Goal: Task Accomplishment & Management: Manage account settings

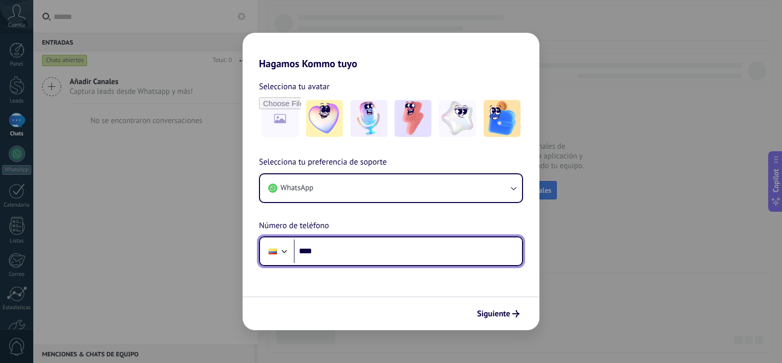
click at [431, 251] on input "****" at bounding box center [408, 251] width 228 height 24
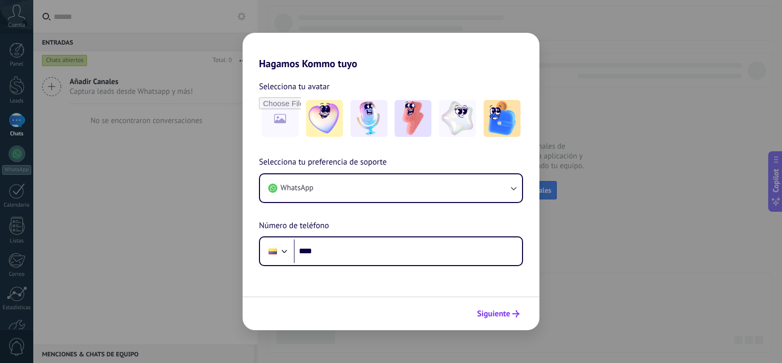
click at [507, 319] on button "Siguiente" at bounding box center [499, 313] width 52 height 17
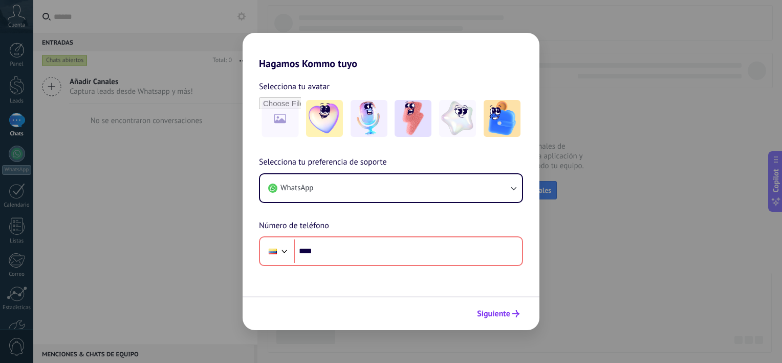
click at [504, 312] on span "Siguiente" at bounding box center [493, 313] width 33 height 7
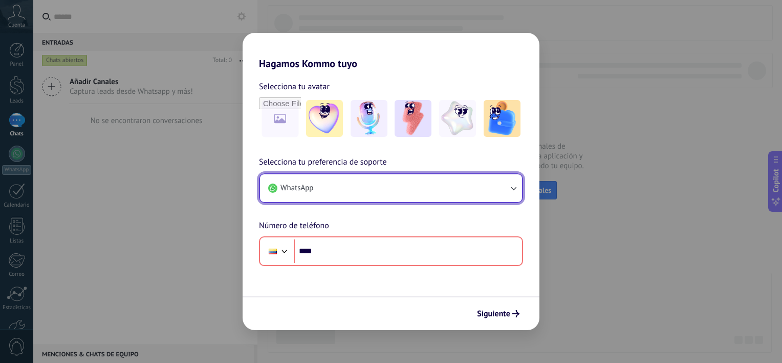
click at [496, 176] on button "WhatsApp" at bounding box center [391, 188] width 262 height 28
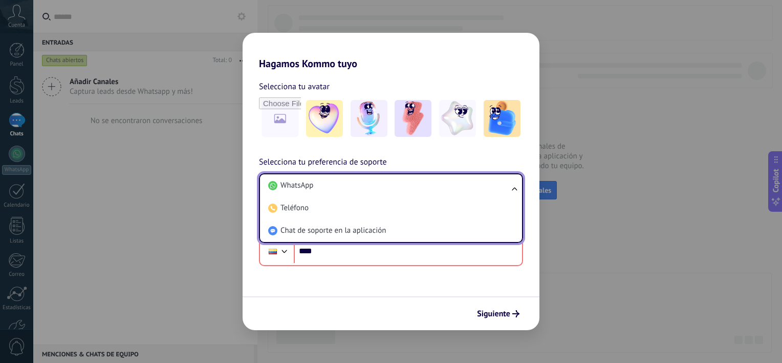
click at [395, 312] on div "Siguiente" at bounding box center [391, 313] width 297 height 34
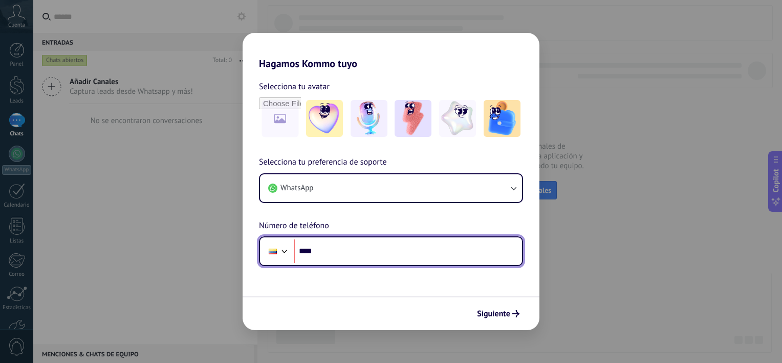
click at [385, 260] on input "****" at bounding box center [408, 251] width 228 height 24
type input "**********"
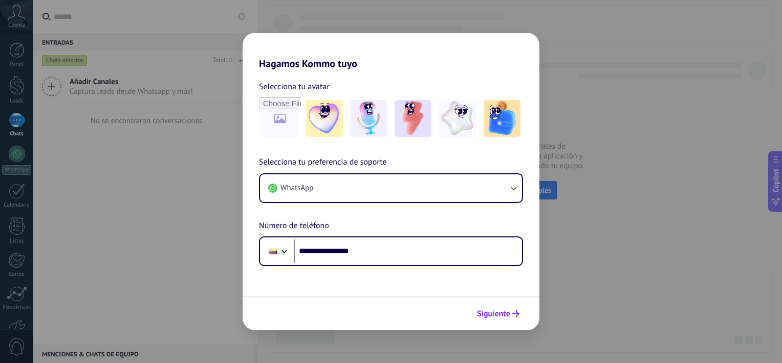
click at [504, 310] on span "Siguiente" at bounding box center [493, 313] width 33 height 7
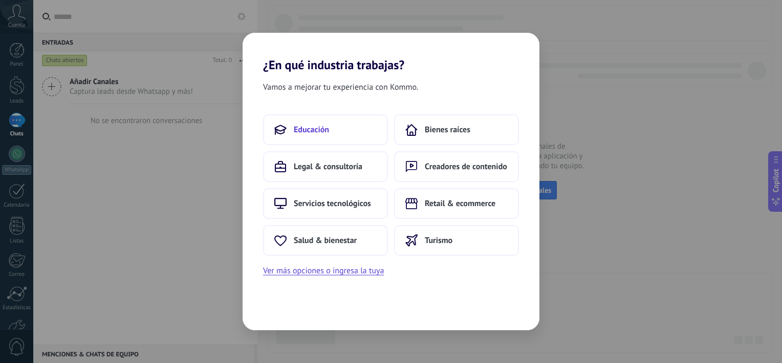
click at [324, 125] on span "Educación" at bounding box center [311, 129] width 35 height 10
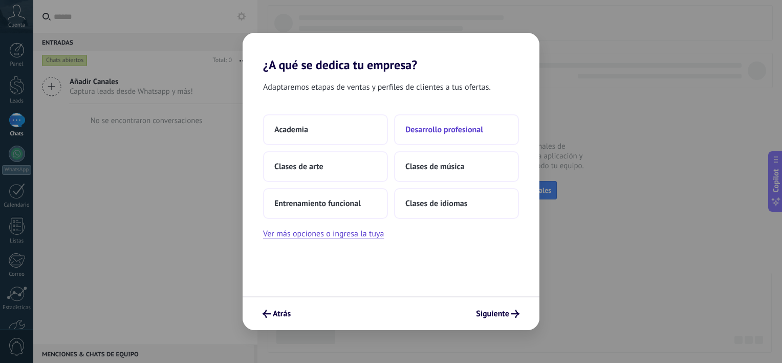
click at [422, 135] on button "Desarrollo profesional" at bounding box center [456, 129] width 125 height 31
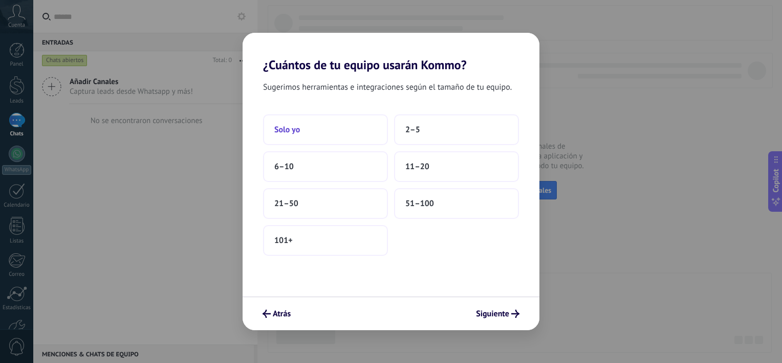
click at [326, 123] on button "Solo yo" at bounding box center [325, 129] width 125 height 31
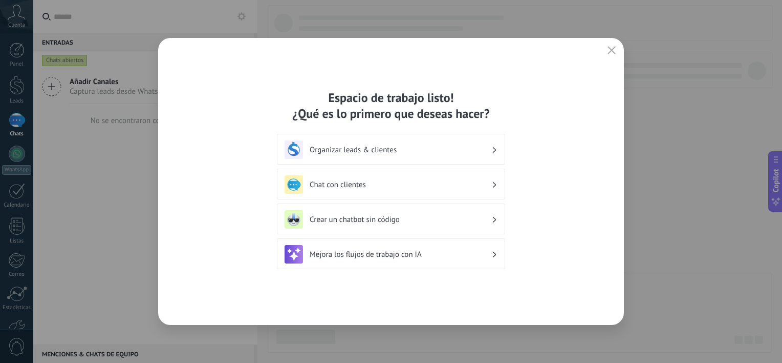
click at [416, 259] on div "Mejora los flujos de trabajo con IA" at bounding box center [391, 254] width 213 height 18
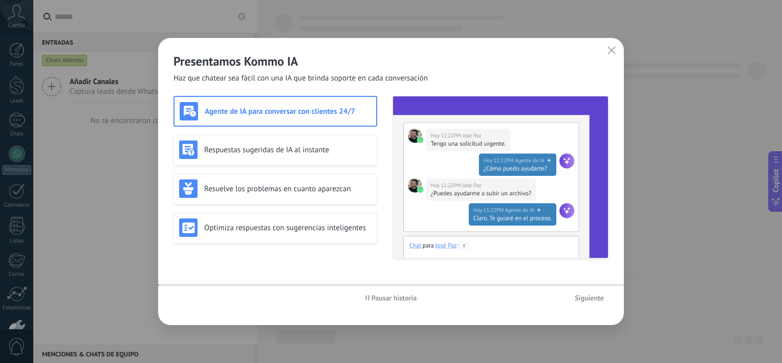
scroll to position [63, 0]
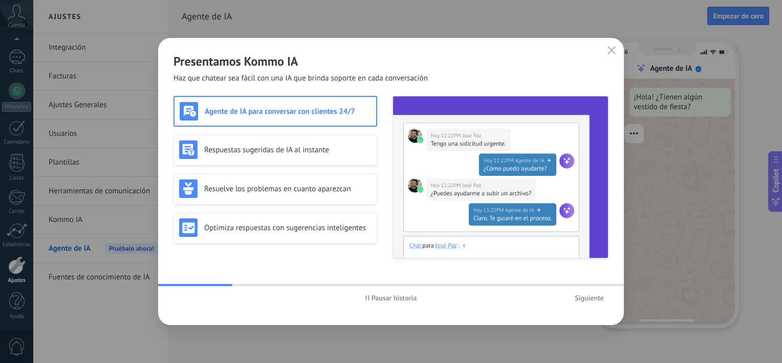
click at [584, 295] on span "Siguiente" at bounding box center [589, 297] width 29 height 7
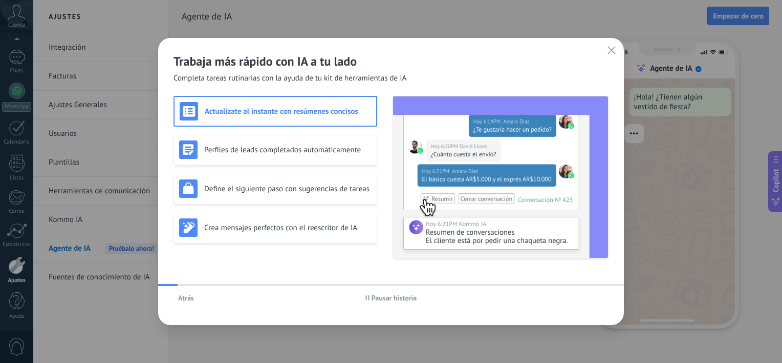
click at [584, 295] on div "Atrás Pausar historia" at bounding box center [391, 298] width 466 height 24
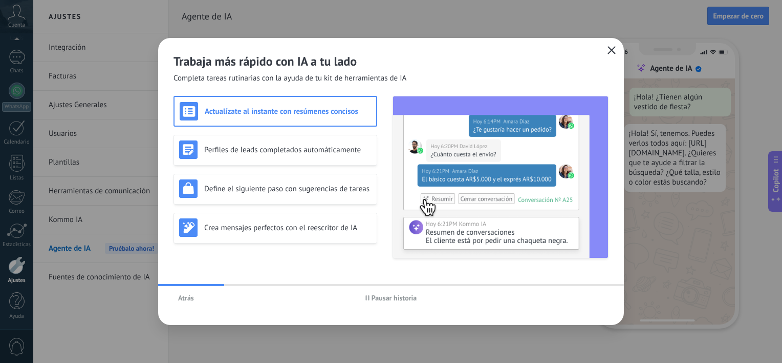
click at [614, 47] on use "button" at bounding box center [612, 50] width 8 height 8
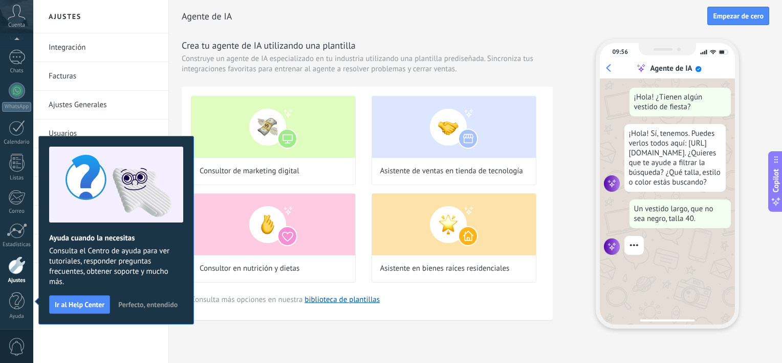
click at [134, 303] on span "Perfecto, entendido" at bounding box center [147, 304] width 59 height 7
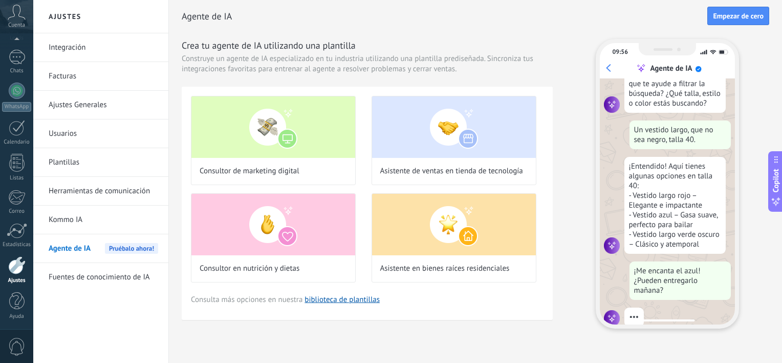
scroll to position [106, 0]
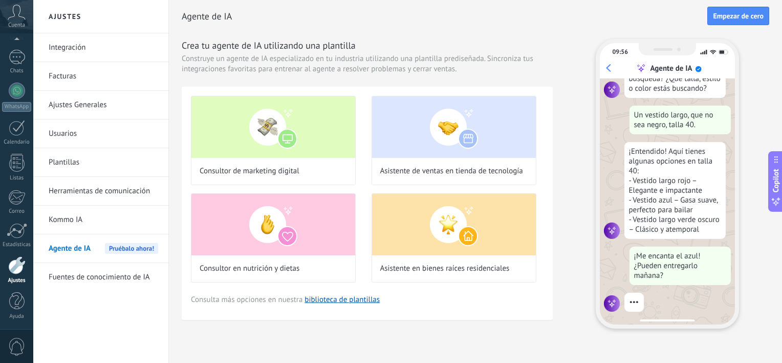
click at [66, 215] on link "Kommo IA" at bounding box center [104, 219] width 110 height 29
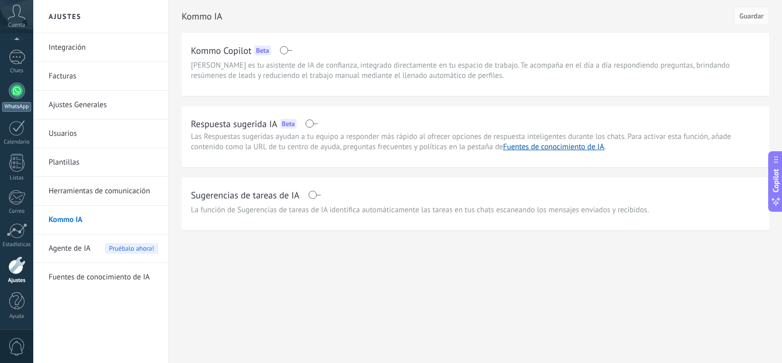
click at [14, 99] on link "WhatsApp" at bounding box center [16, 96] width 33 height 29
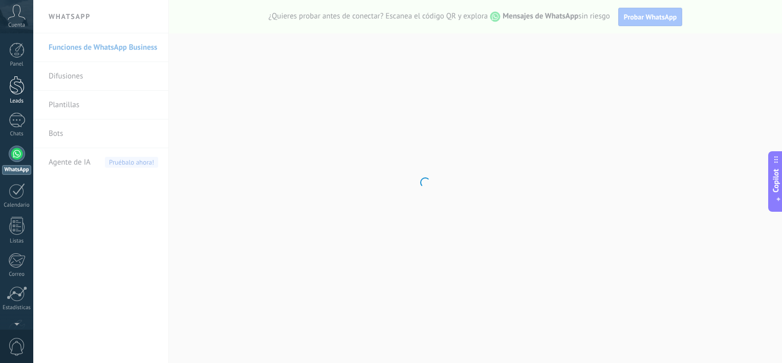
click at [14, 80] on div at bounding box center [16, 85] width 15 height 19
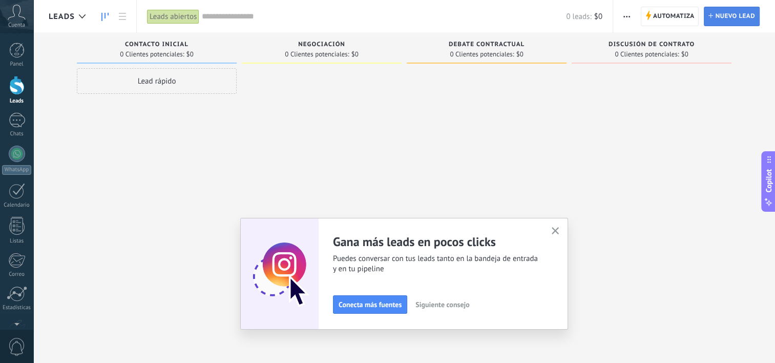
click at [721, 15] on span "Nuevo lead" at bounding box center [735, 16] width 40 height 18
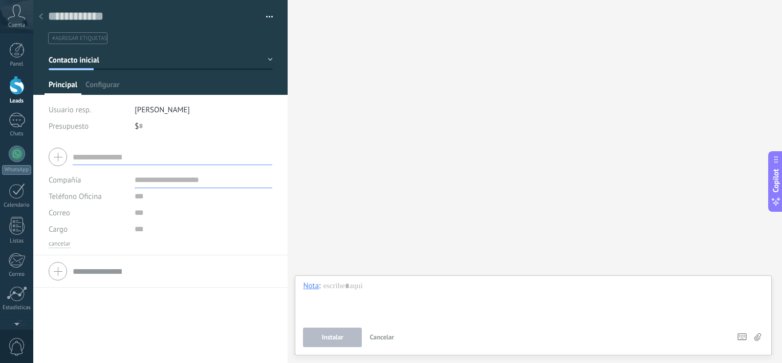
click at [178, 164] on input "text" at bounding box center [173, 156] width 200 height 16
type input "**********"
click at [204, 181] on input "text" at bounding box center [204, 180] width 138 height 16
type input "**********"
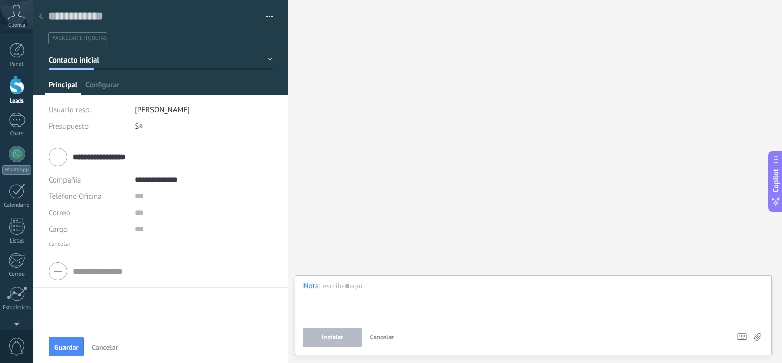
click at [180, 237] on input "text" at bounding box center [204, 229] width 138 height 16
type input "**********"
click at [170, 213] on input "text" at bounding box center [204, 212] width 138 height 16
click at [147, 203] on input "text" at bounding box center [204, 196] width 138 height 16
click at [154, 295] on div "**********" at bounding box center [160, 235] width 254 height 188
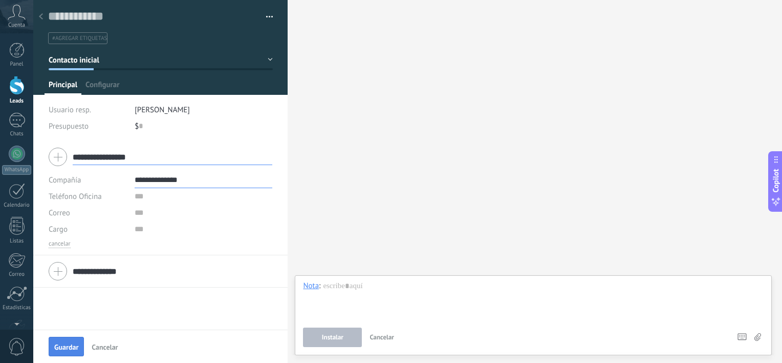
click at [62, 347] on span "Guardar" at bounding box center [66, 346] width 24 height 7
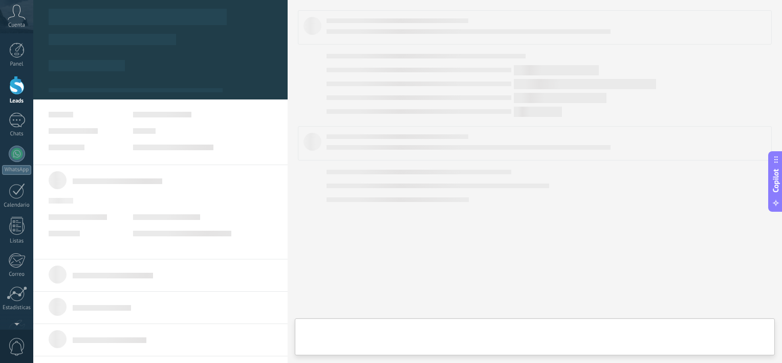
type textarea "***"
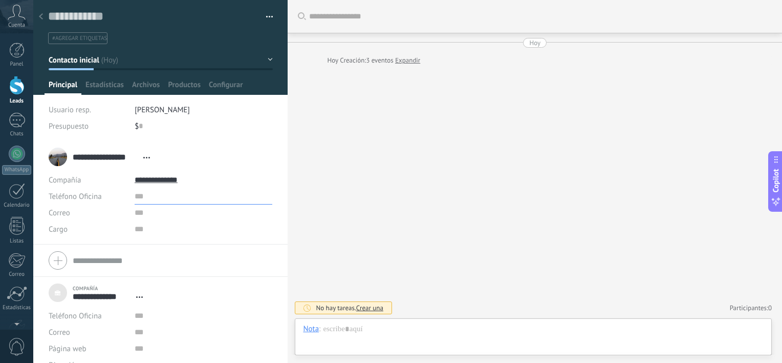
click at [162, 199] on input "text" at bounding box center [204, 196] width 138 height 16
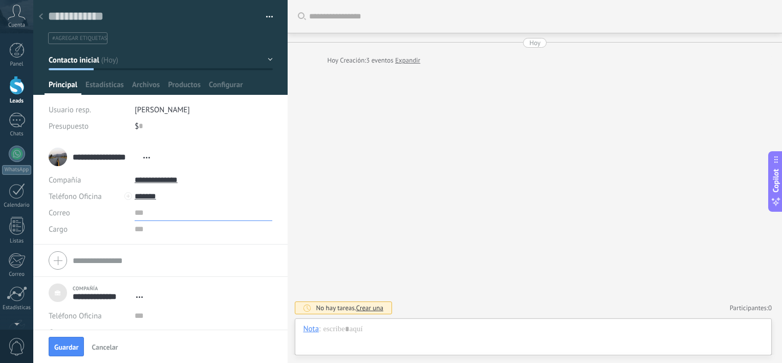
type input "*******"
click at [163, 207] on input "text" at bounding box center [204, 212] width 138 height 16
type input "**********"
type input "*****"
click at [55, 343] on span "Guardar" at bounding box center [66, 346] width 24 height 7
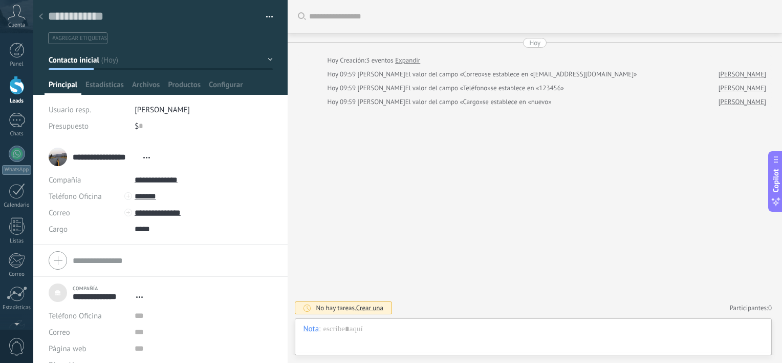
click at [363, 311] on span "Crear una" at bounding box center [369, 307] width 27 height 9
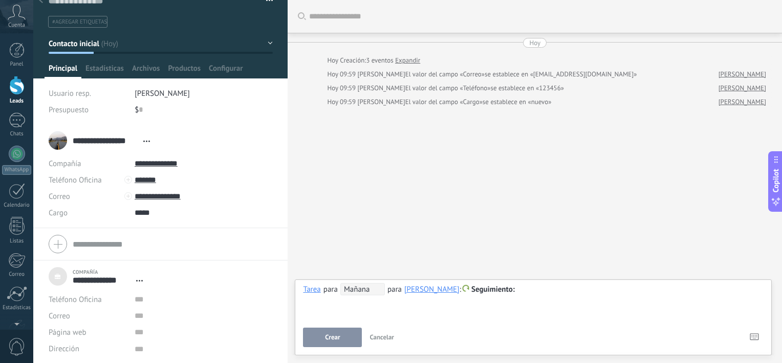
scroll to position [16, 0]
click at [535, 297] on div "**********" at bounding box center [533, 301] width 461 height 37
click at [533, 292] on div at bounding box center [533, 289] width 461 height 12
click at [342, 339] on button "Crear" at bounding box center [332, 336] width 59 height 19
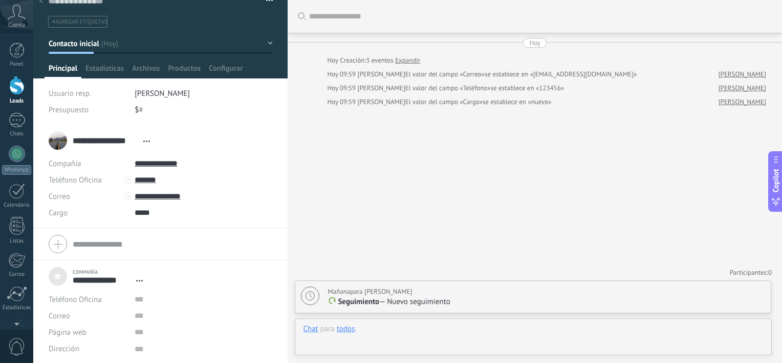
click at [412, 329] on div at bounding box center [533, 339] width 461 height 31
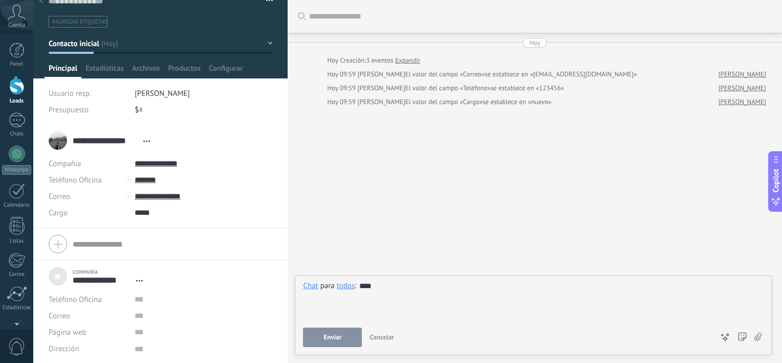
click at [342, 338] on button "Enviar" at bounding box center [332, 336] width 59 height 19
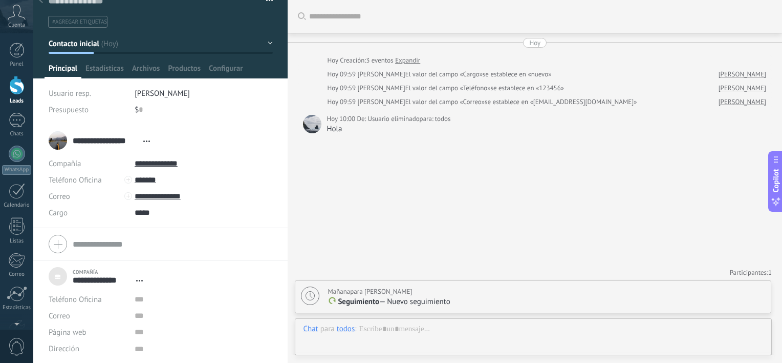
click at [435, 298] on p "Seguimiento — Nuevo seguimiento" at bounding box center [547, 301] width 438 height 10
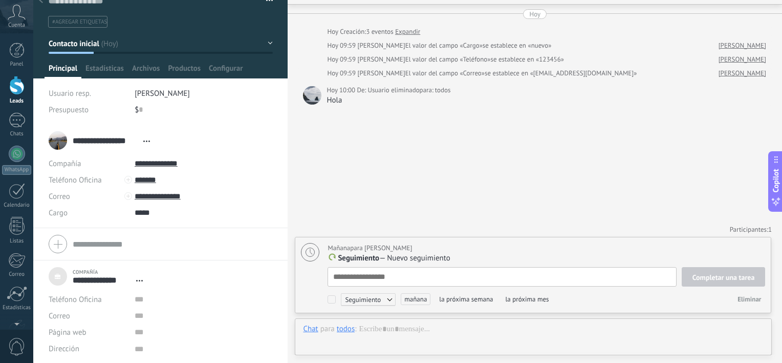
type textarea "**********"
click at [417, 302] on span "mañana" at bounding box center [416, 299] width 30 height 12
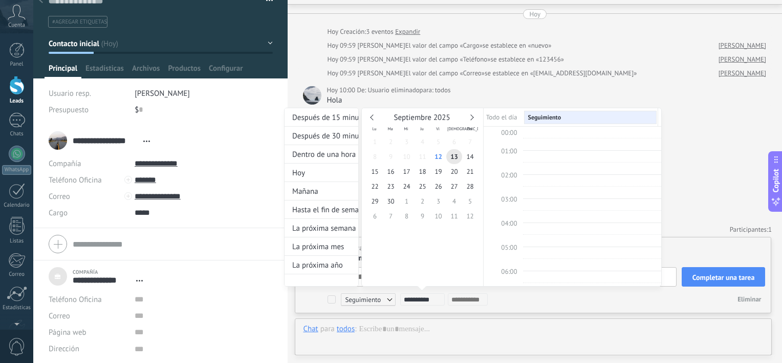
scroll to position [192, 0]
type input "**********"
click at [380, 175] on span "15" at bounding box center [375, 171] width 16 height 15
click at [515, 174] on span "10:00" at bounding box center [509, 176] width 16 height 9
click at [724, 283] on div at bounding box center [391, 181] width 782 height 363
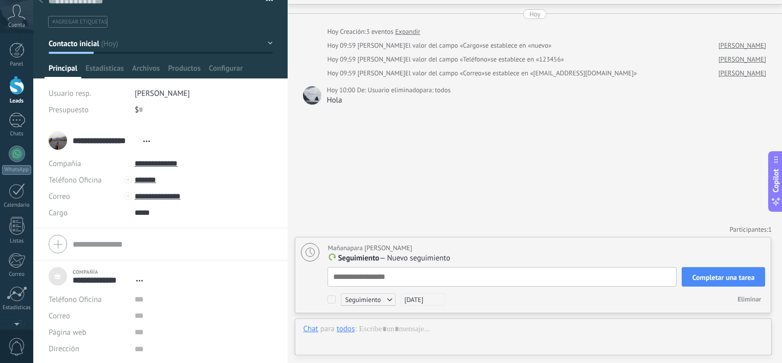
click at [721, 279] on span "Completar una tarea" at bounding box center [724, 276] width 62 height 7
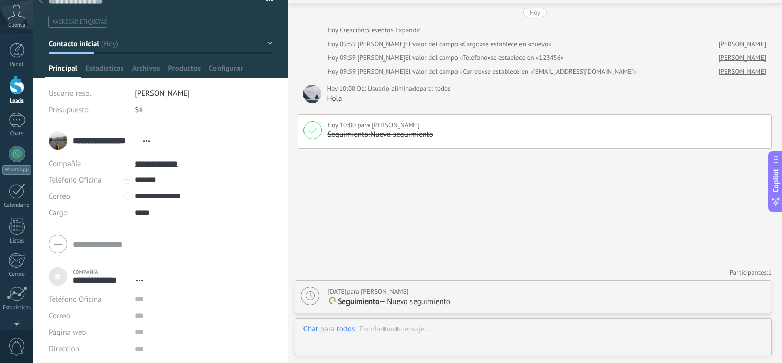
scroll to position [30, 0]
click at [667, 313] on div "[DATE] para [PERSON_NAME] Seguimiento — Nuevo seguimiento Completar una tarea S…" at bounding box center [535, 315] width 480 height 32
click at [110, 71] on span "Estadísticas" at bounding box center [105, 70] width 38 height 15
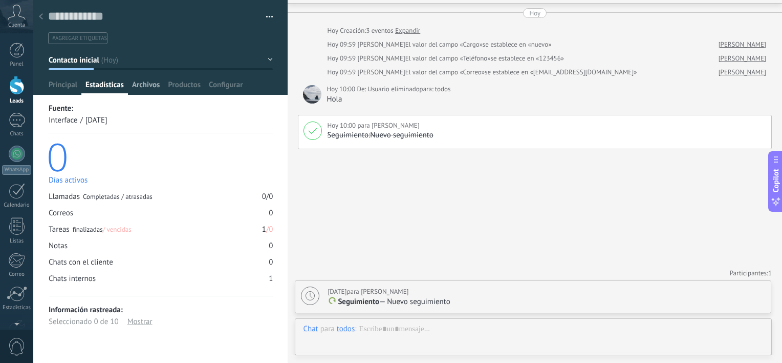
click at [145, 88] on span "Archivos" at bounding box center [146, 87] width 28 height 15
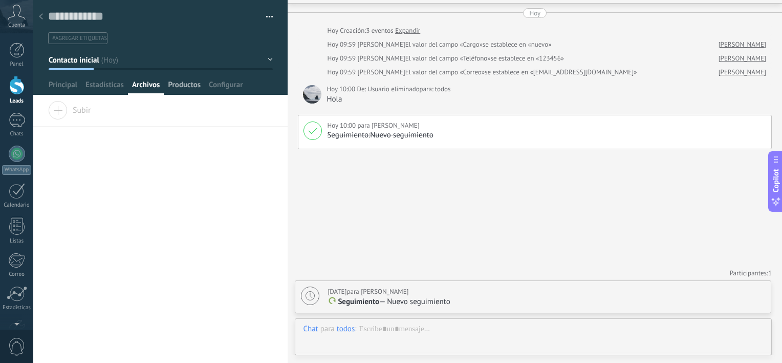
click at [189, 89] on span "Productos" at bounding box center [184, 87] width 33 height 15
click at [241, 89] on span "Configurar" at bounding box center [226, 87] width 34 height 15
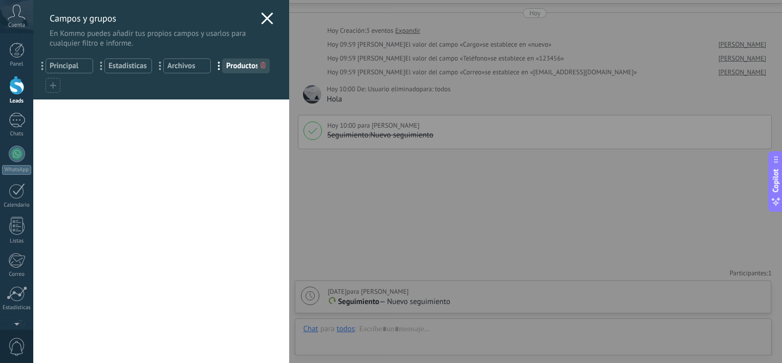
click at [55, 89] on span at bounding box center [53, 85] width 7 height 10
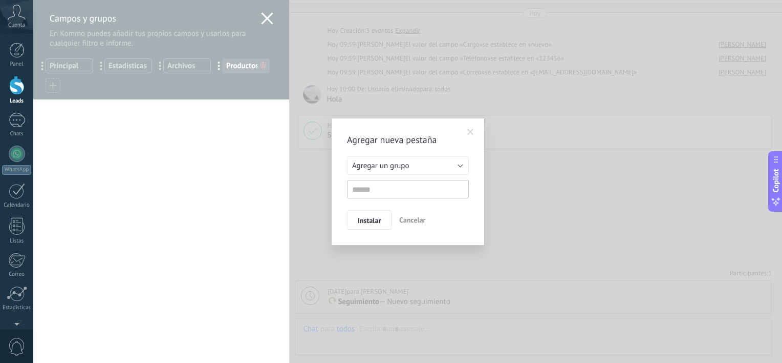
click at [470, 132] on span at bounding box center [471, 132] width 7 height 7
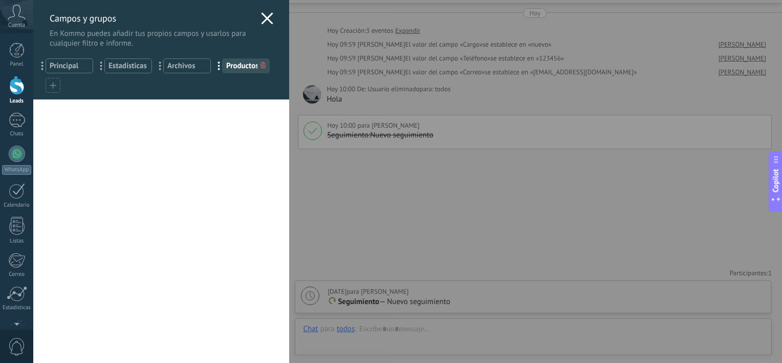
click at [261, 22] on icon at bounding box center [267, 18] width 12 height 12
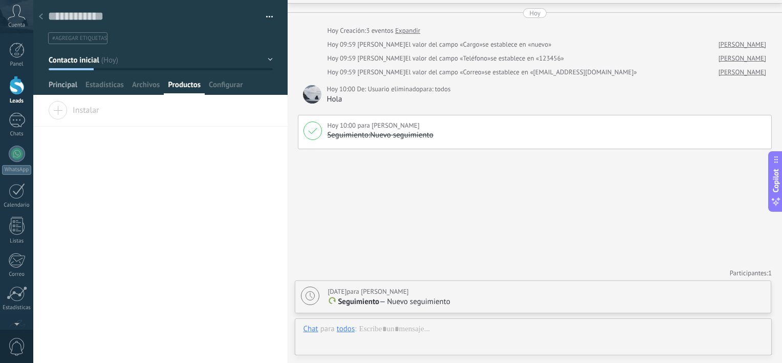
click at [66, 81] on span "Principal" at bounding box center [63, 87] width 29 height 15
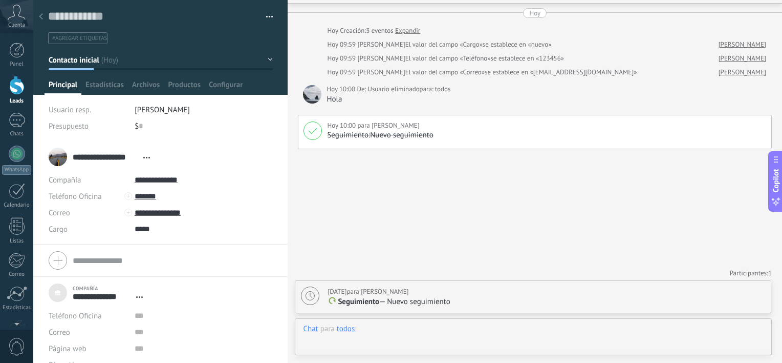
click at [517, 350] on div at bounding box center [533, 339] width 461 height 31
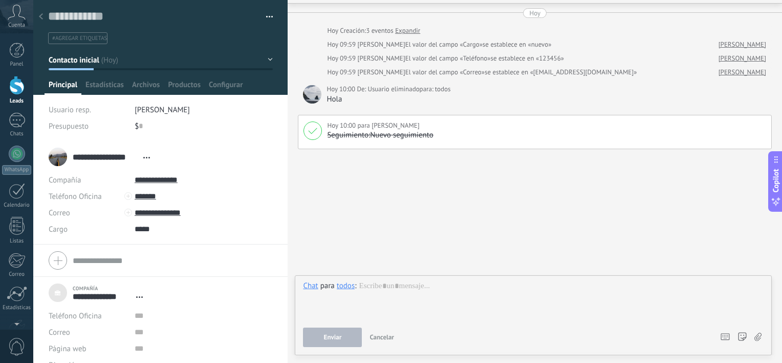
click at [436, 234] on div "Buscar Carga más [DATE] [DATE] Creación: 3 eventos Expandir [DATE] 09:59 [PERSO…" at bounding box center [535, 166] width 495 height 393
click at [776, 188] on span "Copilot" at bounding box center [776, 181] width 10 height 24
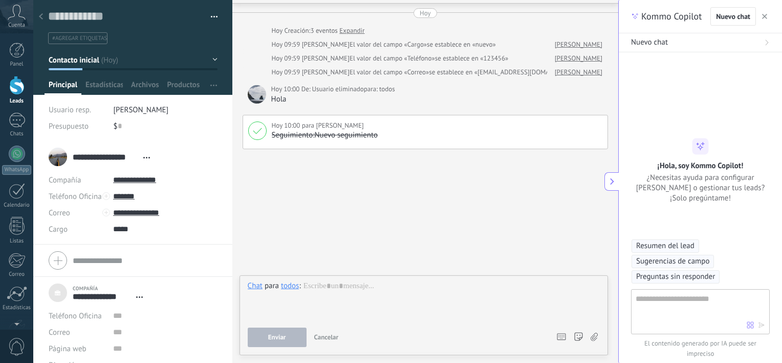
type textarea "***"
click at [664, 308] on textarea at bounding box center [691, 310] width 111 height 37
type textarea "**********"
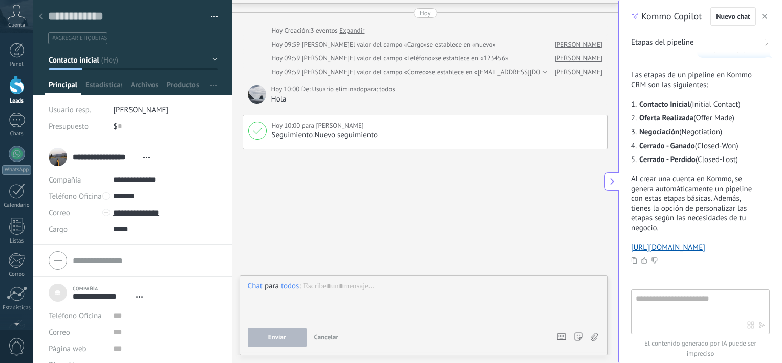
scroll to position [51, 0]
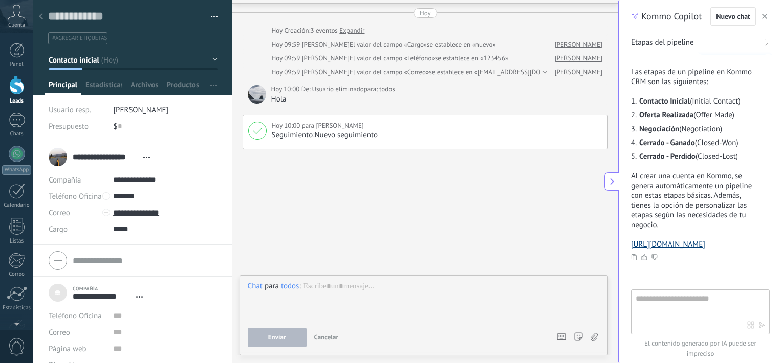
click at [676, 243] on link "[URL][DOMAIN_NAME]" at bounding box center [668, 244] width 74 height 10
click at [765, 15] on icon "button" at bounding box center [764, 16] width 5 height 5
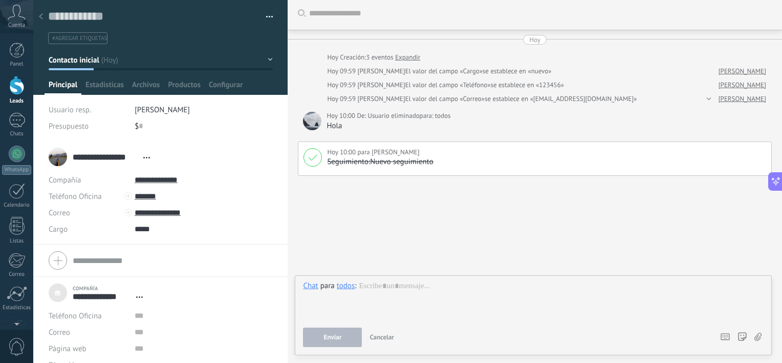
scroll to position [0, 0]
click at [8, 95] on link "Leads" at bounding box center [16, 90] width 33 height 29
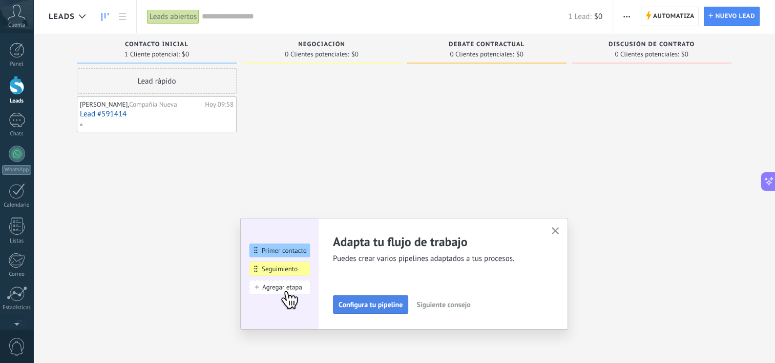
click at [367, 307] on span "Configura tu pipeline" at bounding box center [370, 304] width 64 height 7
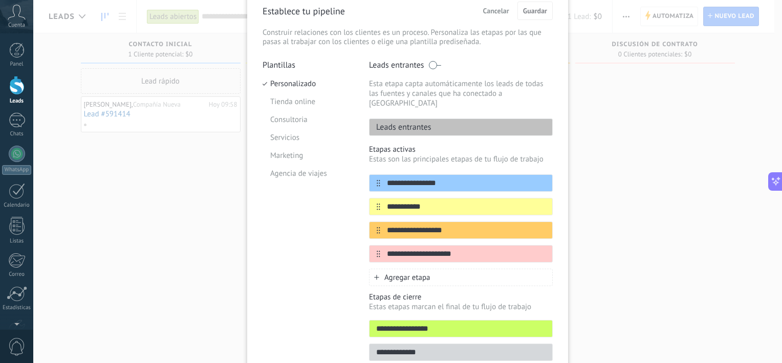
scroll to position [51, 0]
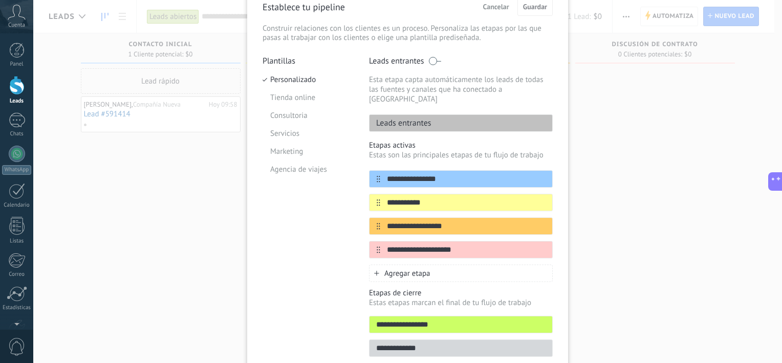
click at [173, 221] on div "**********" at bounding box center [407, 181] width 749 height 363
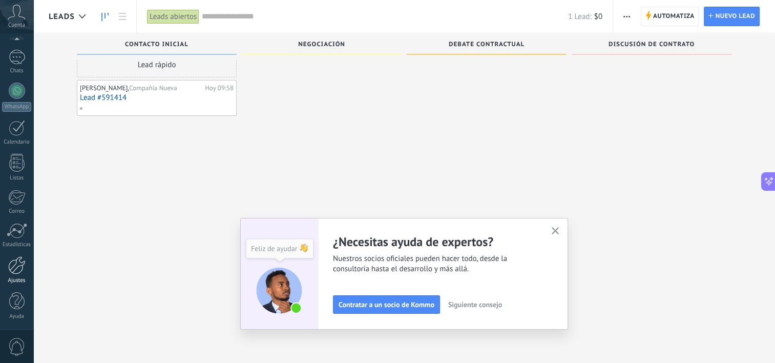
scroll to position [17, 0]
click at [12, 275] on link "Ajustes" at bounding box center [16, 270] width 33 height 28
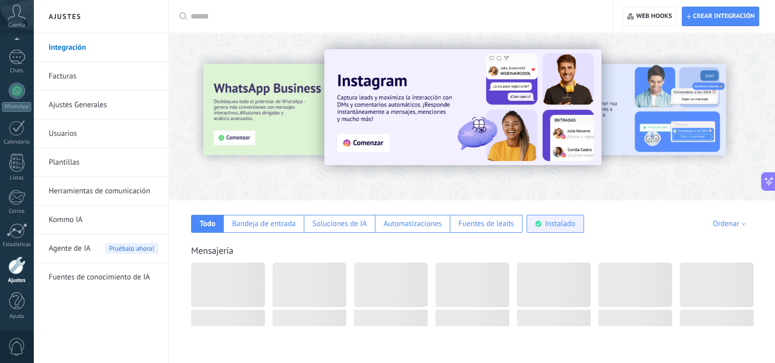
click at [556, 225] on div "Instalado" at bounding box center [560, 224] width 30 height 10
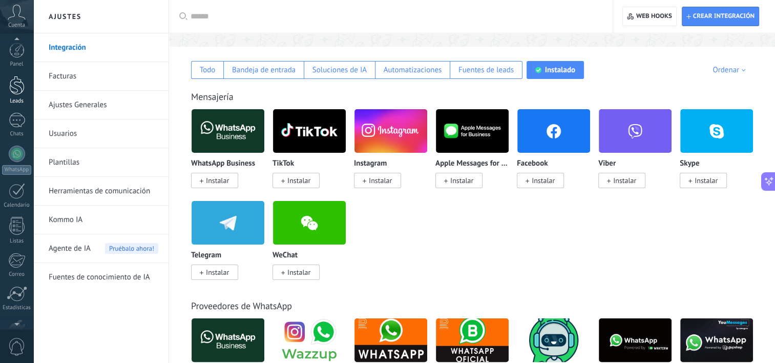
click at [20, 100] on div "Leads" at bounding box center [17, 101] width 30 height 7
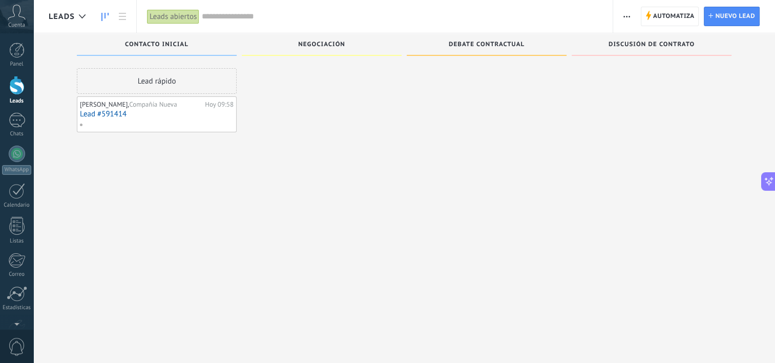
click at [620, 18] on button "button" at bounding box center [626, 16] width 15 height 19
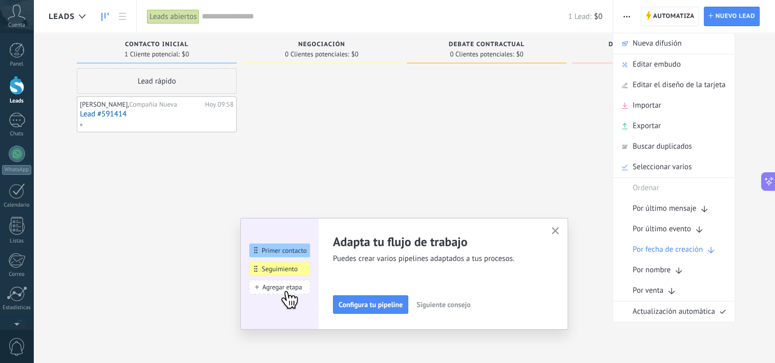
click at [453, 185] on div at bounding box center [487, 182] width 160 height 229
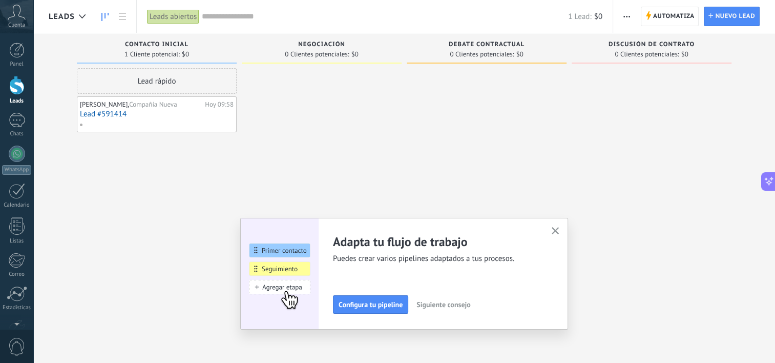
drag, startPoint x: 558, startPoint y: 232, endPoint x: 556, endPoint y: 225, distance: 7.1
click at [558, 231] on icon "button" at bounding box center [555, 231] width 8 height 8
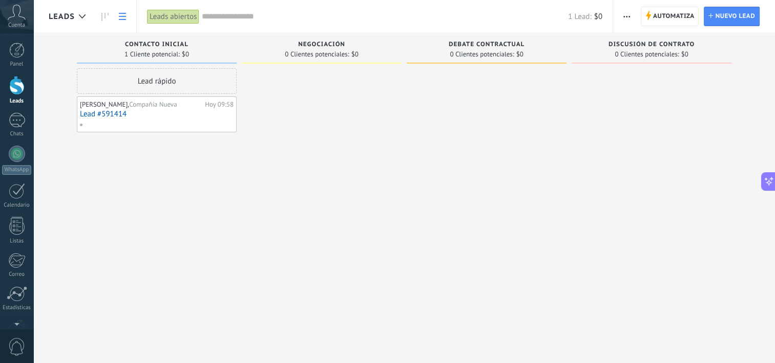
click at [116, 13] on link at bounding box center [122, 17] width 17 height 20
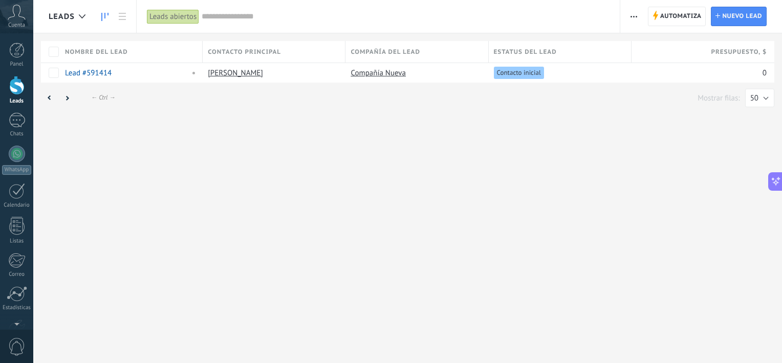
click at [107, 19] on icon at bounding box center [104, 17] width 7 height 8
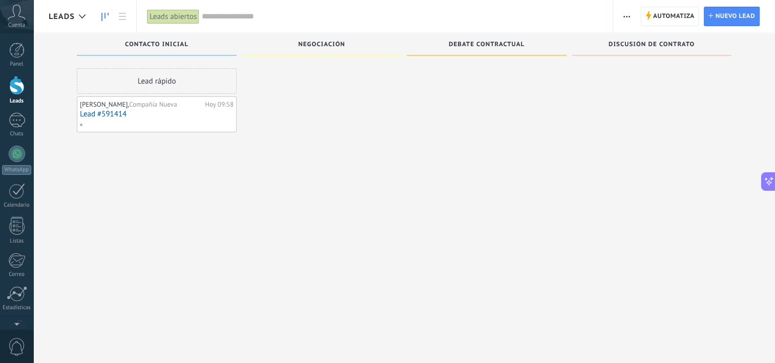
click at [626, 17] on span "button" at bounding box center [626, 16] width 7 height 19
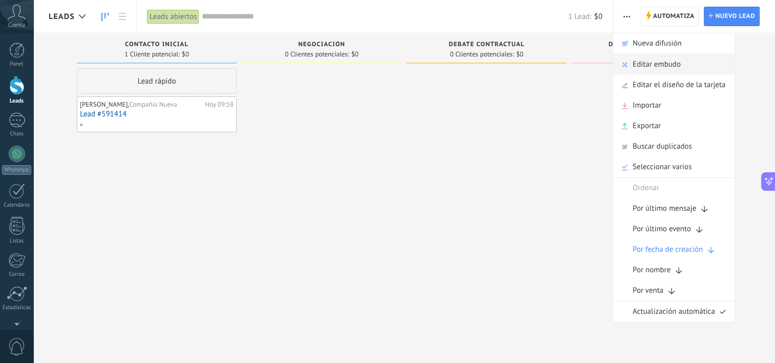
click at [639, 68] on span "Editar embudo" at bounding box center [656, 64] width 48 height 20
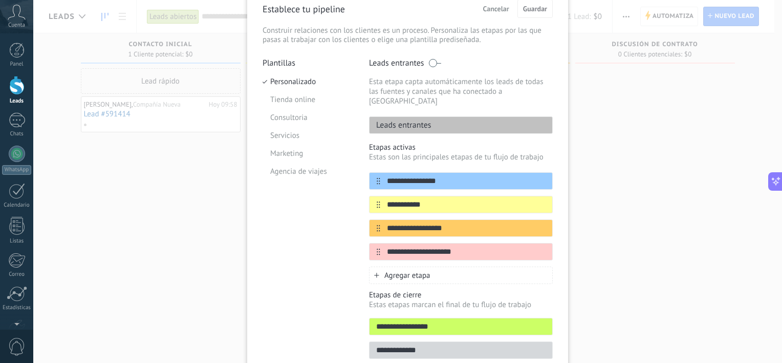
scroll to position [51, 0]
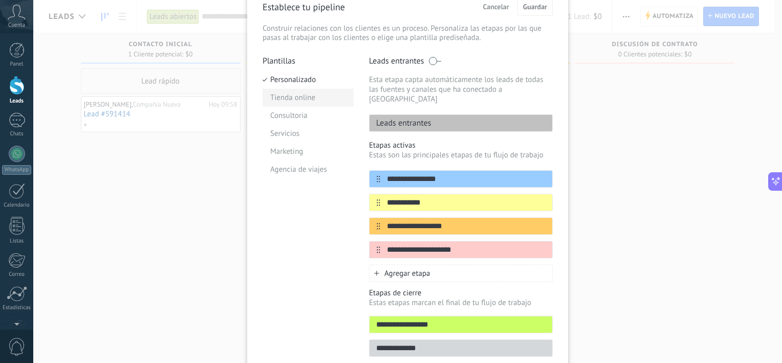
click at [309, 101] on li "Tienda online" at bounding box center [308, 98] width 91 height 18
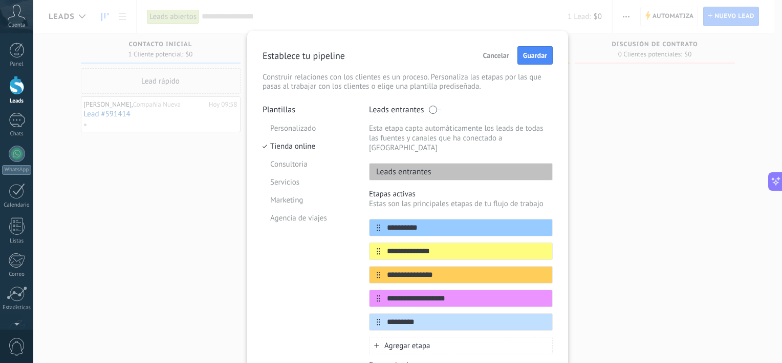
scroll to position [0, 0]
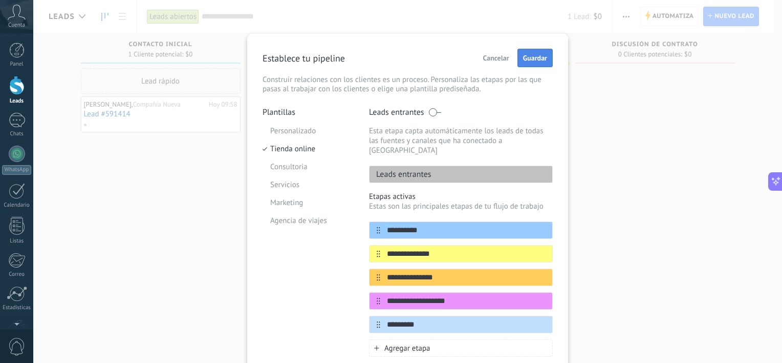
click at [530, 66] on button "Guardar" at bounding box center [535, 58] width 35 height 18
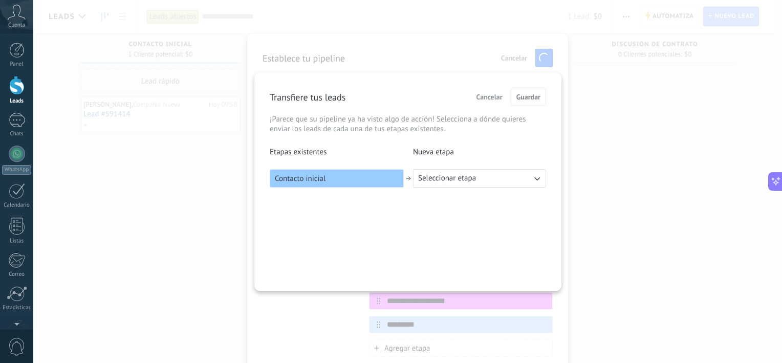
click at [504, 176] on button "Seleccionar etapa" at bounding box center [479, 178] width 133 height 18
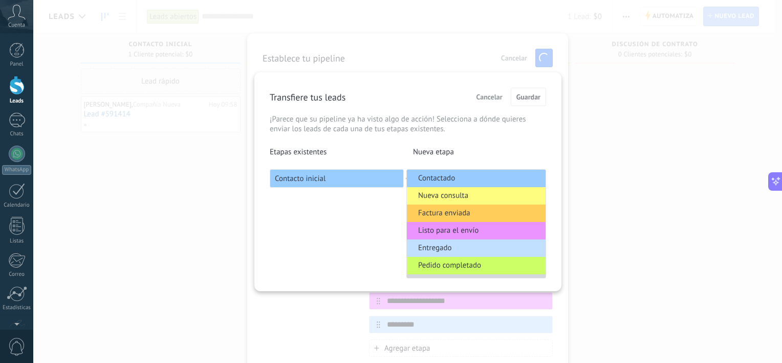
click at [507, 144] on div "Transfiere tus leads Cancelar Guardar ¡Parece que su pipeline ya ha visto algo …" at bounding box center [408, 138] width 277 height 100
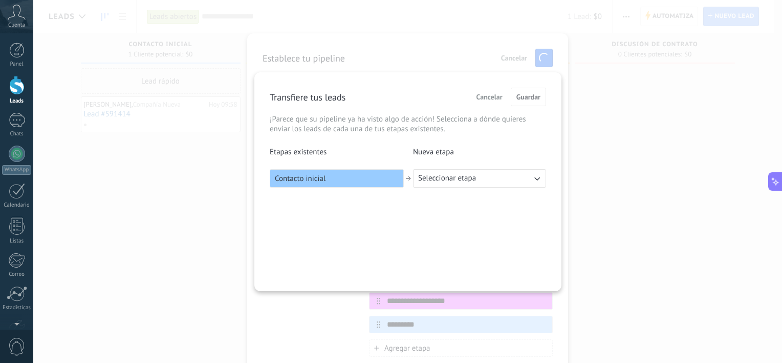
click at [506, 178] on button "Seleccionar etapa" at bounding box center [479, 178] width 133 height 18
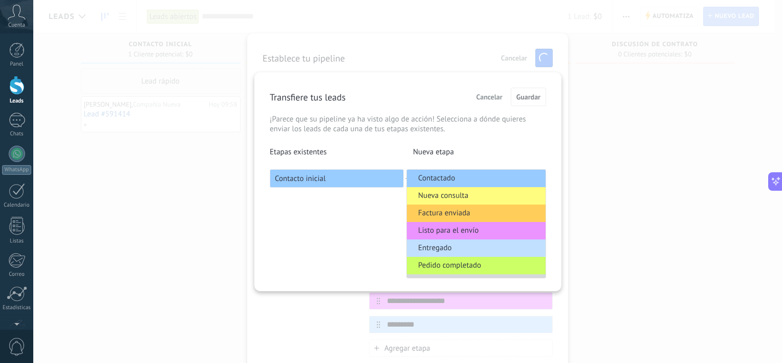
click at [497, 195] on li "Nueva consulta" at bounding box center [476, 195] width 139 height 17
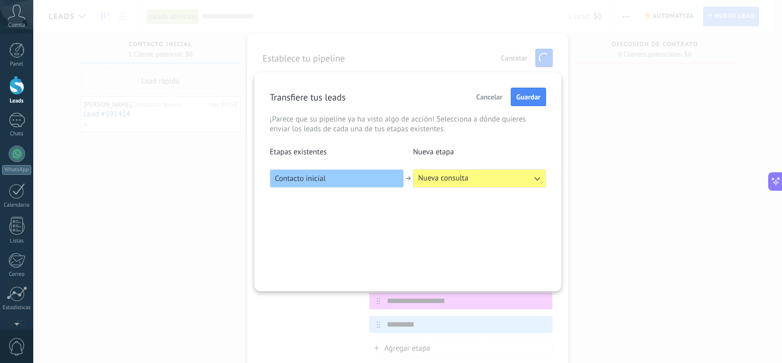
click at [521, 99] on span "Guardar" at bounding box center [529, 96] width 24 height 7
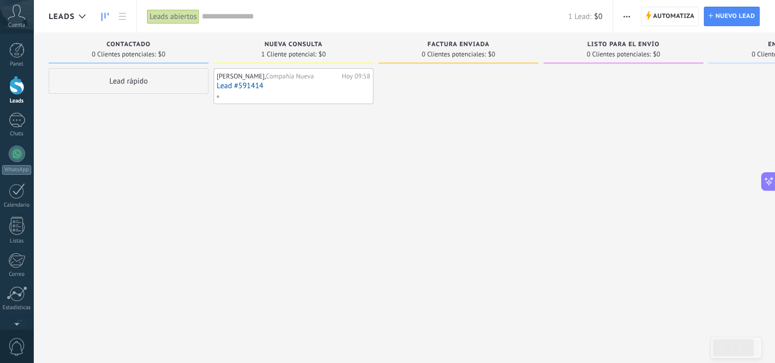
click at [511, 111] on div at bounding box center [458, 182] width 160 height 229
click at [12, 54] on div at bounding box center [16, 50] width 15 height 15
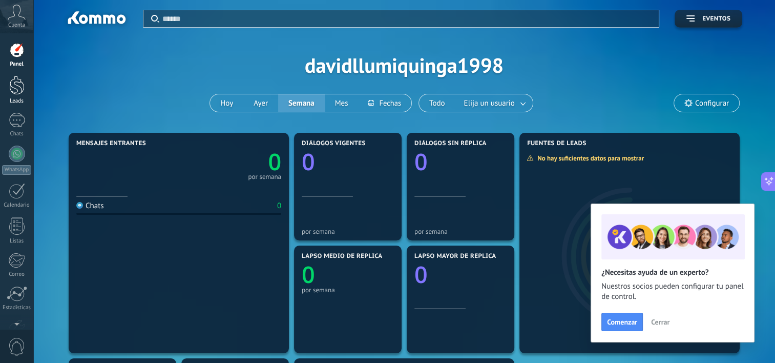
click at [8, 95] on link "Leads" at bounding box center [16, 90] width 33 height 29
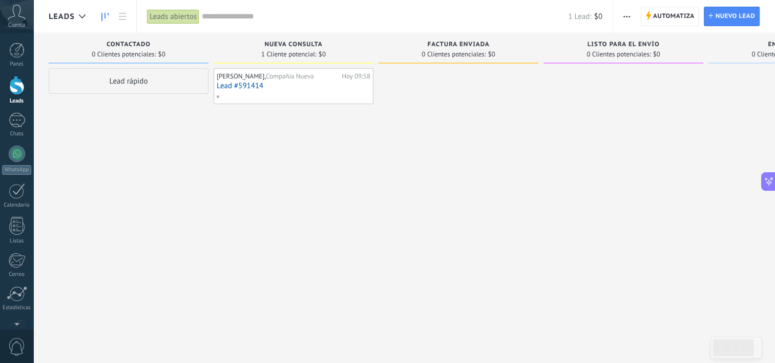
click at [303, 88] on link "Lead #591414" at bounding box center [294, 85] width 154 height 9
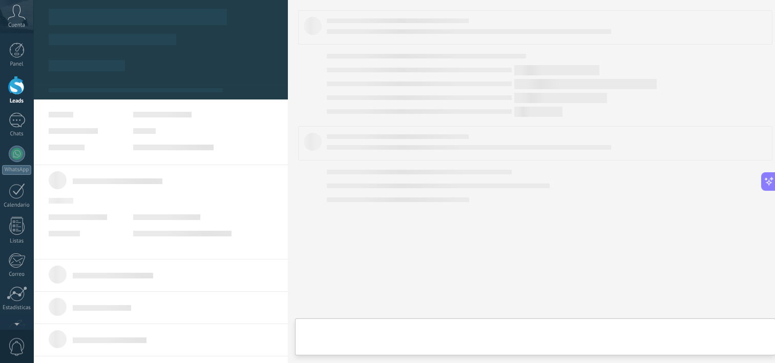
type textarea "***"
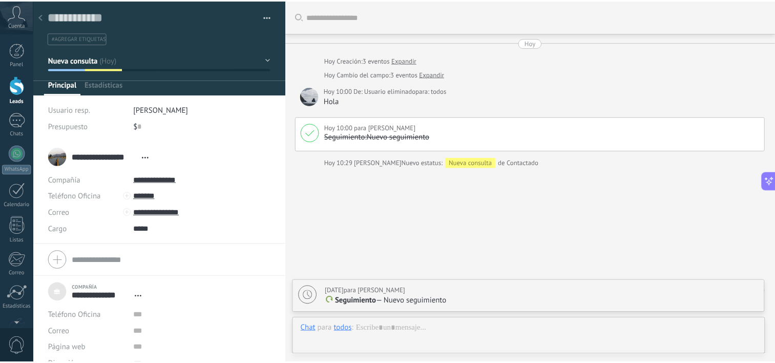
scroll to position [19, 0]
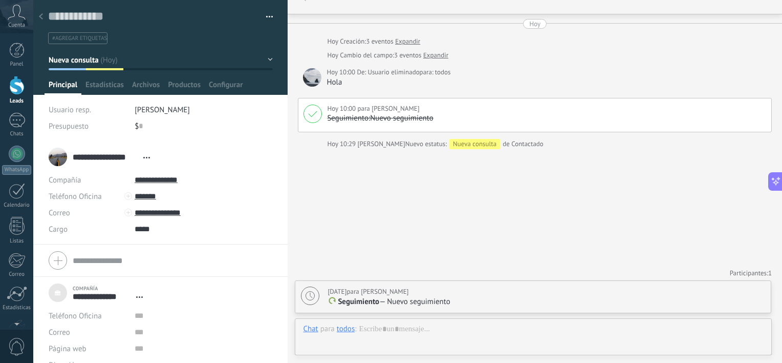
click at [41, 15] on use at bounding box center [41, 16] width 4 height 6
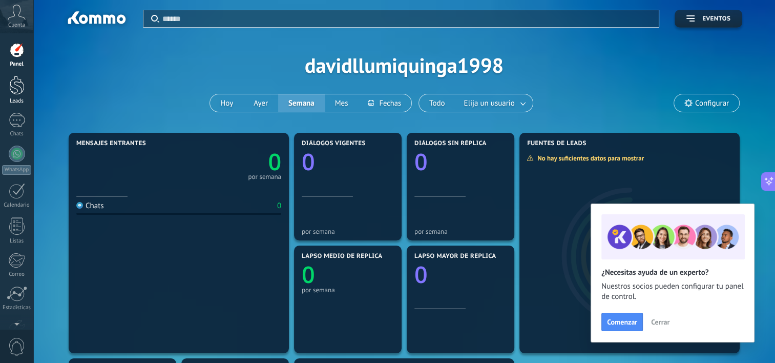
click at [18, 88] on div at bounding box center [16, 85] width 15 height 19
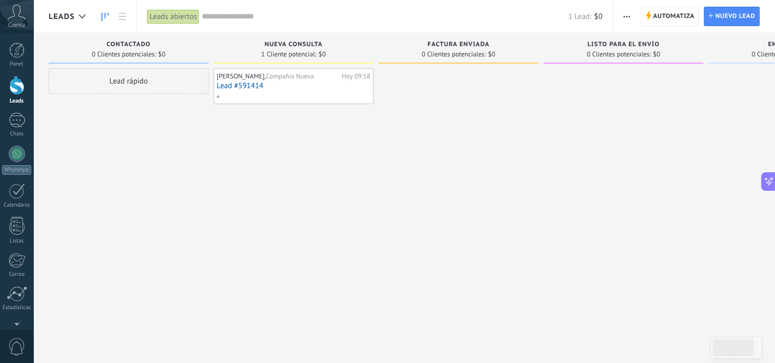
click at [114, 82] on div "Lead rápido" at bounding box center [129, 81] width 160 height 26
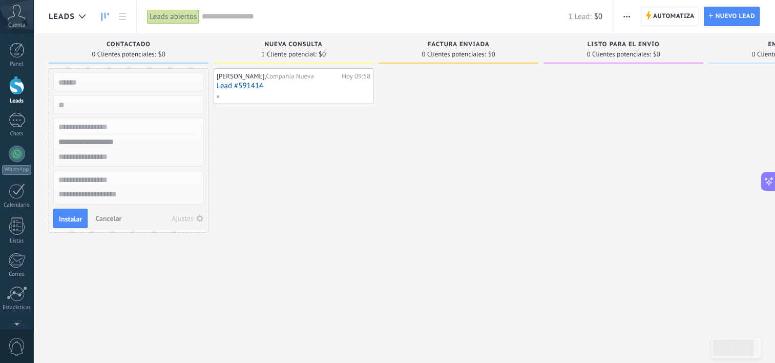
click at [117, 103] on input "numeric" at bounding box center [128, 104] width 150 height 14
type input "**"
click at [134, 124] on input "text" at bounding box center [128, 127] width 150 height 15
click at [104, 75] on input "text" at bounding box center [128, 82] width 150 height 14
type input "**********"
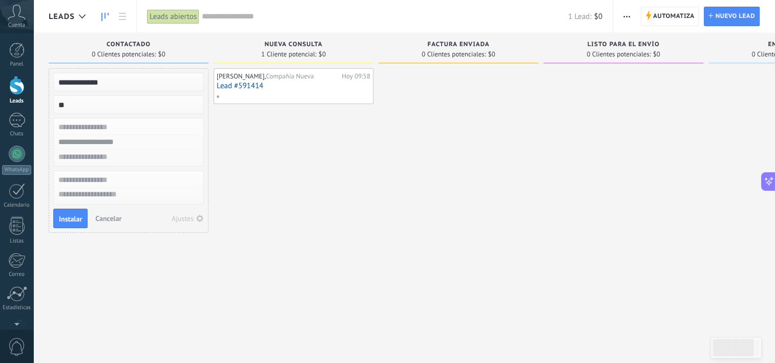
click at [140, 126] on input "text" at bounding box center [128, 127] width 150 height 15
type input "*****"
click at [169, 124] on span "Compañía Nueva" at bounding box center [196, 127] width 55 height 10
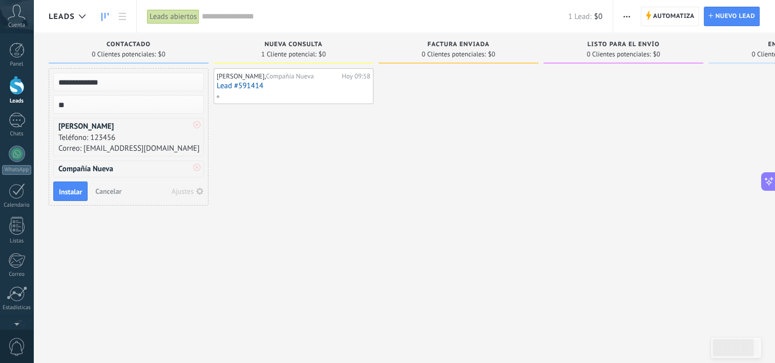
click at [253, 169] on div "[PERSON_NAME], Compañía Nueva [DATE] 09:58 Lead #591414" at bounding box center [294, 182] width 160 height 229
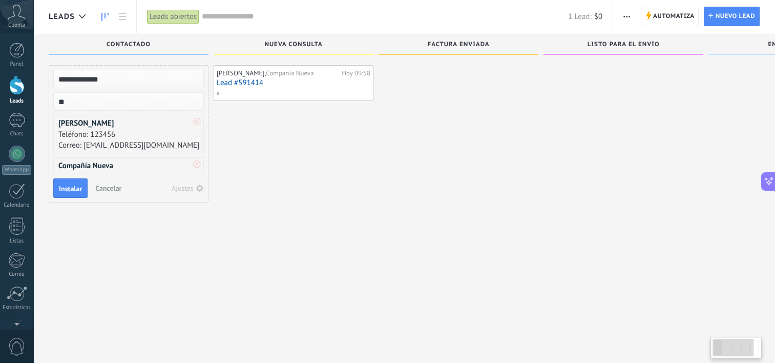
scroll to position [17, 0]
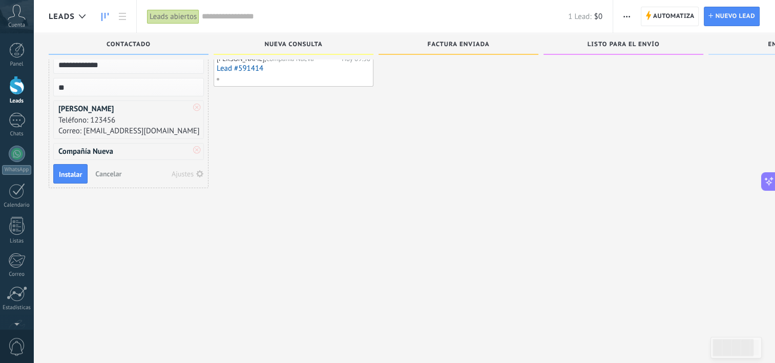
click at [103, 148] on span "Compañía Nueva" at bounding box center [83, 151] width 59 height 9
click at [103, 147] on span "Compañía Nueva" at bounding box center [83, 151] width 59 height 9
click at [78, 173] on span "Instalar" at bounding box center [70, 174] width 23 height 7
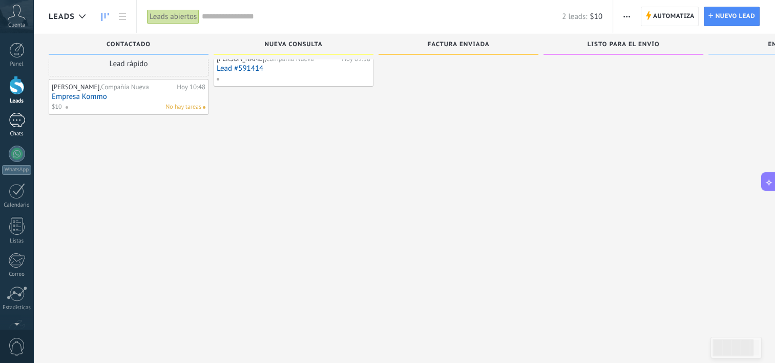
click at [6, 128] on link "Chats" at bounding box center [16, 125] width 33 height 25
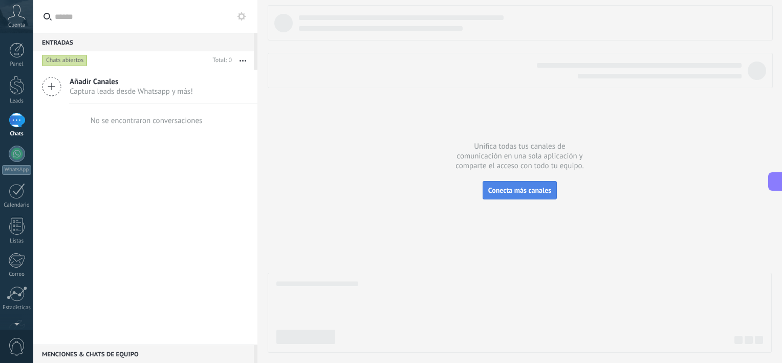
click at [513, 189] on span "Conecta más canales" at bounding box center [520, 189] width 63 height 9
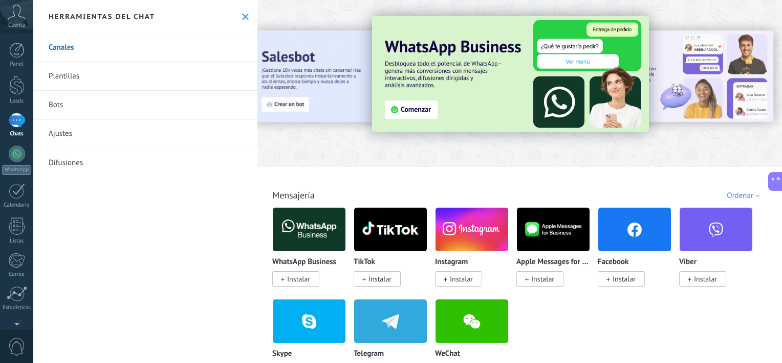
click at [119, 78] on link "Plantillas" at bounding box center [145, 76] width 224 height 29
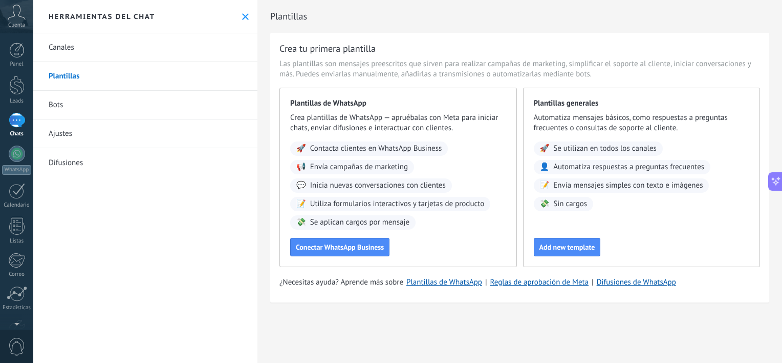
click at [147, 107] on link "Bots" at bounding box center [145, 105] width 224 height 29
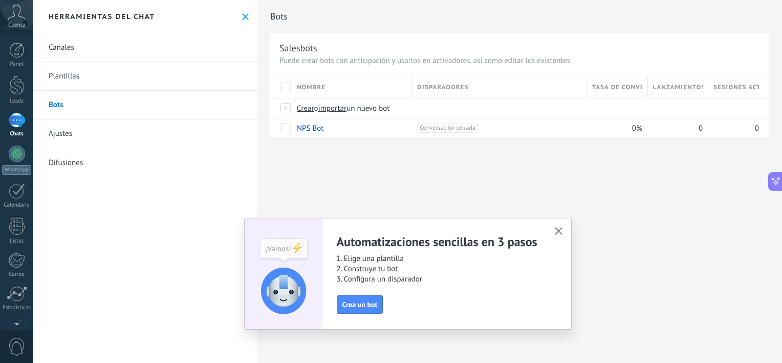
click at [77, 50] on link "Canales" at bounding box center [145, 47] width 224 height 29
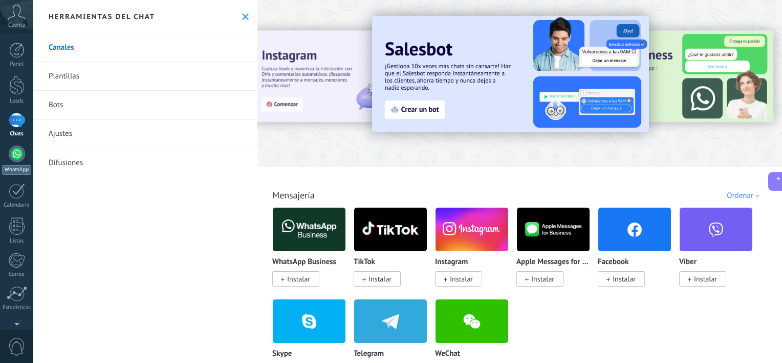
click at [19, 159] on div at bounding box center [17, 153] width 16 height 16
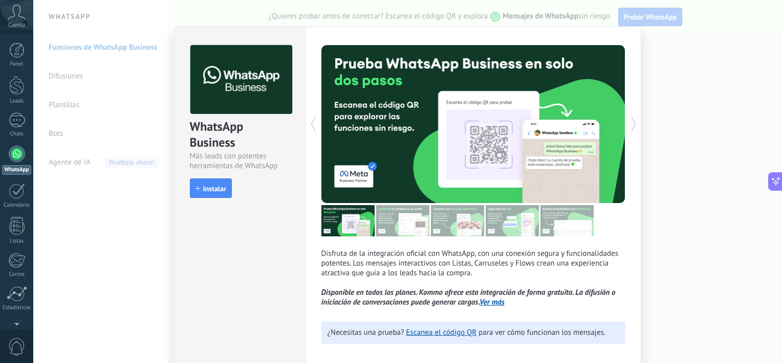
scroll to position [5, 0]
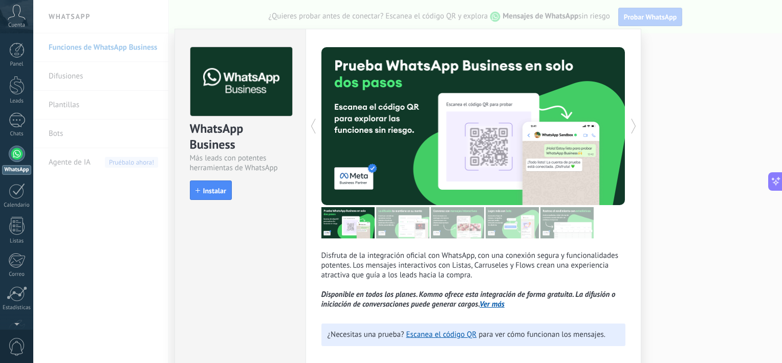
click at [689, 85] on div "WhatsApp Business Más leads con potentes herramientas de WhatsApp install Insta…" at bounding box center [407, 181] width 749 height 363
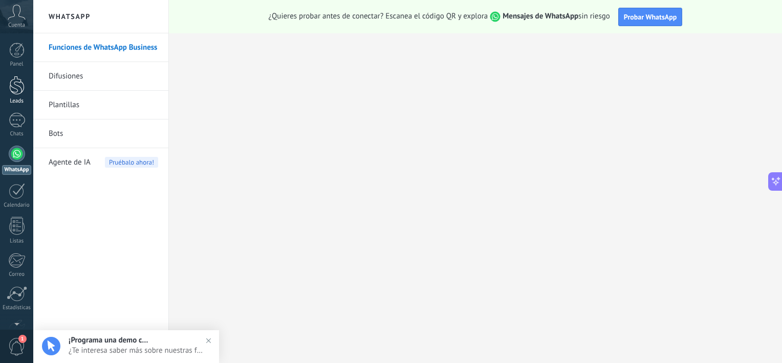
click at [12, 80] on div at bounding box center [16, 85] width 15 height 19
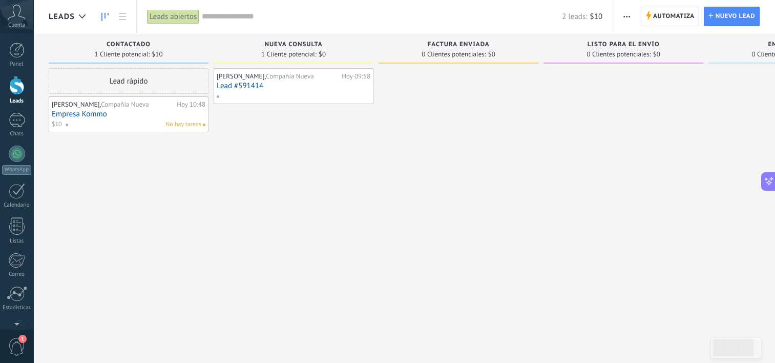
click at [12, 346] on span "1" at bounding box center [16, 346] width 17 height 18
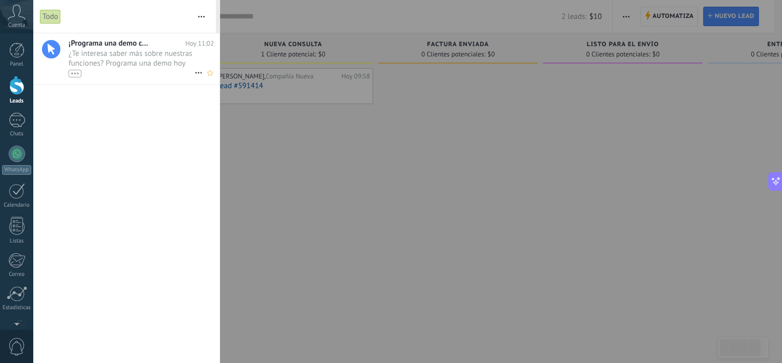
click at [155, 60] on span "¿Te interesa saber más sobre nuestras funciones? Programa una demo hoy mismo! •…" at bounding box center [132, 63] width 126 height 29
click at [281, 162] on div at bounding box center [391, 181] width 782 height 363
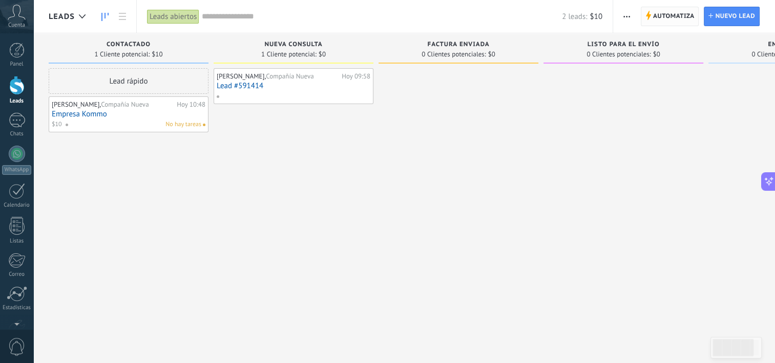
click at [664, 19] on span "Automatiza" at bounding box center [673, 16] width 41 height 18
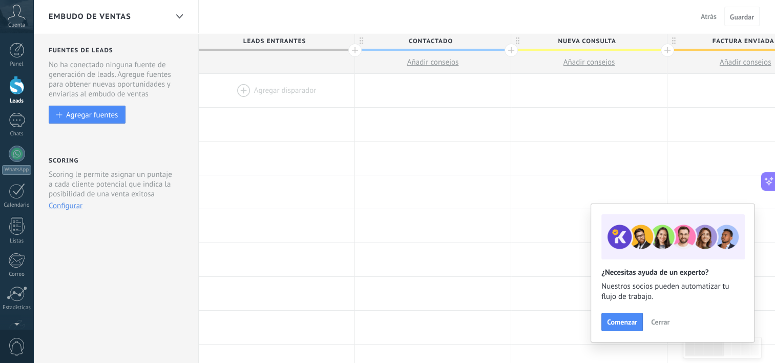
click at [263, 92] on div at bounding box center [277, 90] width 156 height 33
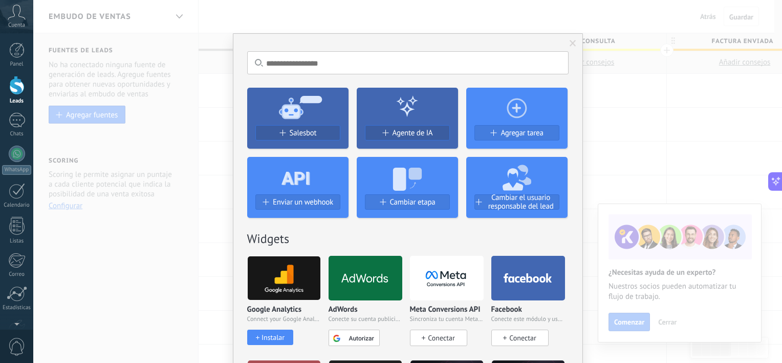
click at [660, 133] on div "No hay resultados Salesbot Agente de IA Agregar tarea Enviar un webhook Cambiar…" at bounding box center [407, 181] width 749 height 363
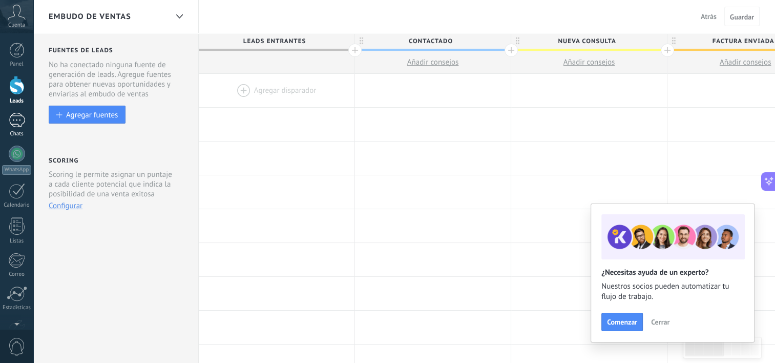
click at [7, 121] on link "Chats" at bounding box center [16, 125] width 33 height 25
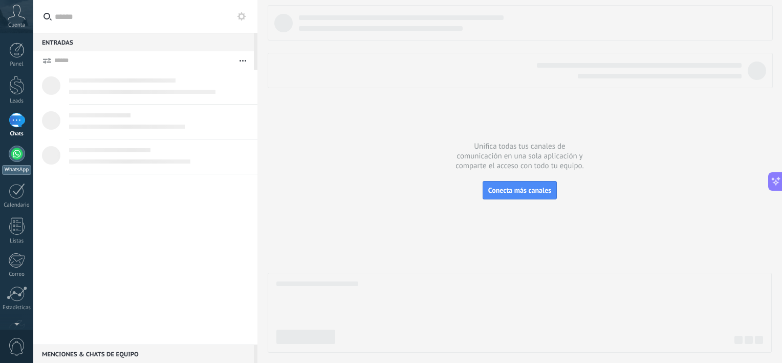
click at [19, 164] on link "WhatsApp" at bounding box center [16, 159] width 33 height 29
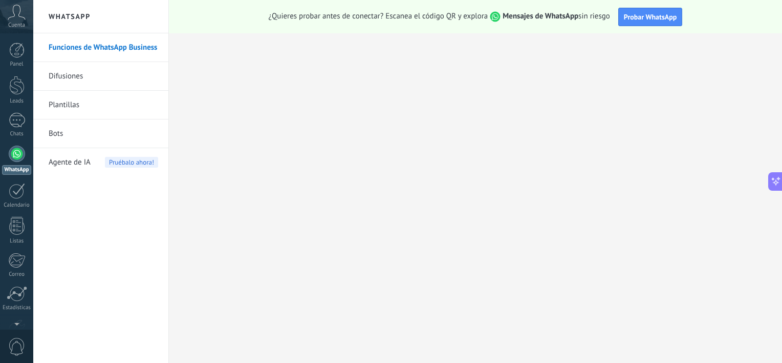
click at [114, 49] on link "Funciones de WhatsApp Business" at bounding box center [104, 47] width 110 height 29
click at [23, 122] on div at bounding box center [17, 120] width 16 height 15
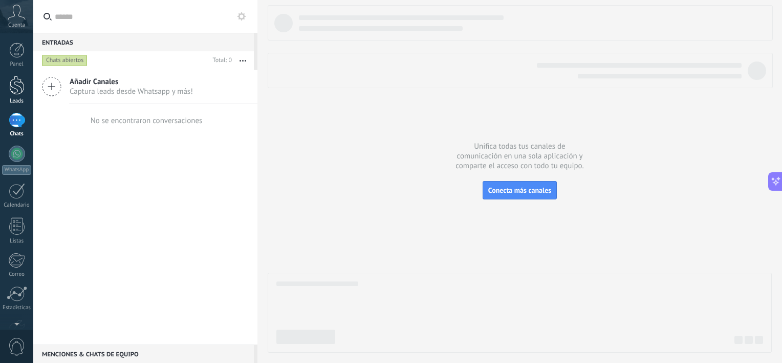
click at [20, 87] on div at bounding box center [16, 85] width 15 height 19
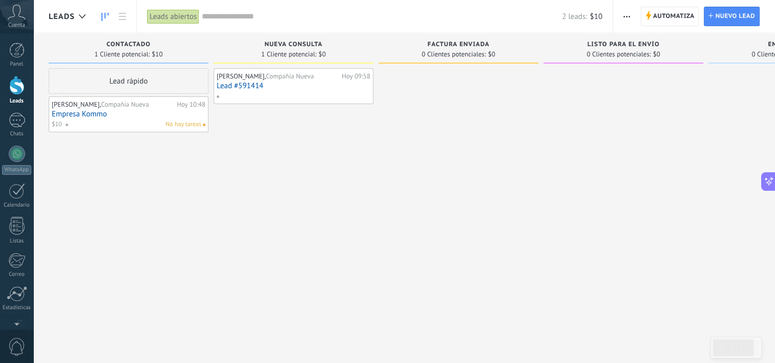
click at [662, 17] on span "Automatiza" at bounding box center [673, 16] width 41 height 18
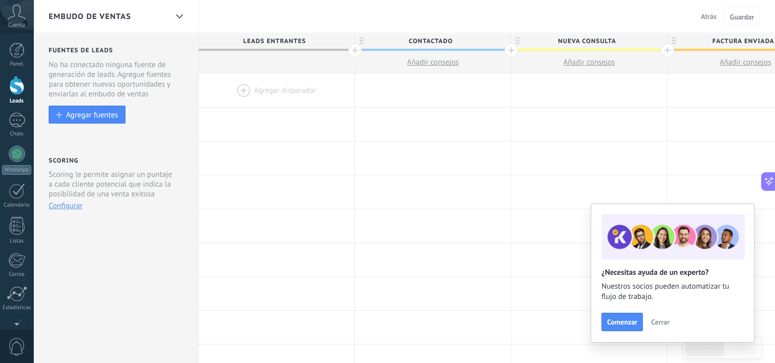
click at [581, 39] on span "Nueva consulta" at bounding box center [586, 41] width 151 height 16
click at [268, 100] on div at bounding box center [277, 90] width 156 height 33
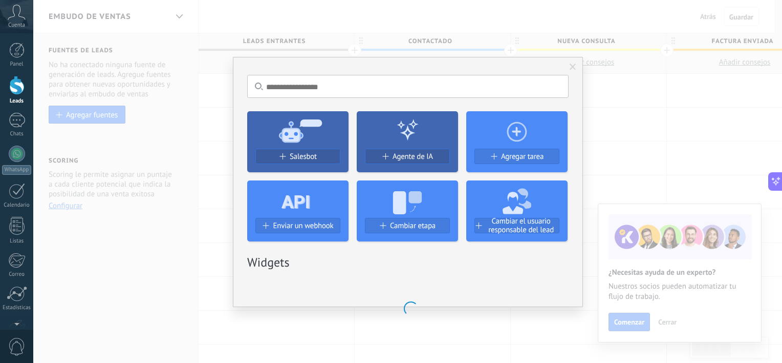
click at [299, 160] on button "Salesbot" at bounding box center [298, 155] width 85 height 15
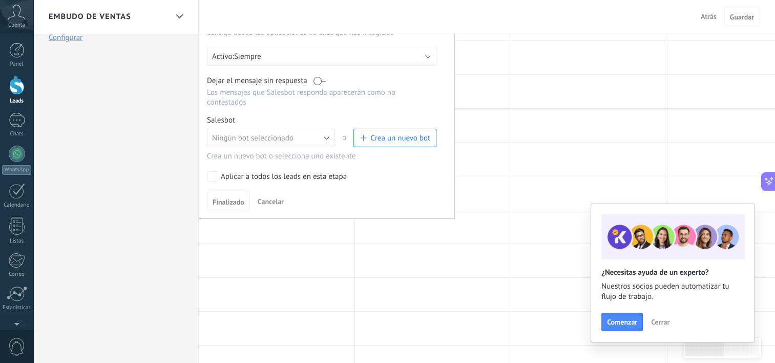
scroll to position [154, 0]
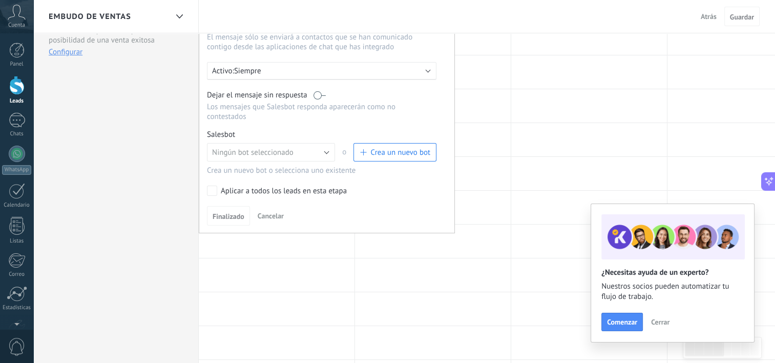
click at [390, 147] on span "Crea un nuevo bot" at bounding box center [400, 152] width 60 height 10
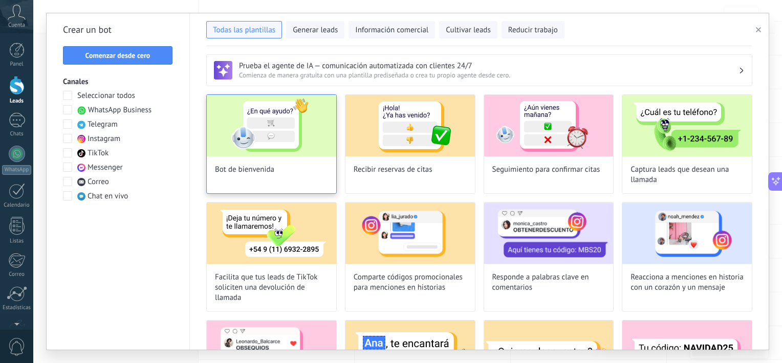
click at [296, 154] on img at bounding box center [272, 125] width 130 height 61
type input "**********"
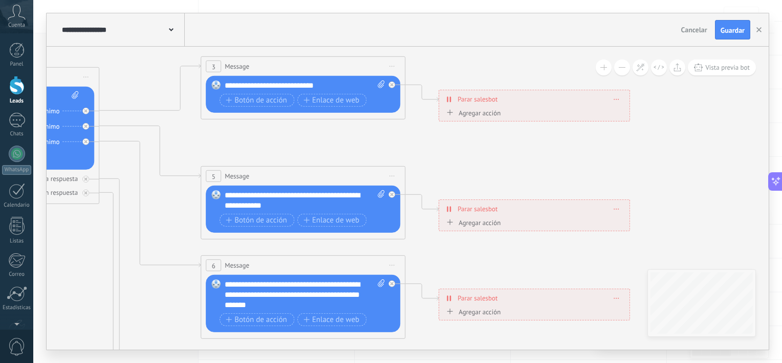
drag, startPoint x: 550, startPoint y: 322, endPoint x: 141, endPoint y: 166, distance: 437.8
click at [70, 229] on icon at bounding box center [326, 289] width 1596 height 1023
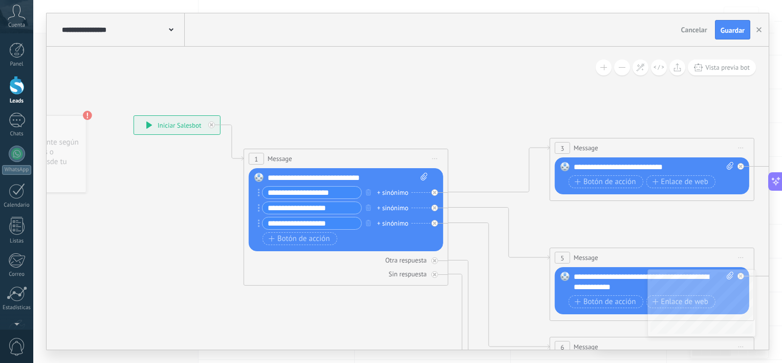
drag, startPoint x: 364, startPoint y: 98, endPoint x: 703, endPoint y: 103, distance: 338.5
click at [703, 103] on icon at bounding box center [676, 370] width 1596 height 1023
click at [756, 31] on button "button" at bounding box center [759, 29] width 15 height 19
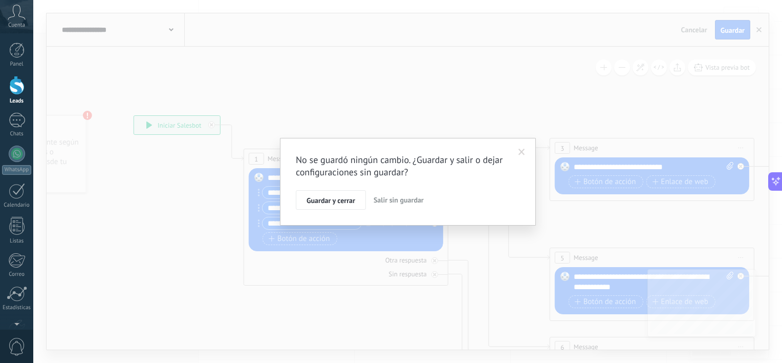
click at [387, 198] on span "Salir sin guardar" at bounding box center [399, 199] width 50 height 9
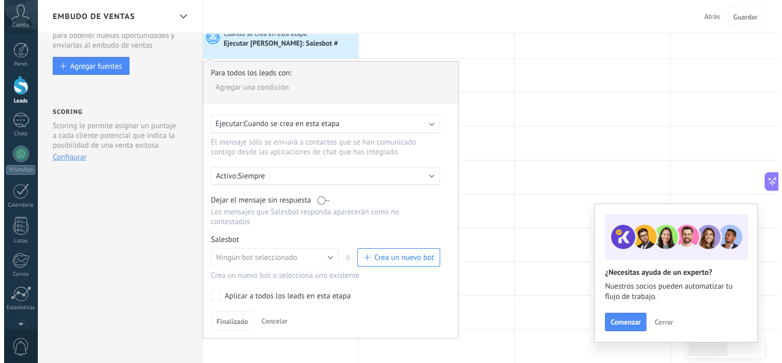
scroll to position [51, 0]
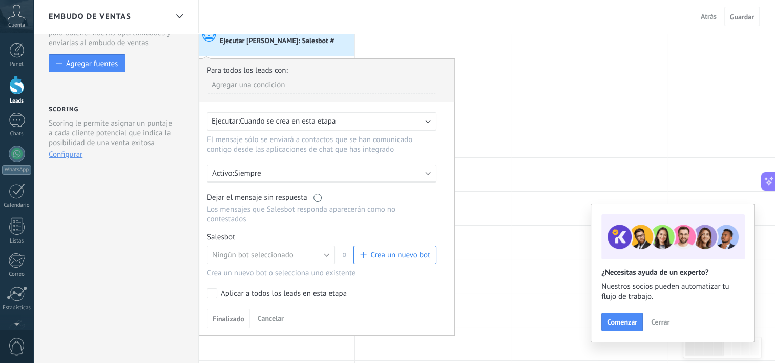
click at [387, 250] on span "Crea un nuevo bot" at bounding box center [400, 255] width 60 height 10
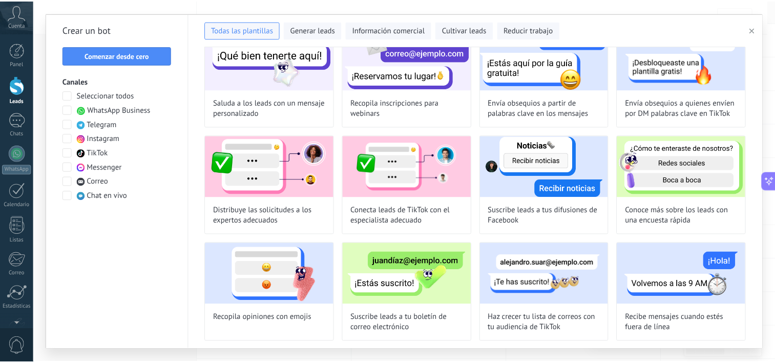
scroll to position [0, 0]
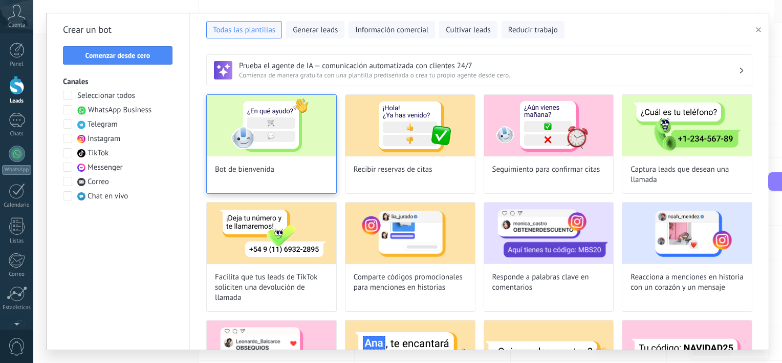
click at [280, 141] on img at bounding box center [272, 125] width 130 height 61
type input "**********"
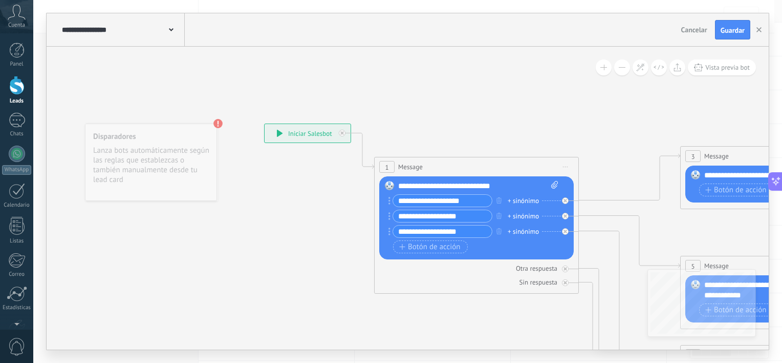
click at [524, 199] on div "+ sinónimo" at bounding box center [523, 201] width 31 height 10
click at [471, 277] on div "Sin respuesta" at bounding box center [476, 282] width 195 height 10
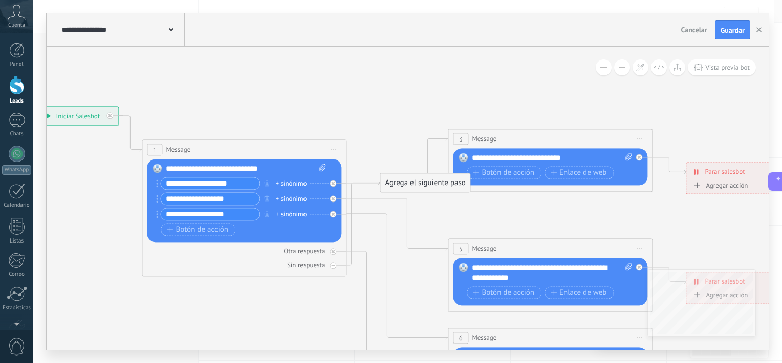
drag, startPoint x: 686, startPoint y: 236, endPoint x: 434, endPoint y: 216, distance: 252.7
click at [434, 216] on icon at bounding box center [574, 361] width 1596 height 1023
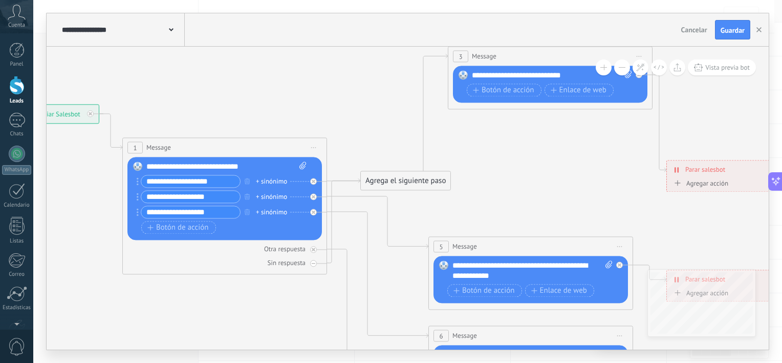
drag, startPoint x: 494, startPoint y: 139, endPoint x: 513, endPoint y: 59, distance: 82.2
click at [513, 59] on div "3 Message ******* (a): Todos los contactos - canales seleccionados Todos los co…" at bounding box center [551, 56] width 204 height 19
click at [497, 174] on icon at bounding box center [554, 331] width 1596 height 1081
click at [475, 210] on icon at bounding box center [554, 331] width 1596 height 1081
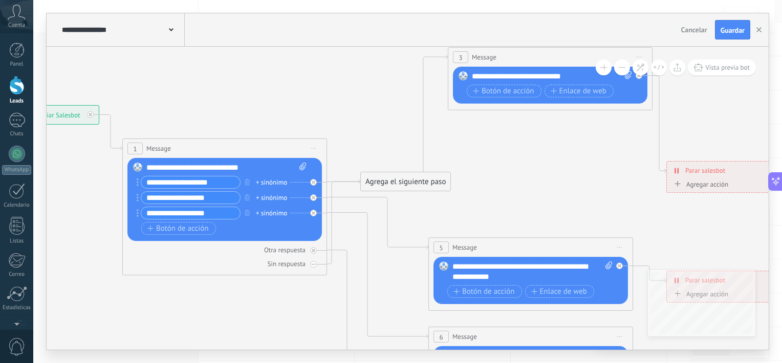
click at [341, 131] on icon at bounding box center [554, 331] width 1596 height 1081
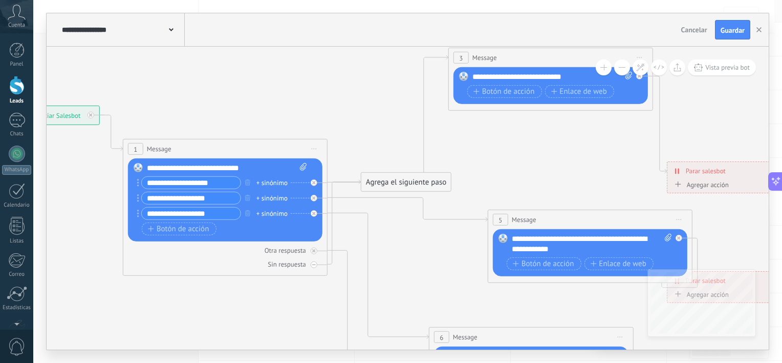
drag, startPoint x: 484, startPoint y: 254, endPoint x: 543, endPoint y: 226, distance: 65.5
click at [543, 226] on div "5 Message ******* (a): Todos los contactos - canales seleccionados Todos los co…" at bounding box center [591, 219] width 204 height 19
click at [491, 191] on icon at bounding box center [555, 332] width 1596 height 1081
click at [417, 186] on div "Agrega el siguiente paso" at bounding box center [407, 182] width 90 height 17
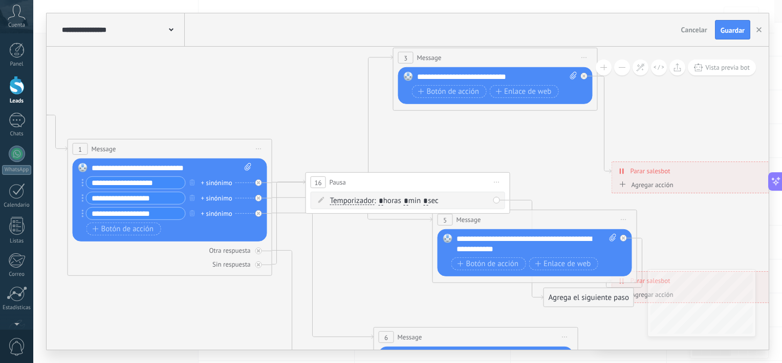
click at [441, 133] on icon at bounding box center [499, 332] width 1596 height 1081
click at [550, 168] on icon at bounding box center [499, 332] width 1596 height 1081
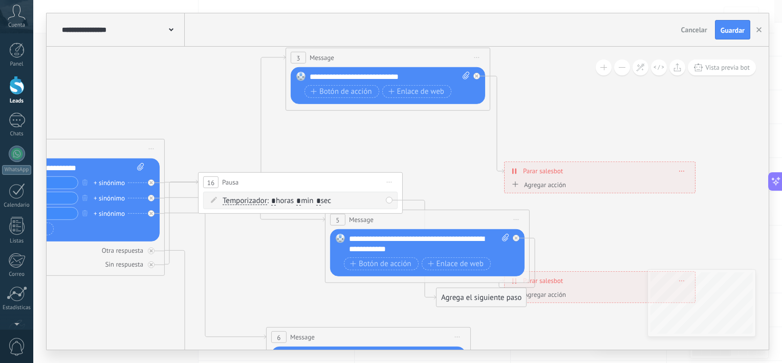
drag, startPoint x: 726, startPoint y: 244, endPoint x: 592, endPoint y: 250, distance: 133.3
click at [598, 254] on icon at bounding box center [392, 332] width 1596 height 1081
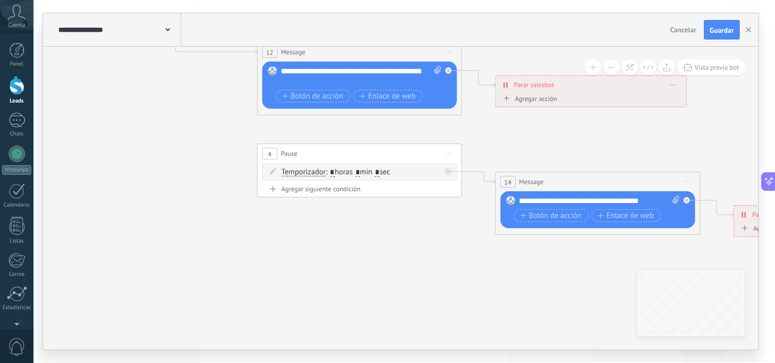
drag, startPoint x: 411, startPoint y: 288, endPoint x: 510, endPoint y: 301, distance: 100.2
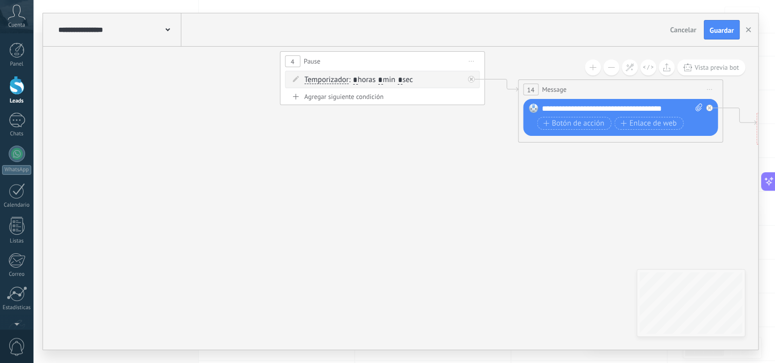
drag, startPoint x: 499, startPoint y: 270, endPoint x: 81, endPoint y: 270, distance: 417.8
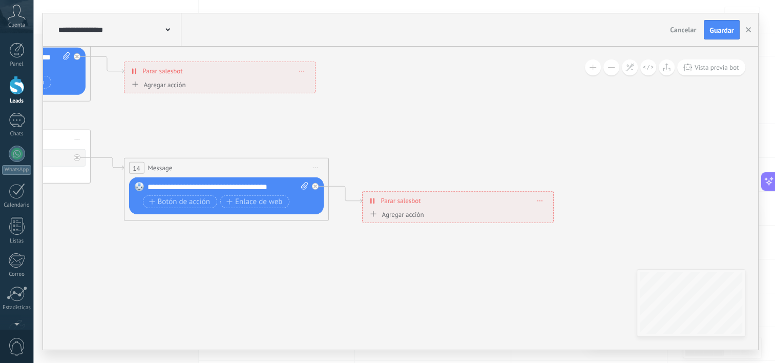
drag, startPoint x: 322, startPoint y: 250, endPoint x: 268, endPoint y: 308, distance: 79.4
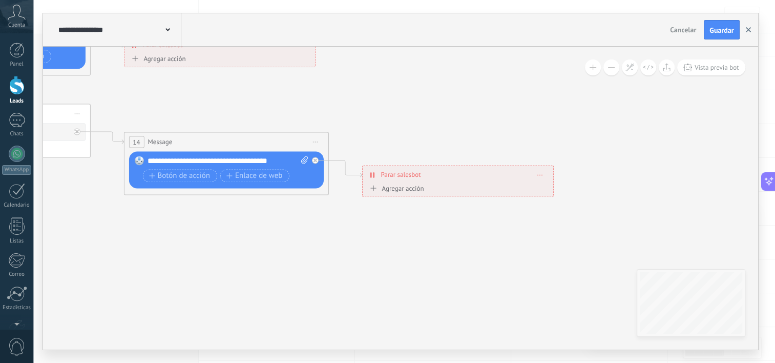
click at [744, 32] on button "button" at bounding box center [747, 29] width 15 height 19
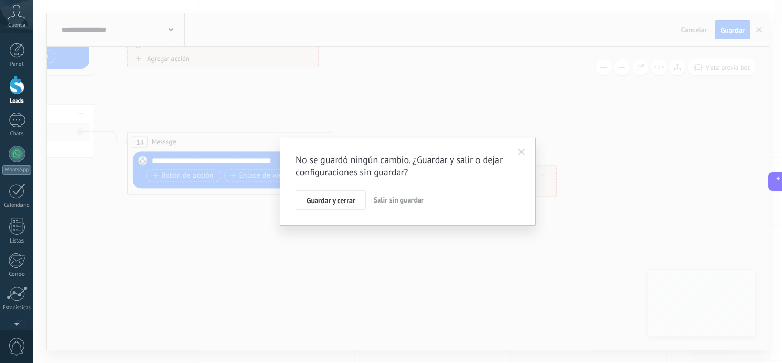
click at [391, 194] on button "Salir sin guardar" at bounding box center [399, 199] width 58 height 19
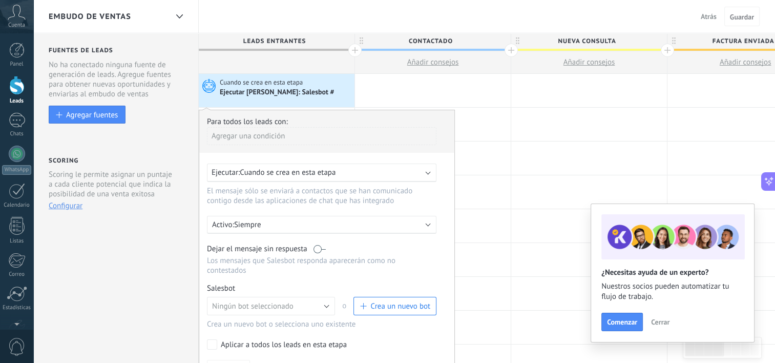
click at [382, 301] on span "Crea un nuevo bot" at bounding box center [400, 306] width 60 height 10
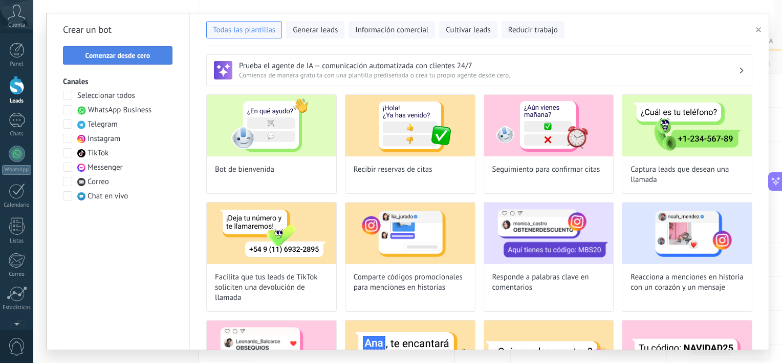
click at [123, 56] on span "Comenzar desde cero" at bounding box center [118, 55] width 65 height 7
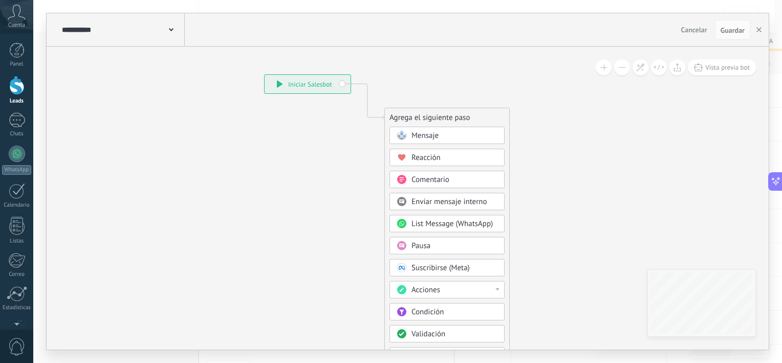
click at [406, 134] on icon at bounding box center [401, 135] width 9 height 9
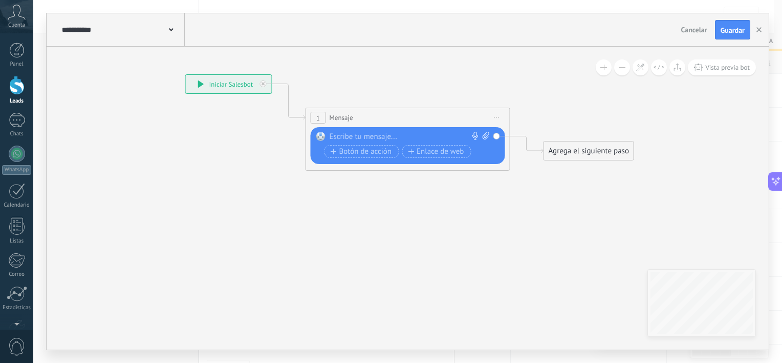
click at [381, 135] on div at bounding box center [406, 137] width 152 height 10
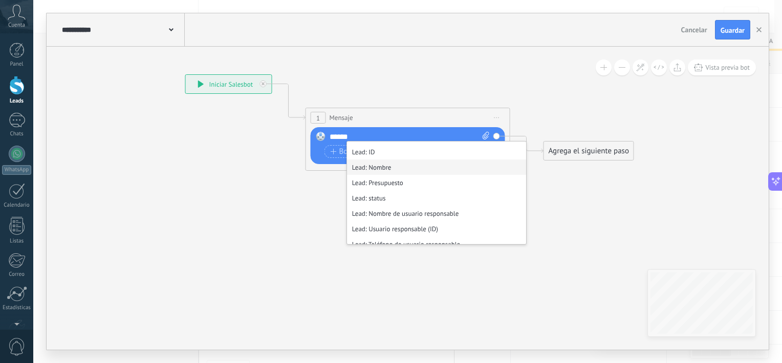
scroll to position [154, 0]
click at [382, 165] on li "Lead: Nombre" at bounding box center [436, 164] width 179 height 15
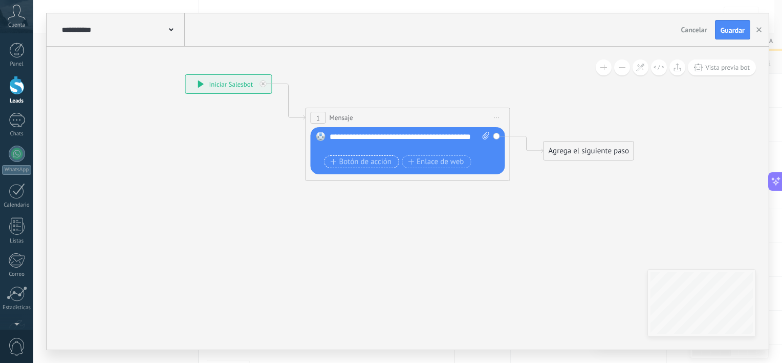
click at [345, 158] on span "Botón de acción" at bounding box center [361, 162] width 61 height 8
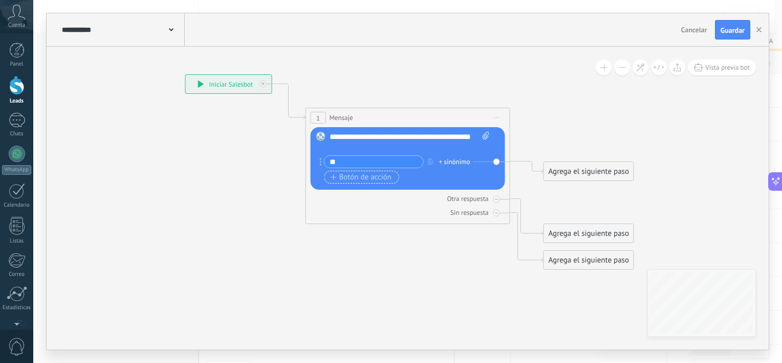
type input "*"
type input "**********"
click at [362, 174] on span "Botón de acción" at bounding box center [361, 177] width 61 height 8
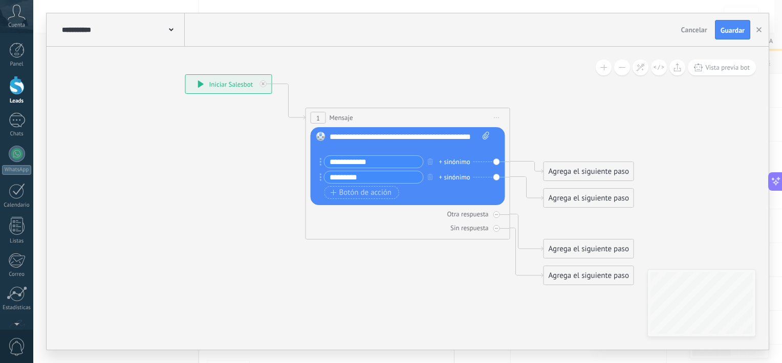
type input "*********"
click at [456, 159] on div "+ sinónimo" at bounding box center [454, 162] width 31 height 10
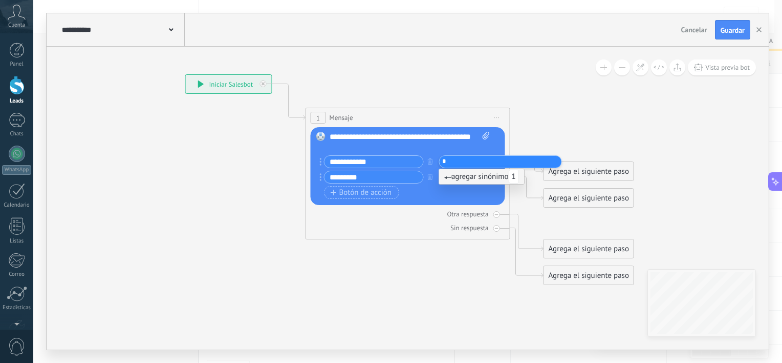
type input "*"
click at [458, 175] on span "agregar sinónimo 1" at bounding box center [481, 177] width 75 height 10
click at [458, 175] on div "+ sinónimo" at bounding box center [454, 177] width 31 height 10
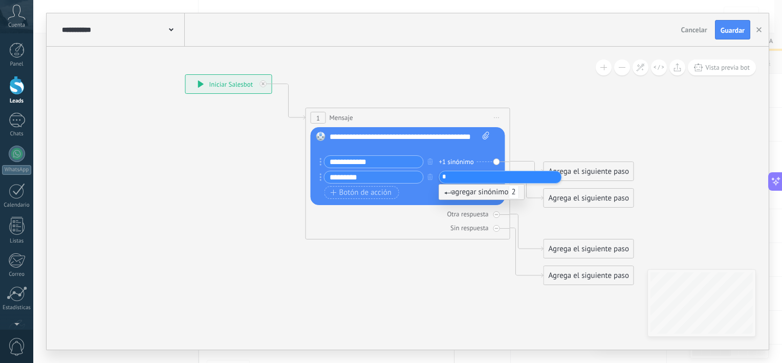
type input "*"
click at [457, 191] on span "agregar sinónimo 2" at bounding box center [481, 192] width 75 height 10
click at [424, 296] on icon at bounding box center [392, 179] width 926 height 723
click at [580, 174] on div "Agrega el siguiente paso" at bounding box center [589, 171] width 90 height 17
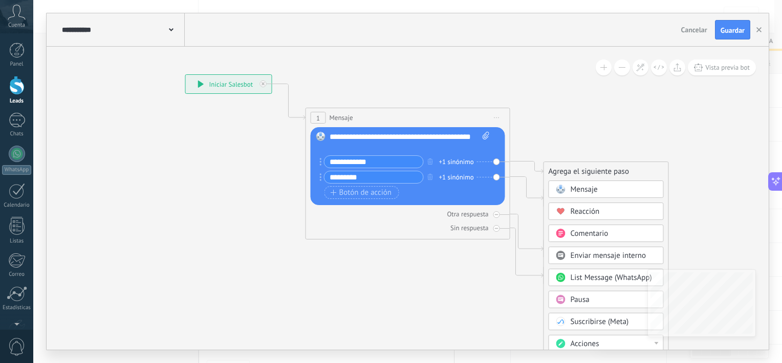
click at [357, 135] on span "**********" at bounding box center [366, 137] width 43 height 8
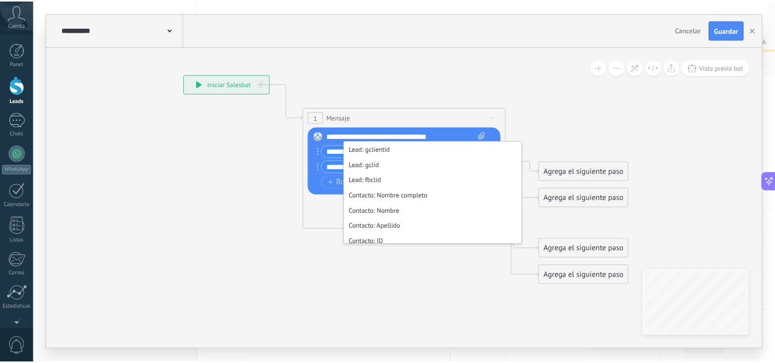
scroll to position [410, 0]
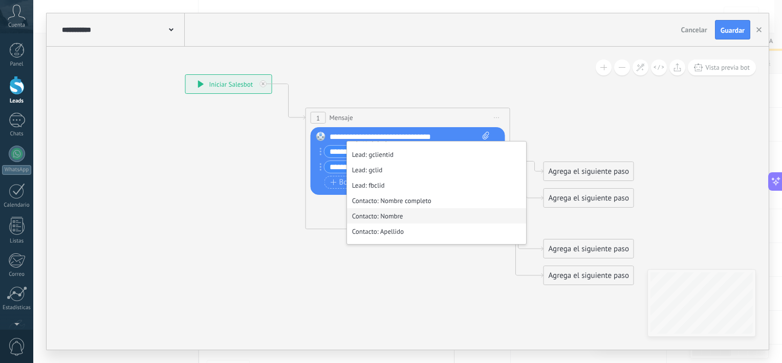
click at [403, 221] on li "Contacto: Nombre" at bounding box center [436, 215] width 179 height 15
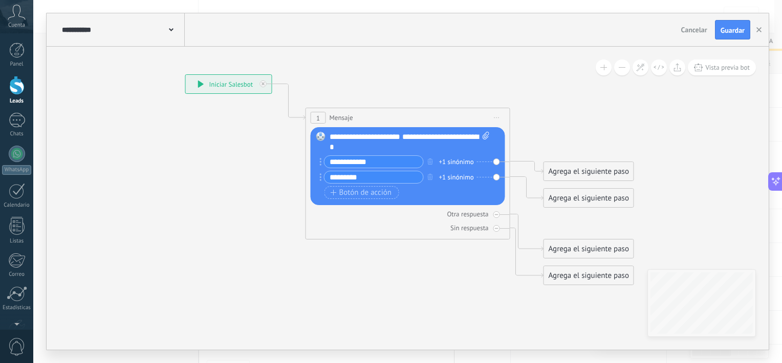
click at [498, 119] on span "Iniciar vista previa aquí Cambiar nombre Duplicar [GEOGRAPHIC_DATA]" at bounding box center [497, 117] width 16 height 15
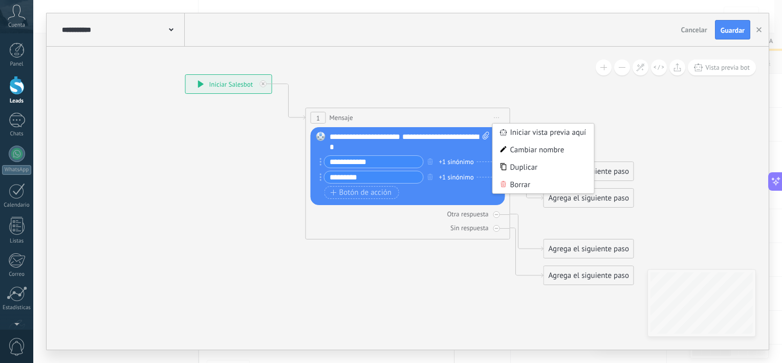
click at [580, 119] on icon at bounding box center [392, 179] width 926 height 723
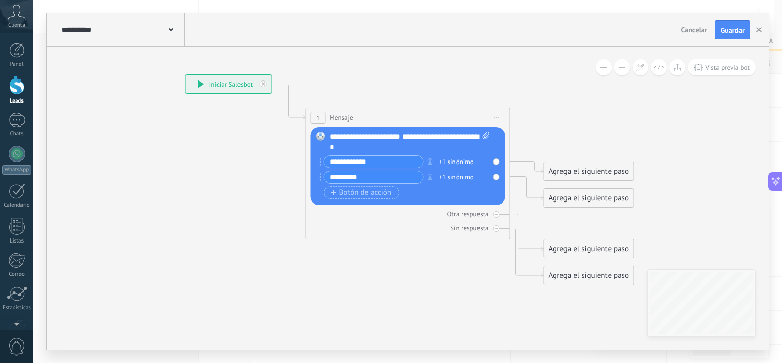
click at [569, 120] on icon at bounding box center [392, 179] width 926 height 723
click at [339, 162] on input "**********" at bounding box center [374, 162] width 99 height 12
type input "********"
click at [335, 178] on input "*********" at bounding box center [374, 177] width 99 height 12
type input "******"
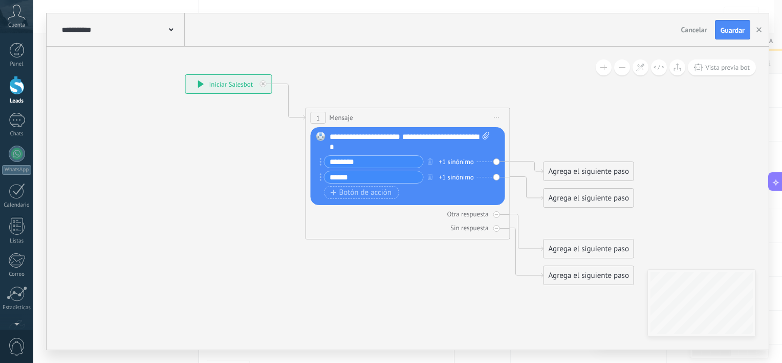
click at [379, 147] on div "**********" at bounding box center [410, 142] width 161 height 20
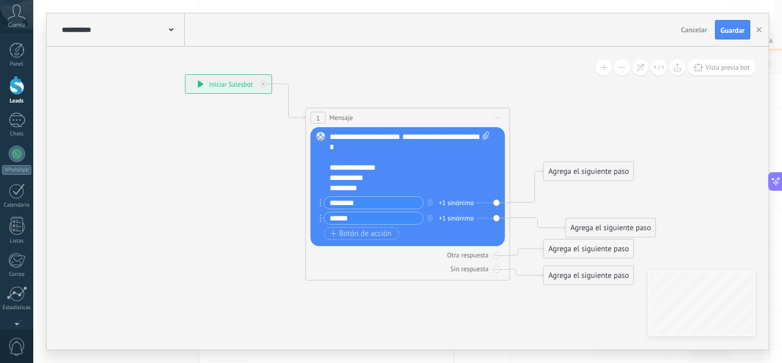
drag, startPoint x: 576, startPoint y: 200, endPoint x: 598, endPoint y: 230, distance: 37.0
click at [598, 230] on div "Agrega el siguiente paso" at bounding box center [611, 227] width 90 height 17
drag, startPoint x: 588, startPoint y: 174, endPoint x: 622, endPoint y: 145, distance: 44.3
click at [622, 145] on div "Agrega el siguiente paso" at bounding box center [622, 146] width 90 height 17
click at [619, 143] on div "Agrega el siguiente paso" at bounding box center [623, 142] width 90 height 17
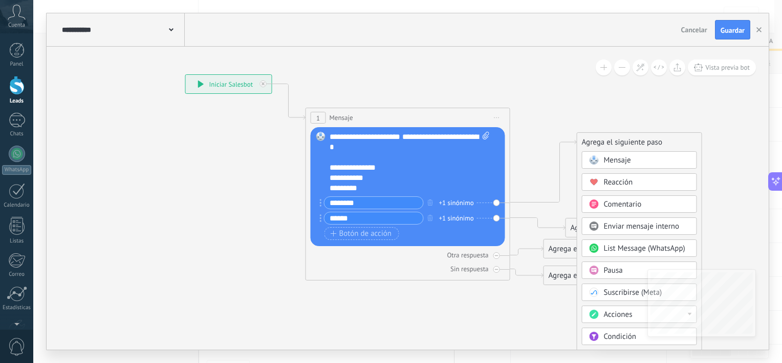
click at [621, 155] on span "Mensaje" at bounding box center [617, 160] width 27 height 10
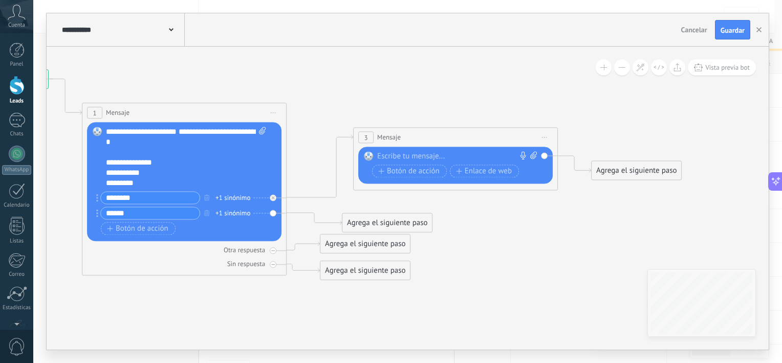
drag, startPoint x: 495, startPoint y: 264, endPoint x: 543, endPoint y: 259, distance: 48.4
click at [543, 259] on icon at bounding box center [305, 174] width 1198 height 723
click at [444, 137] on div "3 Mensaje ******* (a): Todos los contactos - canales seleccionados Todos los co…" at bounding box center [456, 137] width 204 height 19
click at [408, 156] on div at bounding box center [453, 156] width 152 height 10
drag, startPoint x: 469, startPoint y: 160, endPoint x: 333, endPoint y: 152, distance: 136.4
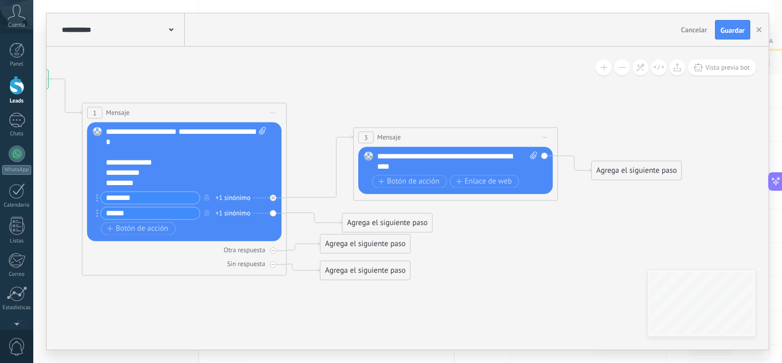
click at [607, 164] on div "Agrega el siguiente paso" at bounding box center [637, 170] width 90 height 17
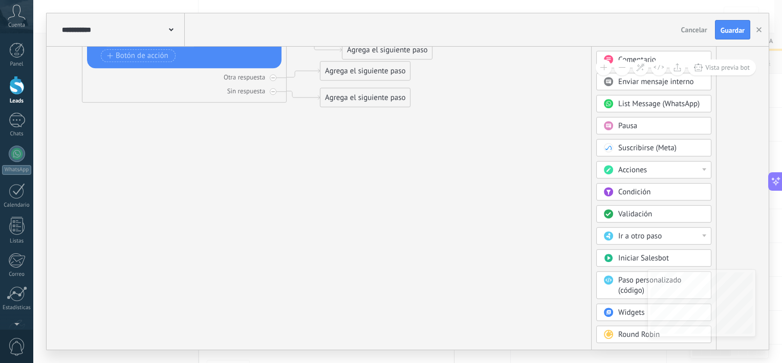
click at [629, 348] on span "Parar Salesbot" at bounding box center [642, 353] width 47 height 10
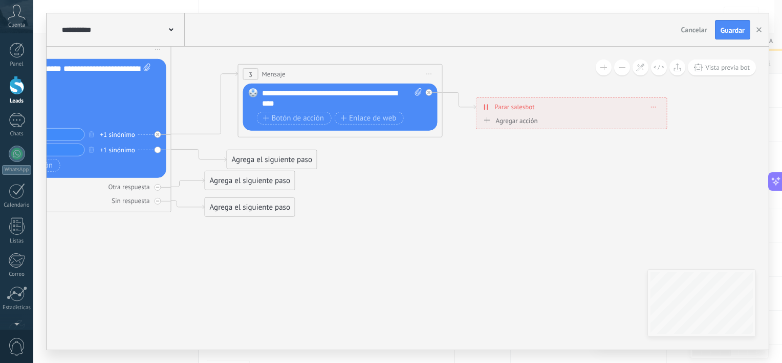
drag, startPoint x: 406, startPoint y: 183, endPoint x: 571, endPoint y: 193, distance: 165.7
click at [571, 193] on icon at bounding box center [189, 111] width 1198 height 723
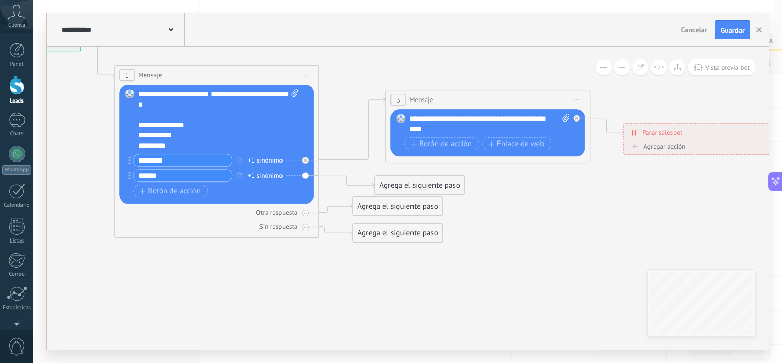
drag, startPoint x: 388, startPoint y: 198, endPoint x: 504, endPoint y: 210, distance: 116.3
click at [521, 217] on icon at bounding box center [337, 137] width 1198 height 723
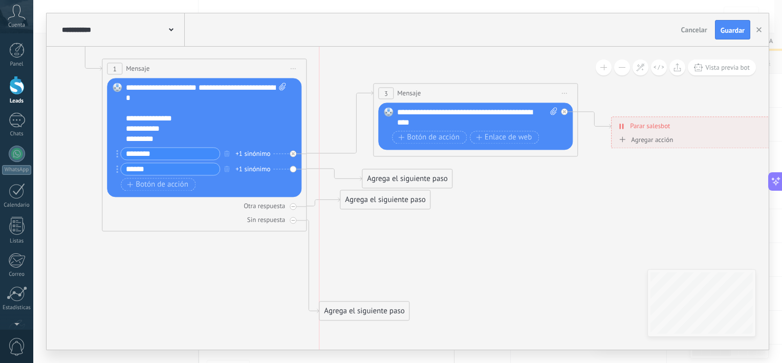
drag, startPoint x: 376, startPoint y: 222, endPoint x: 370, endPoint y: 217, distance: 8.0
click at [354, 306] on div "Agrega el siguiente paso" at bounding box center [365, 310] width 90 height 17
drag, startPoint x: 372, startPoint y: 206, endPoint x: 387, endPoint y: 199, distance: 16.3
click at [385, 272] on div "Agrega el siguiente paso" at bounding box center [398, 266] width 90 height 17
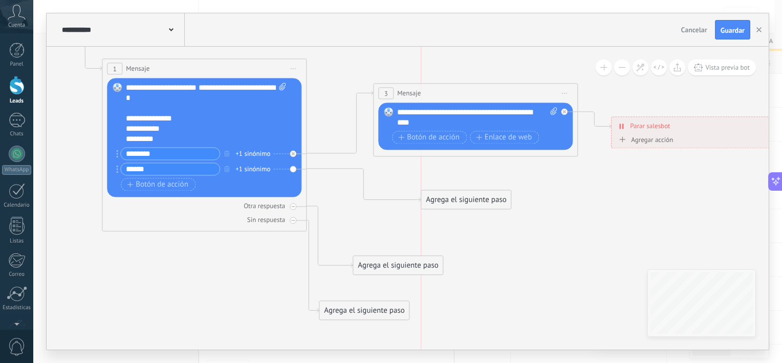
drag, startPoint x: 391, startPoint y: 183, endPoint x: 442, endPoint y: 204, distance: 55.8
click at [442, 204] on div "Agrega el siguiente paso" at bounding box center [466, 199] width 90 height 17
click at [442, 201] on div "Agrega el siguiente paso" at bounding box center [459, 198] width 90 height 17
click at [457, 201] on div "Agrega el siguiente paso" at bounding box center [459, 198] width 90 height 17
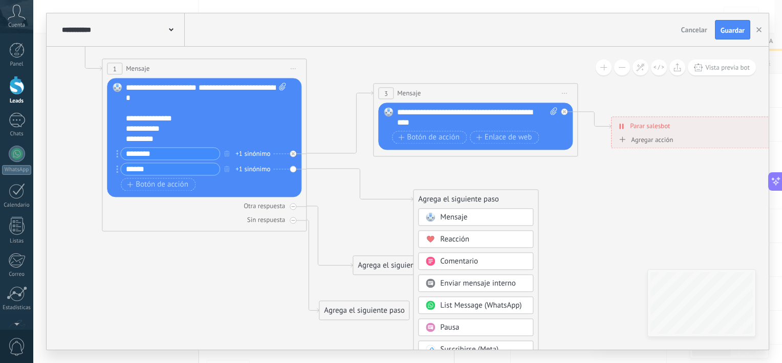
click at [463, 219] on span "Mensaje" at bounding box center [453, 217] width 27 height 10
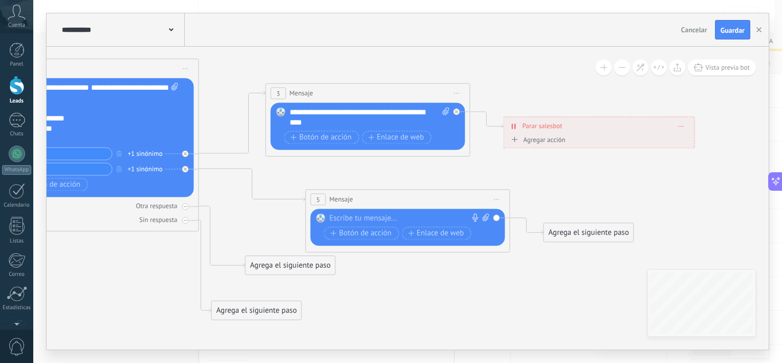
click at [355, 220] on div at bounding box center [406, 218] width 152 height 10
click at [363, 233] on span "Botón de acción" at bounding box center [361, 233] width 61 height 8
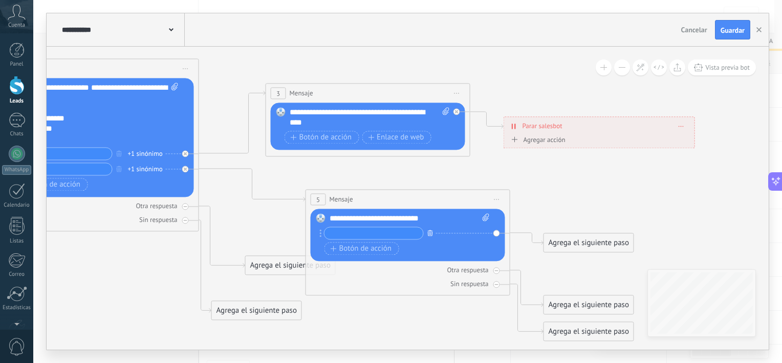
click at [434, 230] on button "button" at bounding box center [430, 232] width 11 height 13
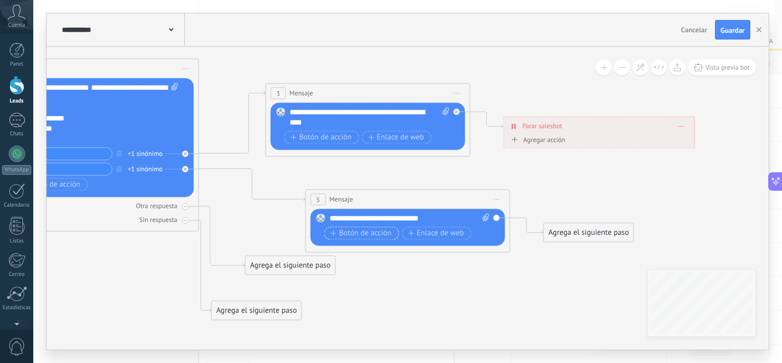
click at [352, 238] on button "Botón de acción" at bounding box center [362, 232] width 75 height 13
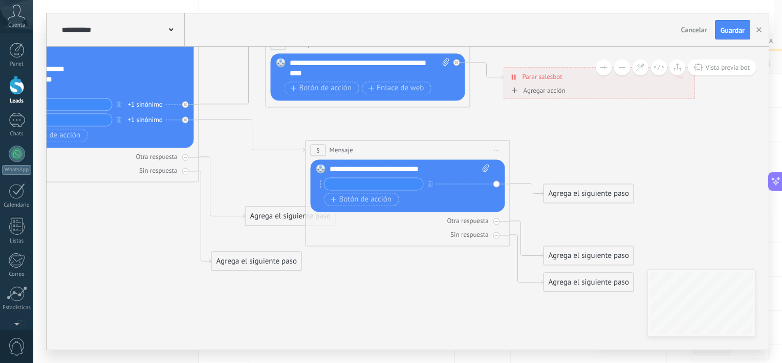
click at [397, 184] on input "text" at bounding box center [374, 184] width 99 height 12
click at [565, 194] on div "Agrega el siguiente paso" at bounding box center [589, 193] width 90 height 17
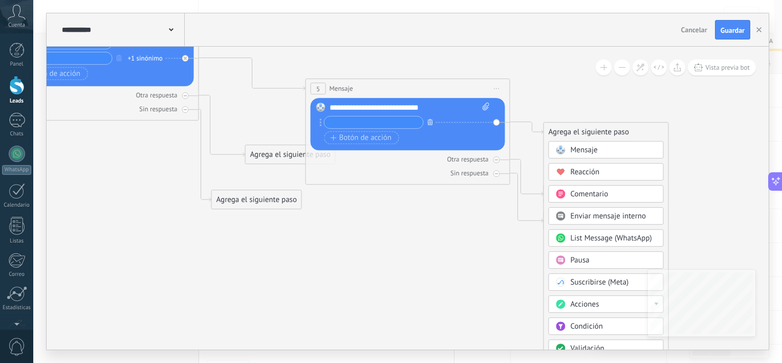
click at [426, 125] on button "button" at bounding box center [430, 121] width 11 height 13
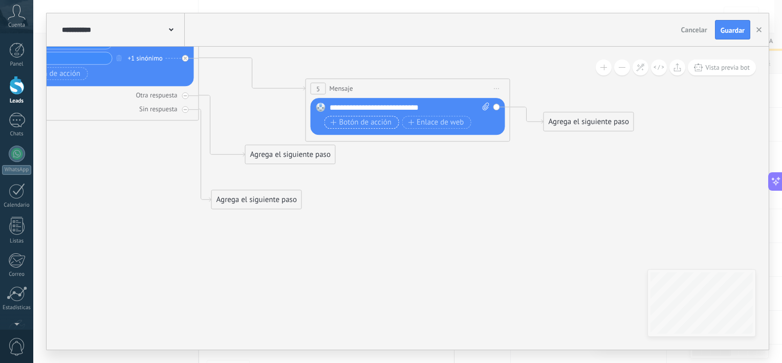
click at [355, 116] on button "Botón de acción" at bounding box center [362, 122] width 75 height 13
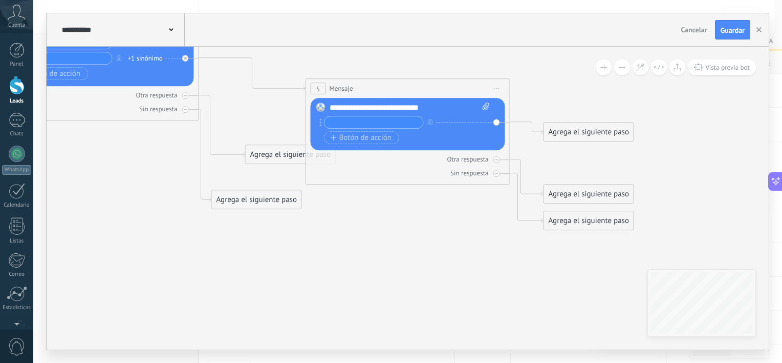
click at [441, 103] on div "**********" at bounding box center [410, 107] width 161 height 10
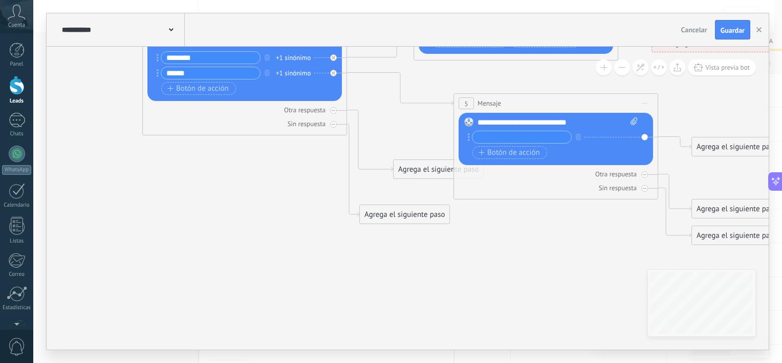
drag, startPoint x: 365, startPoint y: 284, endPoint x: 506, endPoint y: 291, distance: 142.0
click at [506, 291] on icon at bounding box center [432, 86] width 1333 height 827
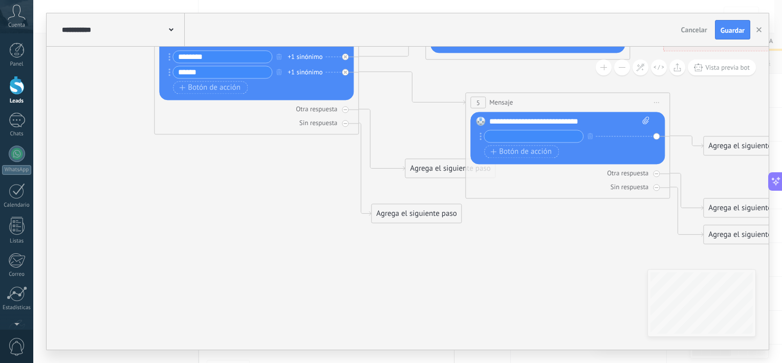
drag, startPoint x: 500, startPoint y: 290, endPoint x: 506, endPoint y: 332, distance: 42.4
click at [506, 334] on icon at bounding box center [444, 85] width 1333 height 827
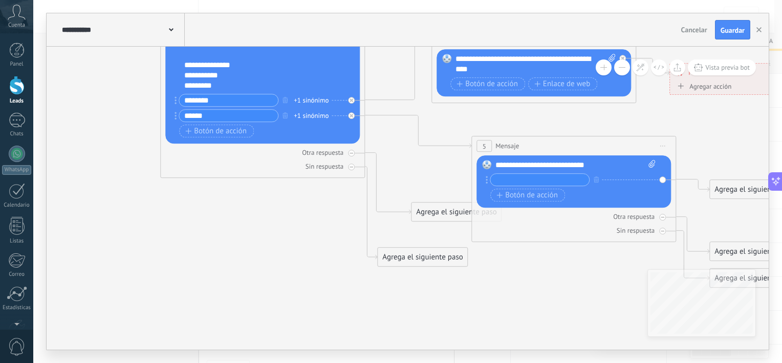
click at [604, 161] on div "**********" at bounding box center [576, 165] width 161 height 10
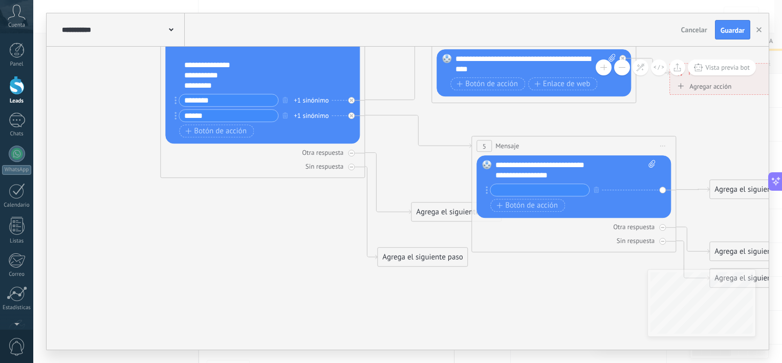
click at [540, 192] on input "text" at bounding box center [540, 190] width 99 height 12
click at [525, 178] on div "**********" at bounding box center [567, 175] width 143 height 10
click at [496, 176] on div "**********" at bounding box center [567, 175] width 143 height 10
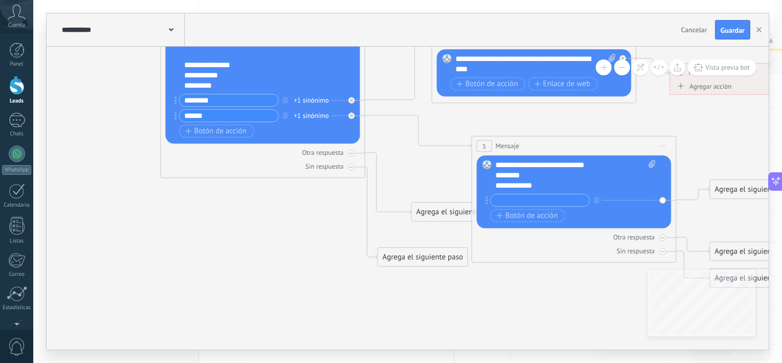
click at [542, 205] on input "text" at bounding box center [540, 200] width 99 height 12
type input "*****"
click at [554, 214] on span "Botón de acción" at bounding box center [527, 215] width 61 height 8
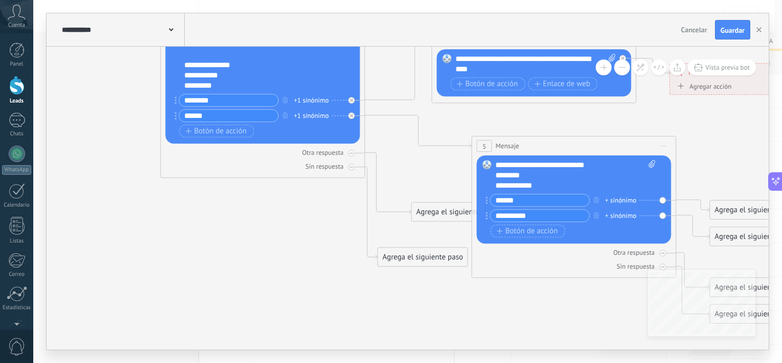
type input "*********"
click at [627, 200] on div "+ sinónimo" at bounding box center [620, 200] width 31 height 10
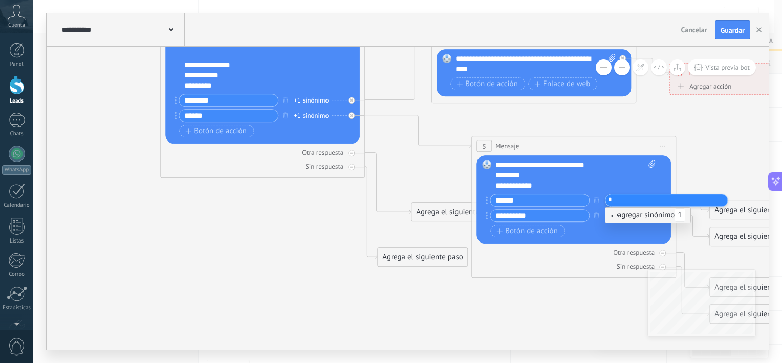
type input "*"
click at [623, 215] on span "agregar sinónimo 1" at bounding box center [648, 215] width 75 height 10
click at [622, 216] on div "+ sinónimo" at bounding box center [620, 215] width 31 height 10
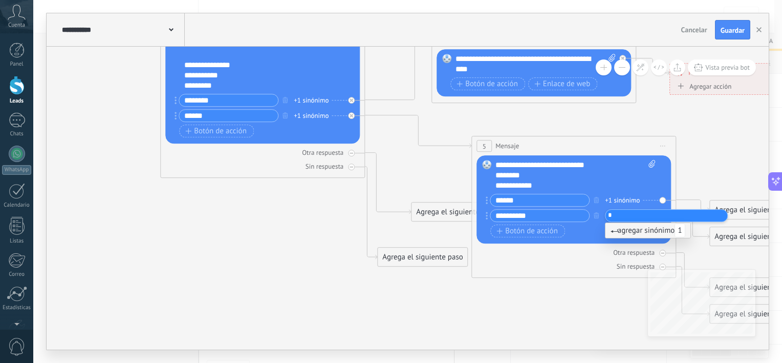
type input "*"
click at [622, 229] on span "agregar sinónimo 1" at bounding box center [648, 230] width 75 height 10
type input "*"
click at [635, 227] on span "agregar sinónimo 2" at bounding box center [648, 230] width 75 height 10
click at [586, 326] on icon at bounding box center [450, 147] width 1333 height 863
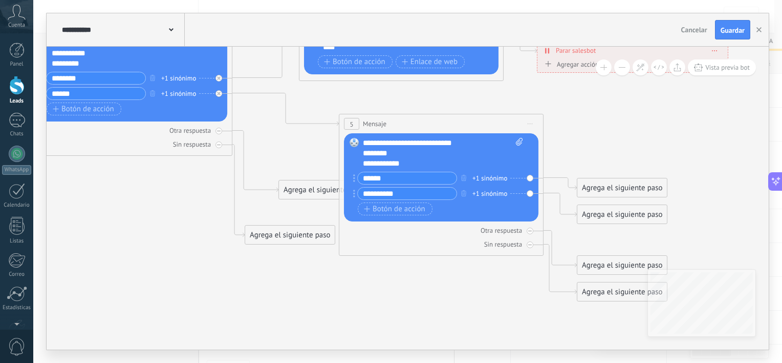
drag, startPoint x: 701, startPoint y: 223, endPoint x: 460, endPoint y: 184, distance: 243.8
click at [460, 184] on icon at bounding box center [317, 125] width 1333 height 863
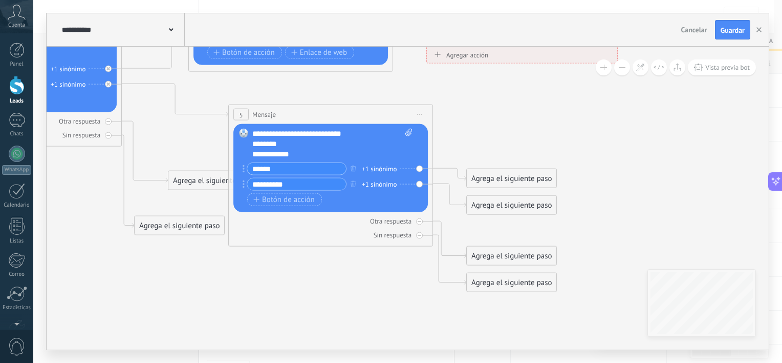
drag, startPoint x: 673, startPoint y: 177, endPoint x: 661, endPoint y: 185, distance: 14.9
click at [672, 190] on icon at bounding box center [207, 116] width 1333 height 863
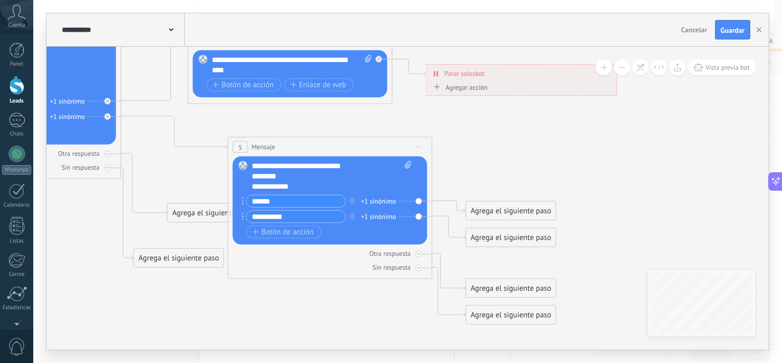
click at [530, 214] on div "Agrega el siguiente paso" at bounding box center [511, 210] width 90 height 17
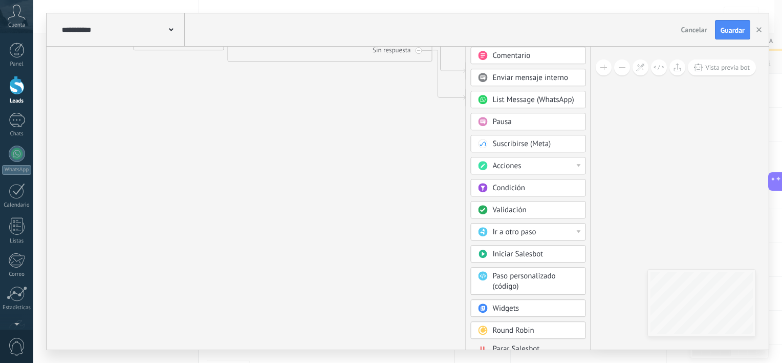
click at [527, 344] on span "Parar Salesbot" at bounding box center [516, 349] width 47 height 10
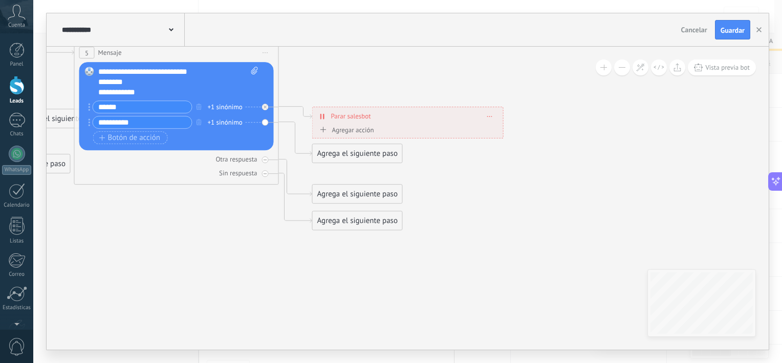
click at [365, 162] on div "Agrega el siguiente paso Mensaje Mensaje Mensaje Reacción Comentario Enviar men…" at bounding box center [357, 152] width 91 height 19
click at [366, 156] on div "Agrega el siguiente paso" at bounding box center [358, 153] width 90 height 17
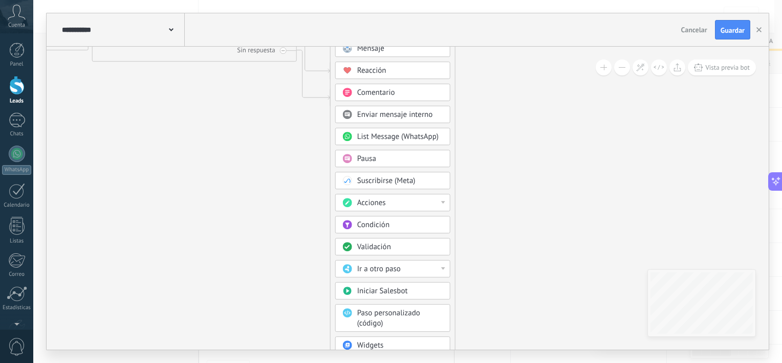
drag, startPoint x: 467, startPoint y: 275, endPoint x: 475, endPoint y: 228, distance: 48.3
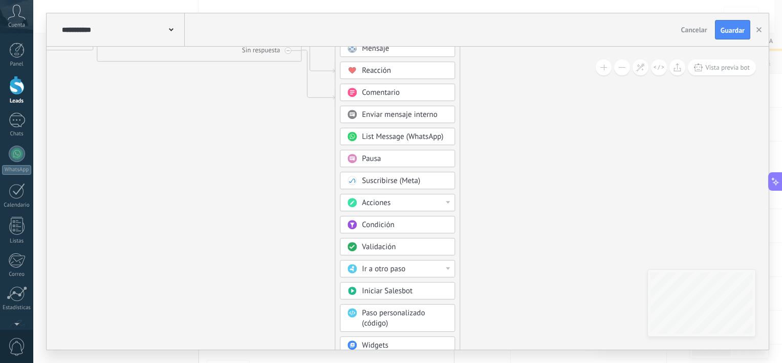
drag, startPoint x: 494, startPoint y: 291, endPoint x: 499, endPoint y: 192, distance: 99.5
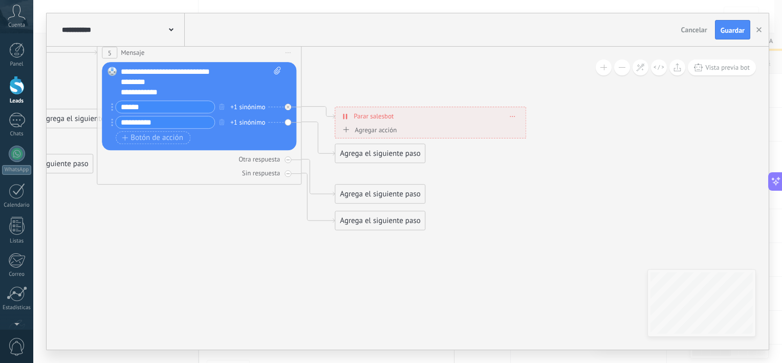
click at [367, 152] on div "Agrega el siguiente paso" at bounding box center [380, 153] width 90 height 17
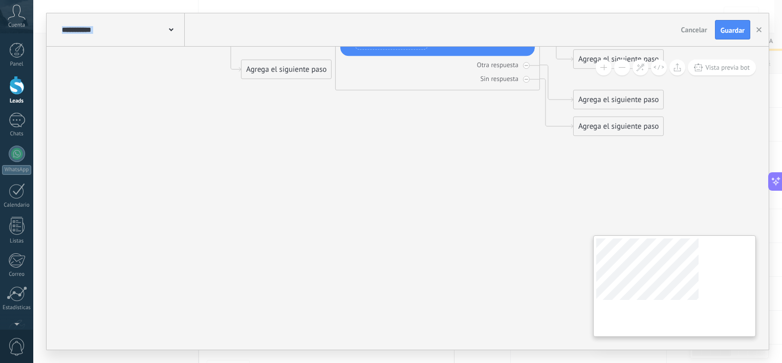
click at [655, 280] on div "**********" at bounding box center [408, 198] width 723 height 303
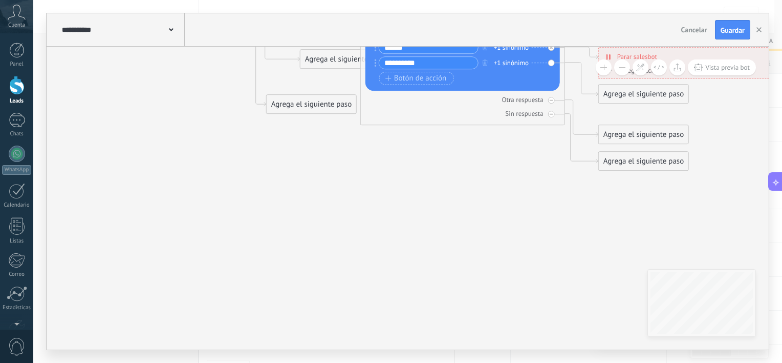
drag, startPoint x: 532, startPoint y: 188, endPoint x: 528, endPoint y: 279, distance: 91.2
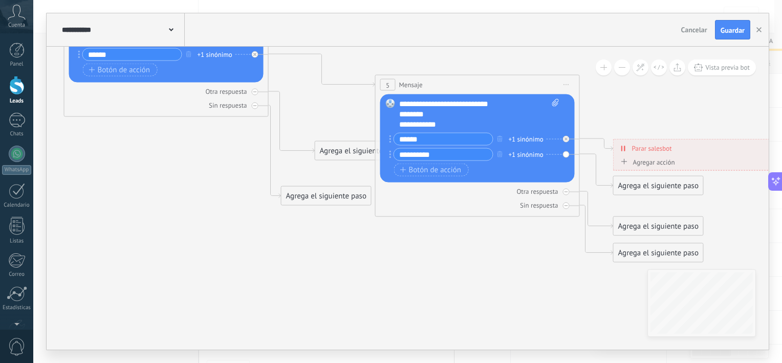
drag, startPoint x: 470, startPoint y: 255, endPoint x: 414, endPoint y: 281, distance: 61.9
click at [414, 281] on icon at bounding box center [354, 86] width 1333 height 863
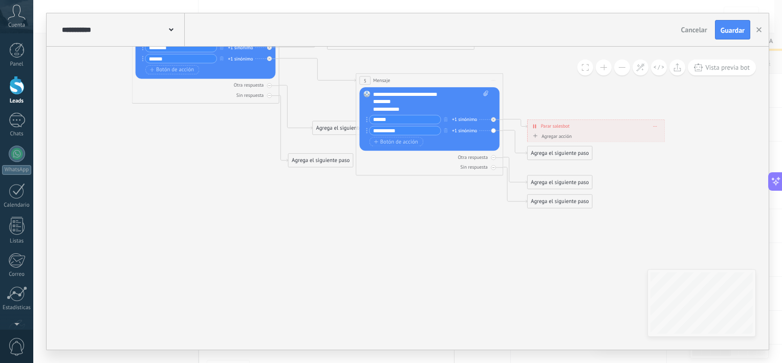
drag, startPoint x: 649, startPoint y: 207, endPoint x: 508, endPoint y: 64, distance: 200.2
click at [517, 70] on icon at bounding box center [341, 82] width 960 height 622
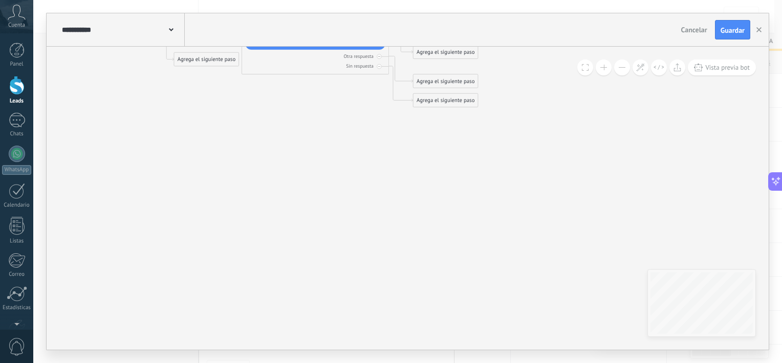
click at [461, 49] on div "Agrega el siguiente paso" at bounding box center [446, 52] width 65 height 12
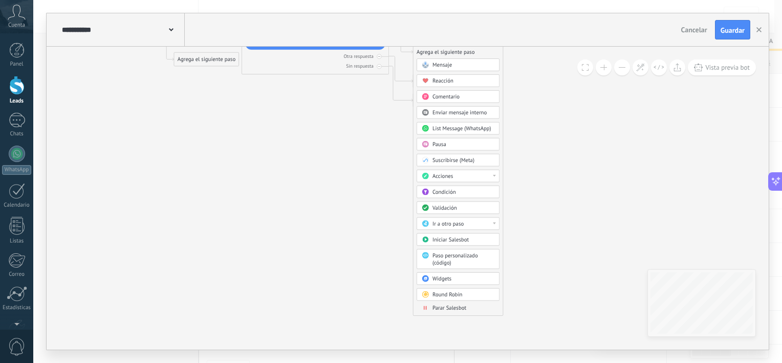
click at [449, 306] on span "Parar Salesbot" at bounding box center [450, 307] width 34 height 7
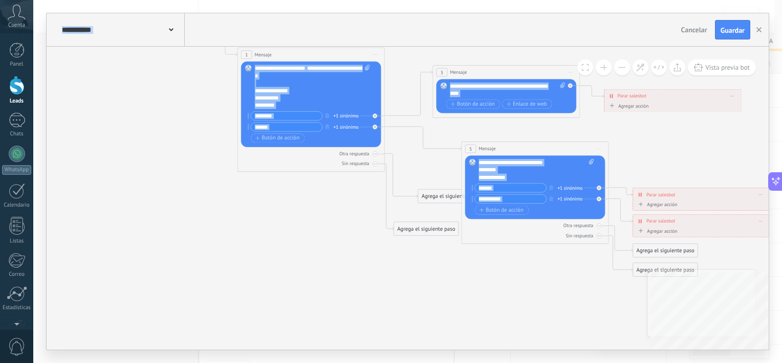
click at [713, 324] on div "**********" at bounding box center [408, 198] width 723 height 303
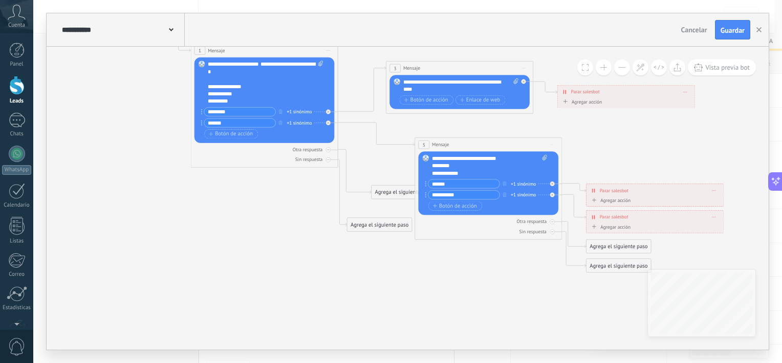
drag, startPoint x: 454, startPoint y: 282, endPoint x: 418, endPoint y: 284, distance: 35.9
click at [418, 284] on icon at bounding box center [400, 146] width 960 height 622
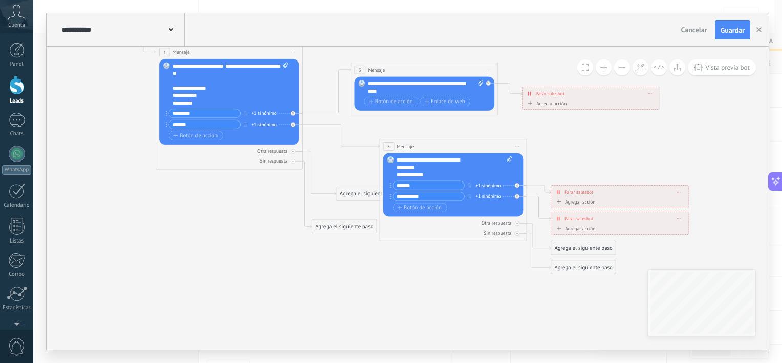
click at [417, 283] on icon at bounding box center [365, 148] width 960 height 622
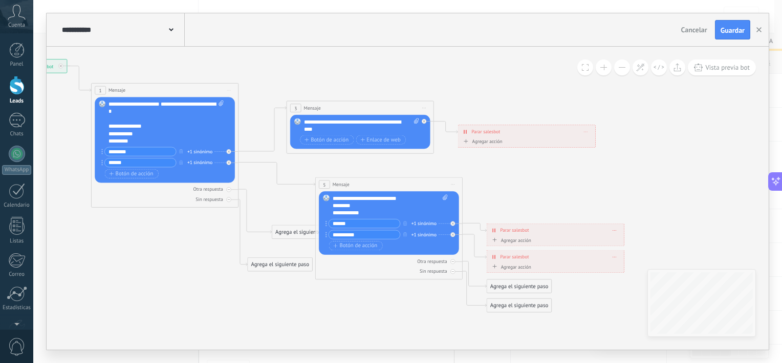
drag, startPoint x: 424, startPoint y: 278, endPoint x: 362, endPoint y: 307, distance: 68.7
click at [360, 314] on icon at bounding box center [300, 186] width 960 height 622
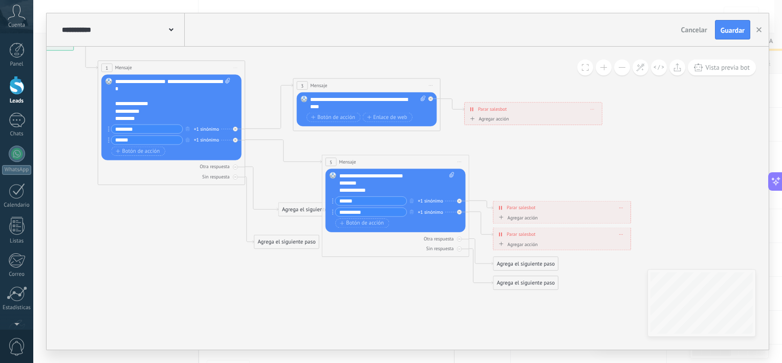
drag, startPoint x: 363, startPoint y: 302, endPoint x: 369, endPoint y: 281, distance: 21.4
click at [369, 281] on icon at bounding box center [307, 163] width 960 height 622
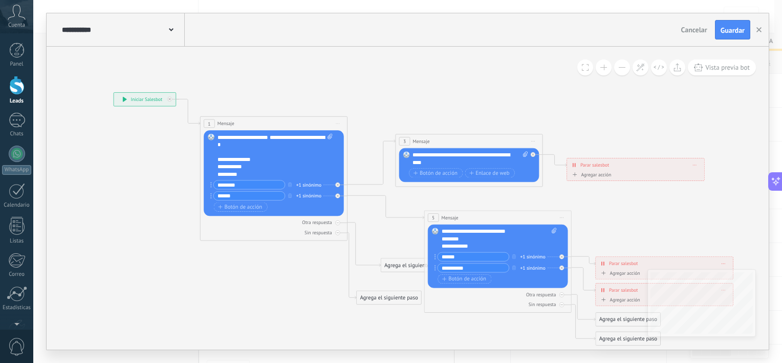
drag, startPoint x: 370, startPoint y: 285, endPoint x: 451, endPoint y: 312, distance: 86.0
click at [452, 317] on icon at bounding box center [409, 219] width 960 height 622
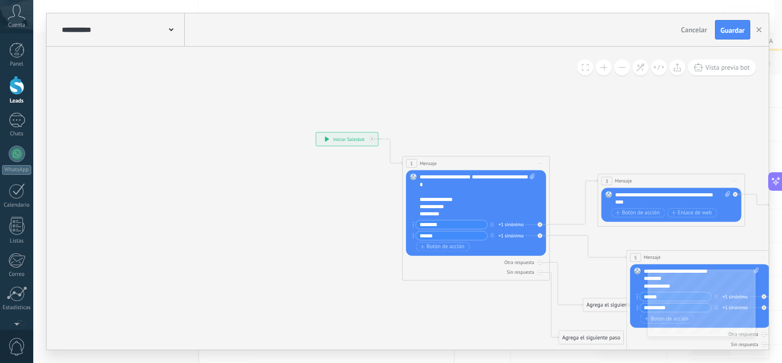
drag, startPoint x: 136, startPoint y: 165, endPoint x: 277, endPoint y: 168, distance: 140.3
click at [280, 170] on icon at bounding box center [612, 259] width 960 height 622
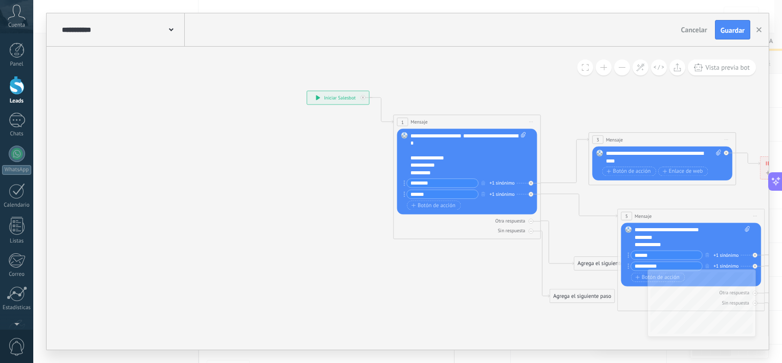
drag, startPoint x: 222, startPoint y: 106, endPoint x: 268, endPoint y: 114, distance: 46.8
click at [234, 77] on icon at bounding box center [602, 217] width 960 height 622
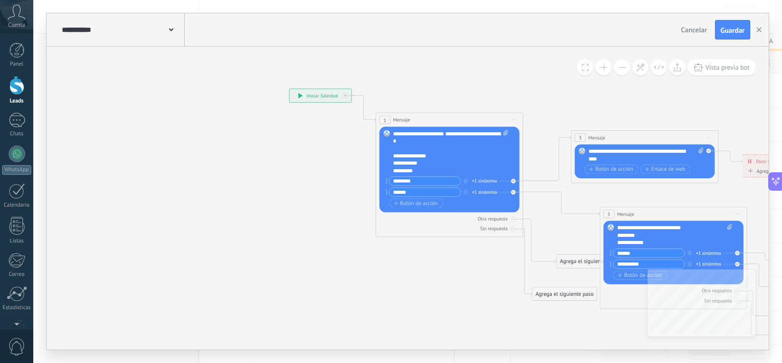
drag, startPoint x: 309, startPoint y: 175, endPoint x: 106, endPoint y: 92, distance: 219.8
click at [107, 92] on icon at bounding box center [585, 215] width 960 height 622
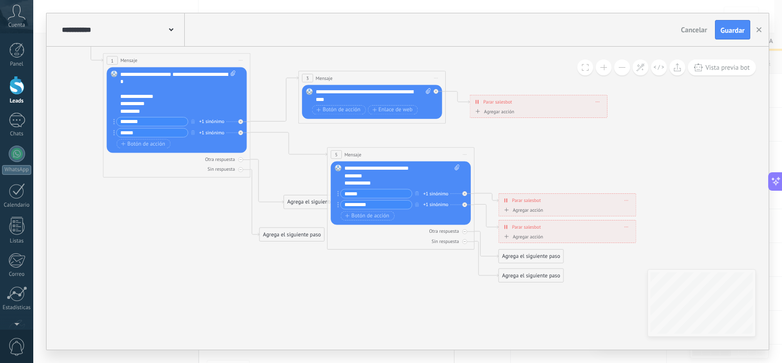
drag, startPoint x: 153, startPoint y: 186, endPoint x: 249, endPoint y: 215, distance: 100.3
click at [249, 215] on icon at bounding box center [312, 156] width 960 height 622
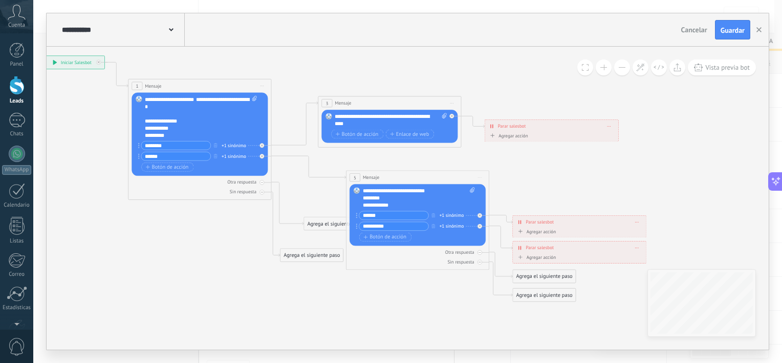
drag, startPoint x: 240, startPoint y: 284, endPoint x: 260, endPoint y: 299, distance: 25.3
click at [261, 304] on icon at bounding box center [331, 178] width 933 height 604
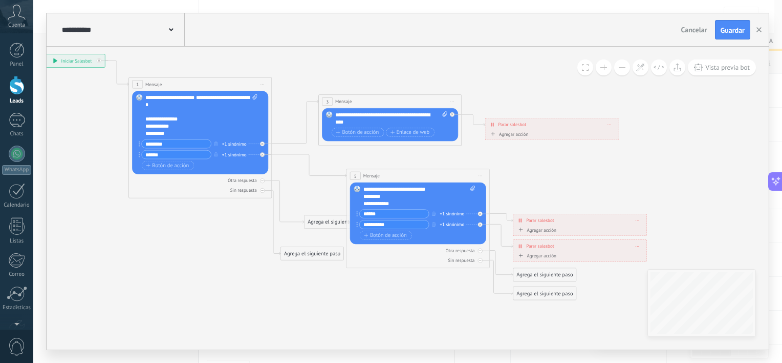
click at [481, 311] on icon at bounding box center [331, 177] width 933 height 604
drag, startPoint x: 310, startPoint y: 258, endPoint x: 289, endPoint y: 280, distance: 30.1
click at [137, 325] on div "Agrega el siguiente paso" at bounding box center [139, 321] width 63 height 12
drag, startPoint x: 312, startPoint y: 223, endPoint x: 222, endPoint y: 250, distance: 94.6
click at [222, 250] on div "Agrega el siguiente paso" at bounding box center [245, 246] width 63 height 12
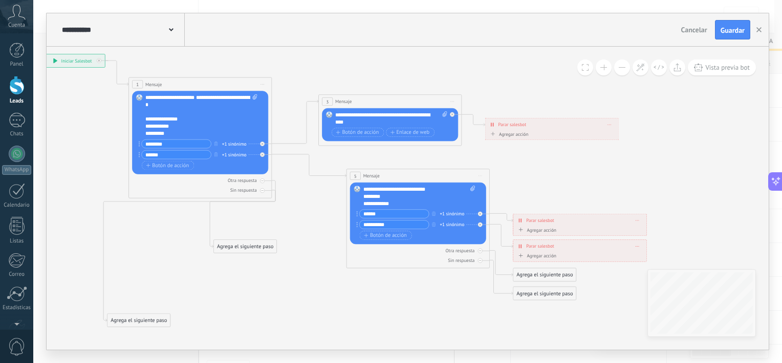
click at [246, 248] on div "Agrega el siguiente paso" at bounding box center [245, 246] width 63 height 12
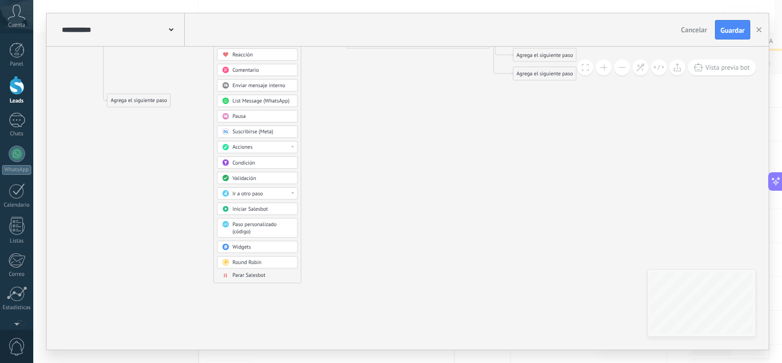
click at [250, 277] on div "Parar Salesbot" at bounding box center [262, 275] width 60 height 7
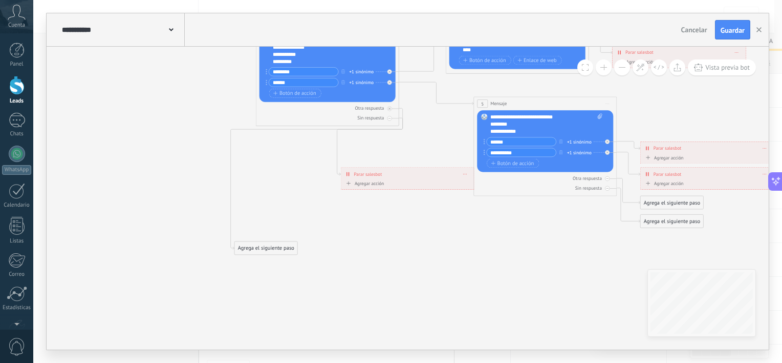
click at [365, 281] on icon at bounding box center [472, 118] width 961 height 631
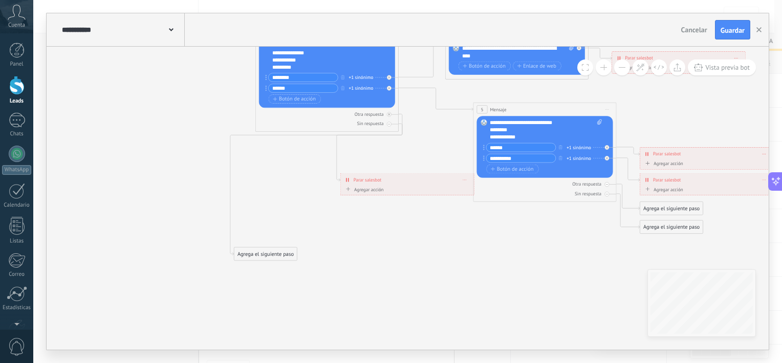
drag, startPoint x: 378, startPoint y: 287, endPoint x: 374, endPoint y: 301, distance: 14.8
click at [374, 302] on icon at bounding box center [472, 123] width 961 height 631
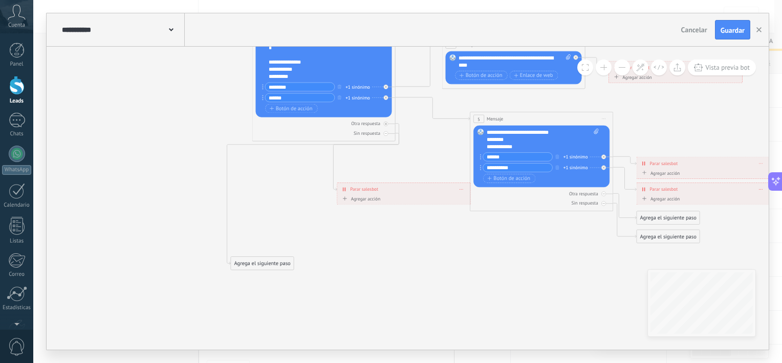
drag, startPoint x: 377, startPoint y: 203, endPoint x: 369, endPoint y: 256, distance: 53.4
drag, startPoint x: 385, startPoint y: 197, endPoint x: 384, endPoint y: 244, distance: 47.1
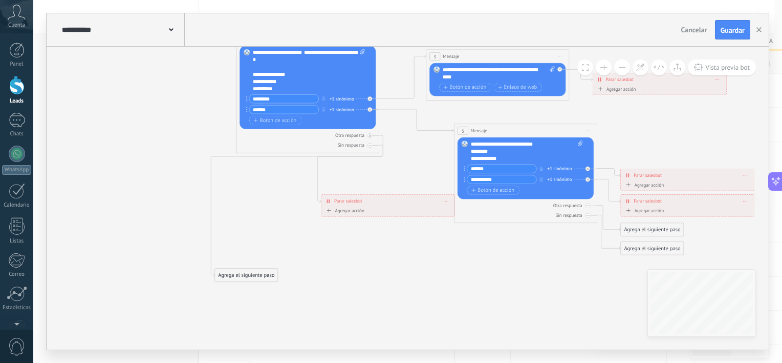
drag, startPoint x: 400, startPoint y: 174, endPoint x: 385, endPoint y: 187, distance: 20.7
click at [385, 187] on icon at bounding box center [453, 144] width 961 height 631
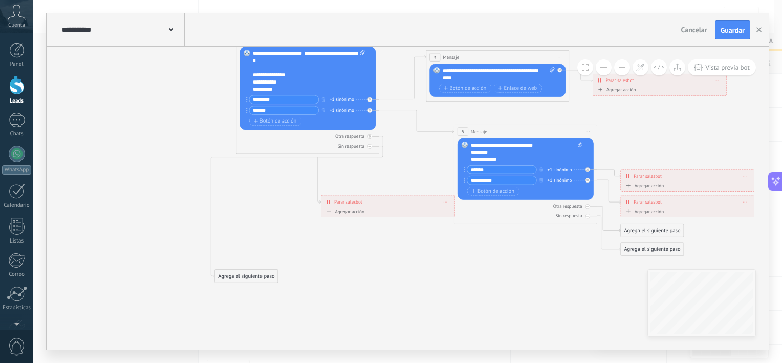
click at [152, 10] on div "**********" at bounding box center [152, 10] width 0 height 0
drag, startPoint x: 379, startPoint y: 209, endPoint x: 333, endPoint y: 219, distance: 46.6
click at [152, 10] on div "**********" at bounding box center [152, 10] width 0 height 0
click at [382, 283] on icon at bounding box center [453, 146] width 961 height 631
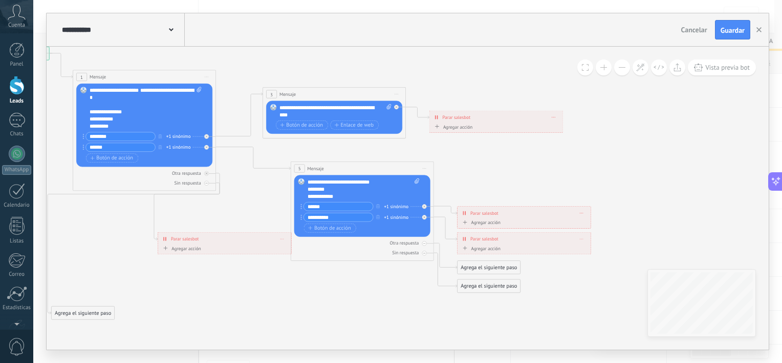
drag, startPoint x: 659, startPoint y: 193, endPoint x: 494, endPoint y: 179, distance: 165.9
click at [495, 180] on icon at bounding box center [290, 182] width 961 height 631
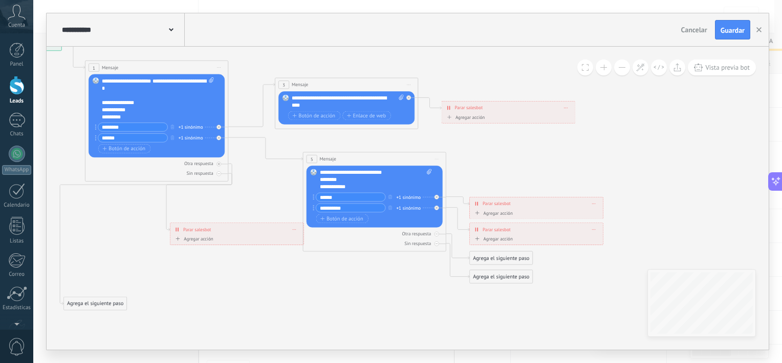
drag, startPoint x: 511, startPoint y: 175, endPoint x: 523, endPoint y: 166, distance: 15.8
click at [523, 166] on icon at bounding box center [302, 173] width 961 height 631
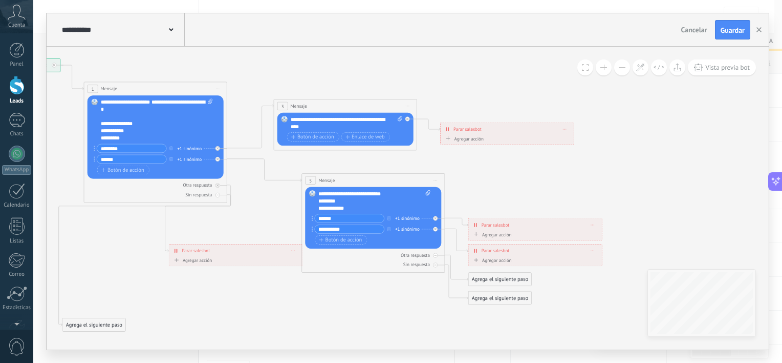
drag, startPoint x: 479, startPoint y: 138, endPoint x: 478, endPoint y: 159, distance: 21.5
click at [478, 159] on icon at bounding box center [300, 194] width 961 height 631
click at [351, 125] on div "**********" at bounding box center [347, 123] width 113 height 14
click at [401, 116] on icon at bounding box center [400, 119] width 5 height 6
click input "Subir" at bounding box center [0, 0] width 0 height 0
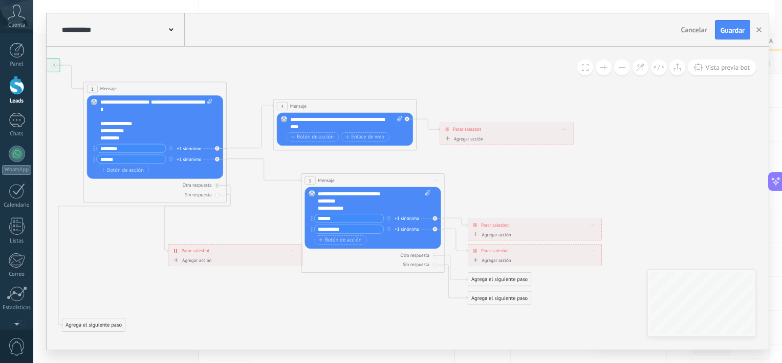
click at [428, 158] on icon at bounding box center [300, 194] width 961 height 631
click at [447, 141] on span "Agregar acción" at bounding box center [463, 140] width 40 height 8
click at [447, 141] on button "Conversación marcada como cerrada" at bounding box center [485, 138] width 90 height 13
click at [474, 168] on icon at bounding box center [300, 194] width 961 height 631
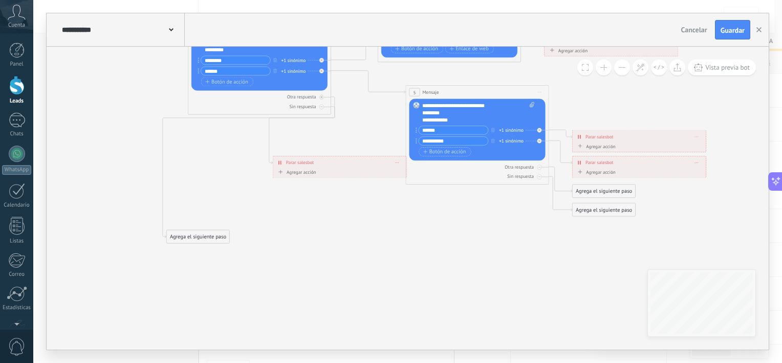
drag, startPoint x: 160, startPoint y: 246, endPoint x: 265, endPoint y: 231, distance: 105.5
click at [265, 231] on icon at bounding box center [404, 106] width 961 height 631
click at [321, 107] on icon at bounding box center [322, 106] width 3 height 3
click at [321, 107] on icon at bounding box center [322, 106] width 4 height 4
drag, startPoint x: 395, startPoint y: 75, endPoint x: 209, endPoint y: 267, distance: 267.6
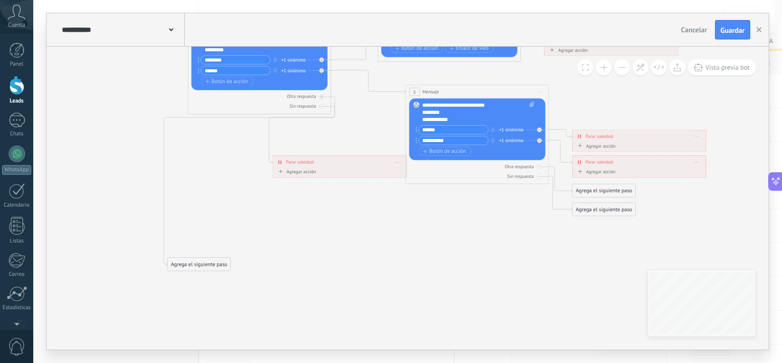
click at [209, 267] on div "Agrega el siguiente paso" at bounding box center [199, 264] width 63 height 12
drag, startPoint x: 210, startPoint y: 266, endPoint x: 232, endPoint y: 247, distance: 29.0
click at [232, 247] on div "Agrega el siguiente paso" at bounding box center [219, 246] width 63 height 12
click at [229, 247] on div "Agrega el siguiente paso" at bounding box center [219, 245] width 63 height 12
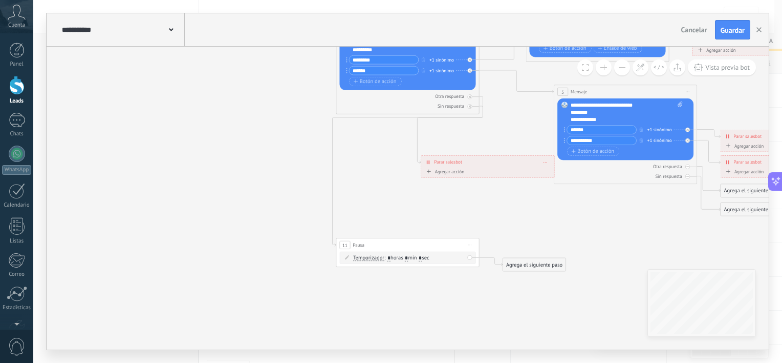
click at [416, 259] on span ": * horas * min * sec" at bounding box center [407, 257] width 45 height 7
click at [349, 255] on icon at bounding box center [347, 257] width 4 height 4
click at [348, 256] on icon at bounding box center [347, 257] width 4 height 4
click at [408, 259] on input "*" at bounding box center [406, 258] width 3 height 6
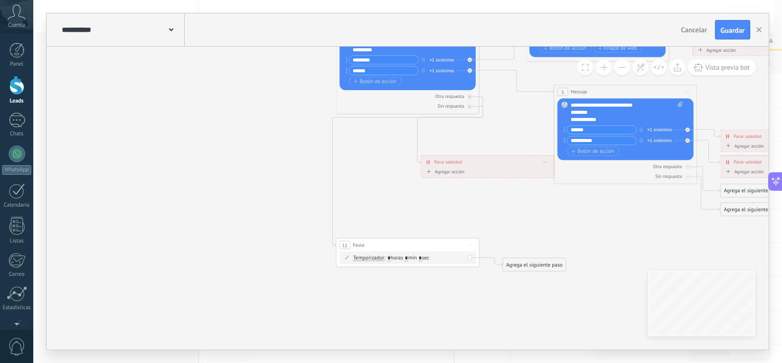
type input "*"
click at [502, 284] on icon at bounding box center [553, 121] width 961 height 660
click at [520, 266] on div "Agrega el siguiente paso" at bounding box center [534, 265] width 63 height 12
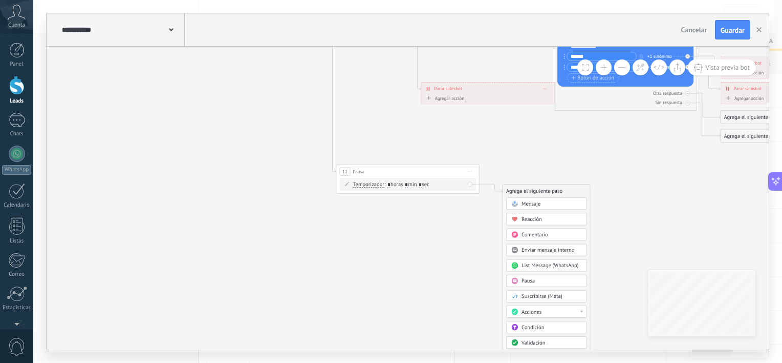
click at [548, 206] on div "Mensaje" at bounding box center [552, 203] width 60 height 7
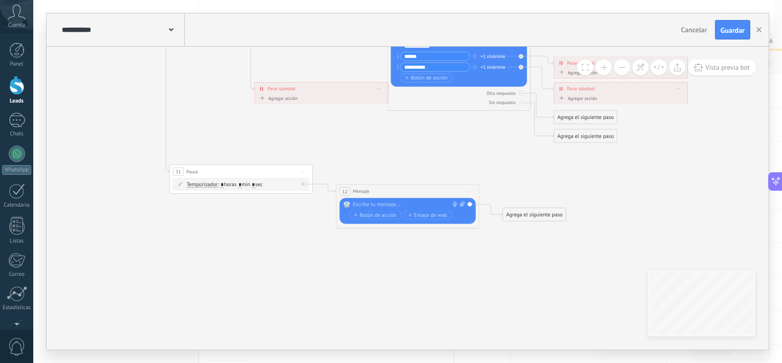
click at [391, 205] on div at bounding box center [406, 204] width 107 height 7
click at [391, 285] on icon at bounding box center [386, 62] width 961 height 690
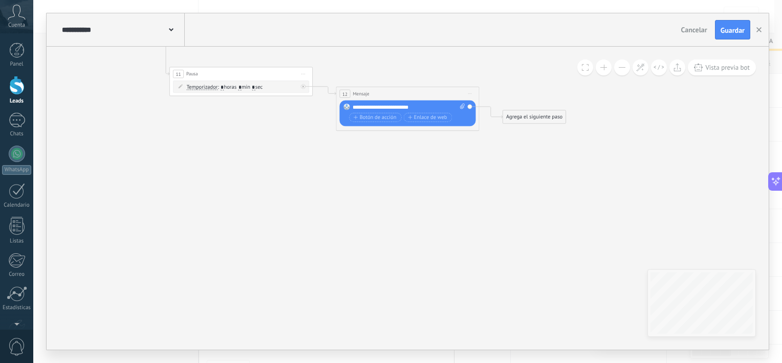
click at [531, 116] on div "Agrega el siguiente paso" at bounding box center [534, 117] width 63 height 12
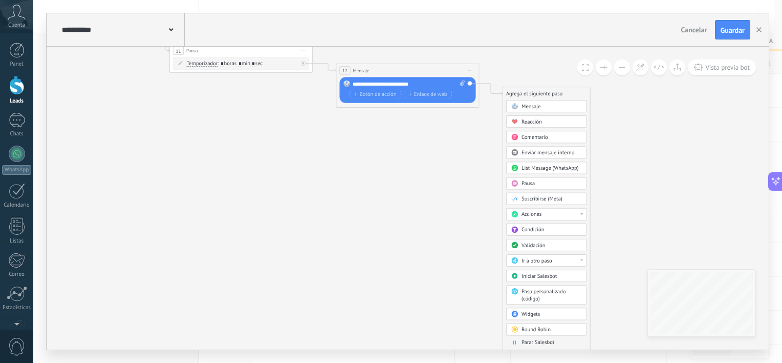
click at [528, 344] on div "Mensaje Mensaje Mensaje Reacción Comentario Enviar mensaje interno" at bounding box center [546, 224] width 81 height 249
click at [528, 341] on span "Parar Salesbot" at bounding box center [538, 341] width 33 height 7
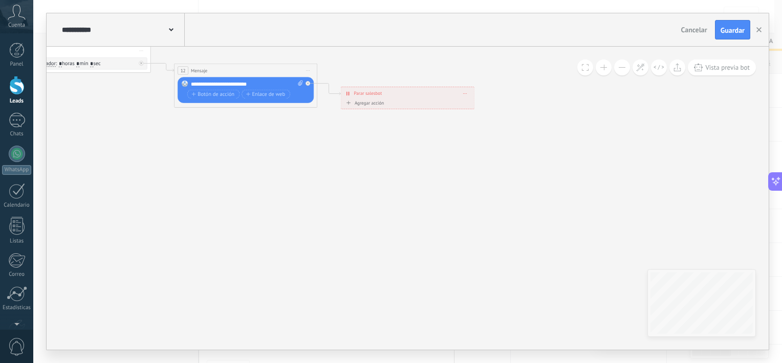
drag, startPoint x: 720, startPoint y: 127, endPoint x: 500, endPoint y: 250, distance: 252.2
click at [501, 252] on div "**********" at bounding box center [408, 198] width 723 height 303
click at [729, 35] on button "Guardar" at bounding box center [732, 29] width 35 height 19
click at [758, 32] on icon "button" at bounding box center [759, 29] width 5 height 5
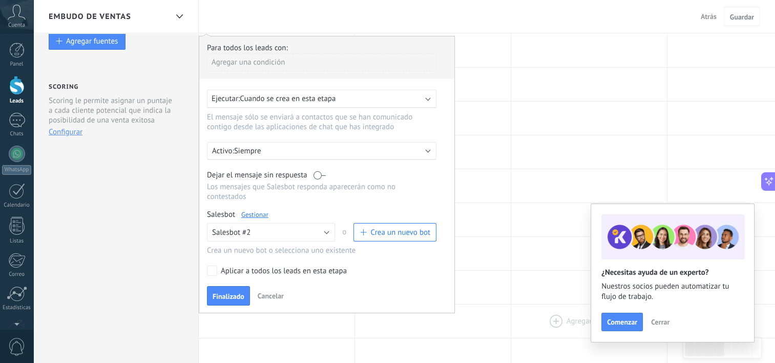
scroll to position [51, 0]
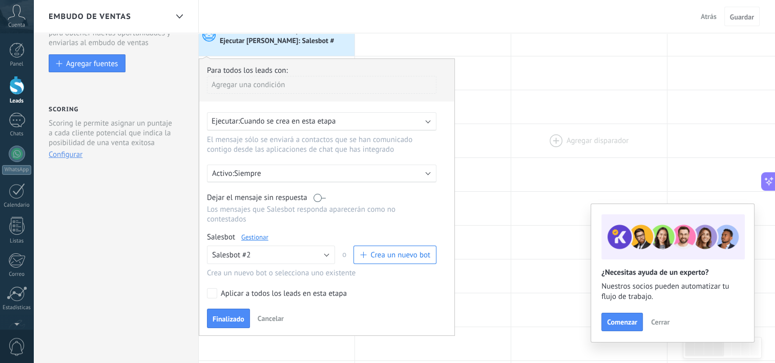
click at [514, 129] on div at bounding box center [589, 140] width 156 height 33
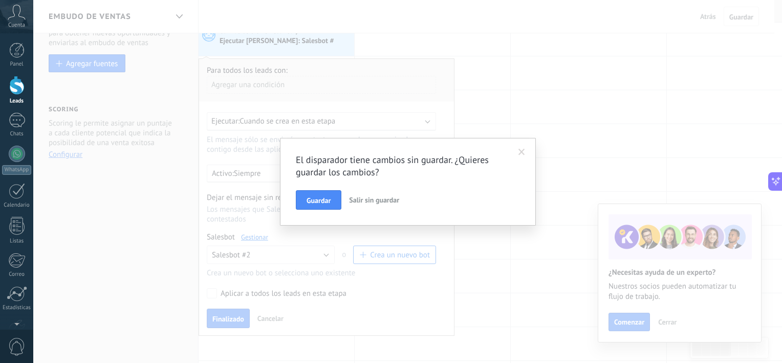
click at [517, 153] on span at bounding box center [522, 151] width 17 height 17
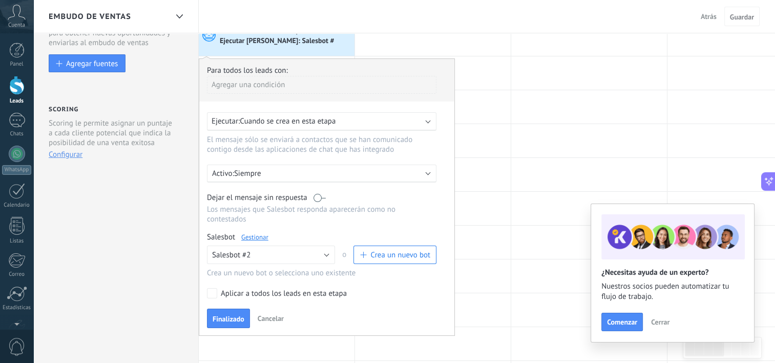
click at [369, 123] on div "Ejecutar: Cuando se crea en esta etapa" at bounding box center [317, 121] width 212 height 10
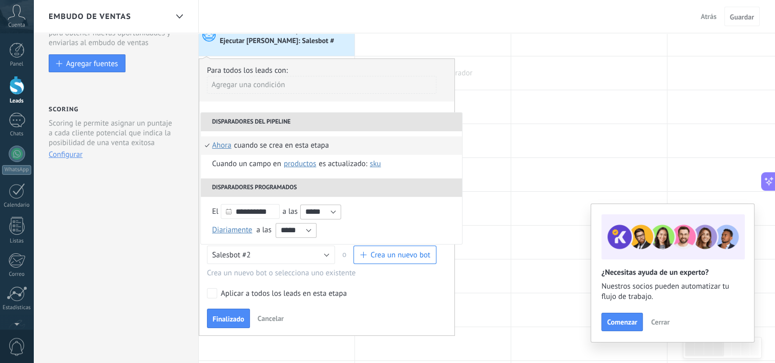
click at [471, 82] on div at bounding box center [433, 72] width 156 height 33
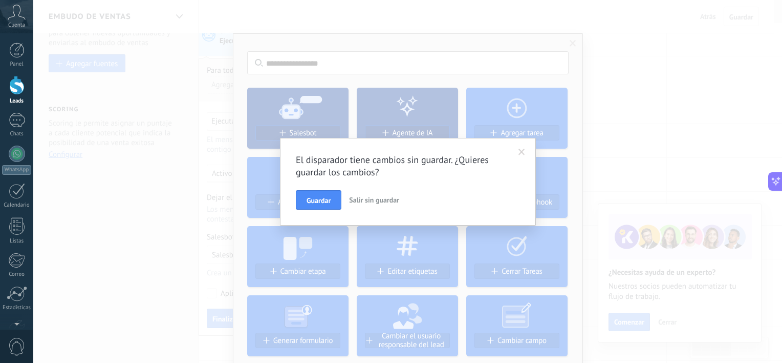
click at [311, 201] on span "Guardar" at bounding box center [319, 200] width 24 height 7
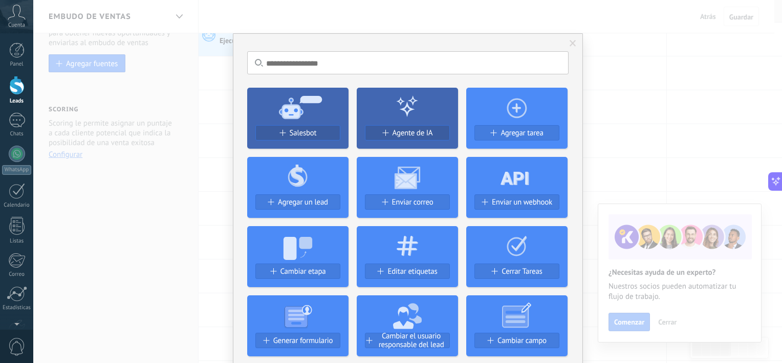
click at [573, 45] on span at bounding box center [573, 43] width 7 height 7
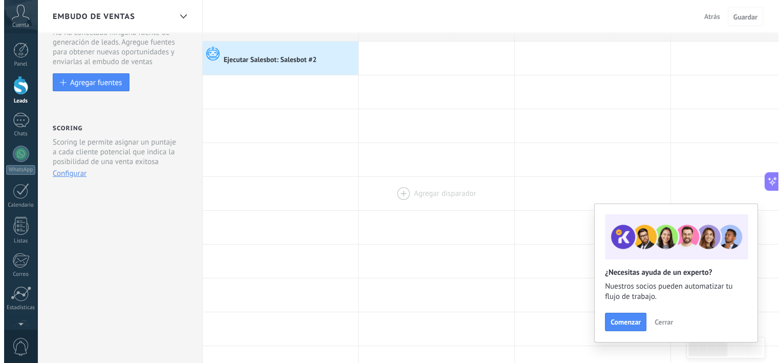
scroll to position [0, 0]
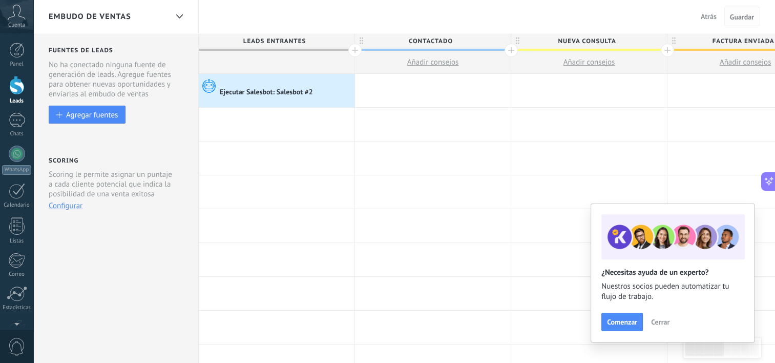
click at [736, 19] on span "Guardar" at bounding box center [742, 16] width 24 height 7
click at [184, 19] on div at bounding box center [179, 17] width 17 height 20
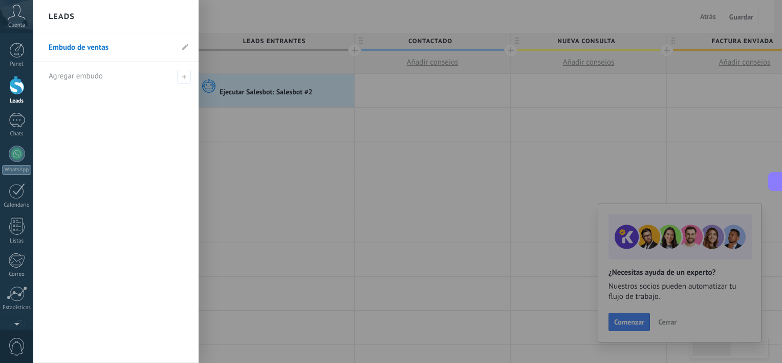
click at [649, 95] on div at bounding box center [424, 181] width 782 height 363
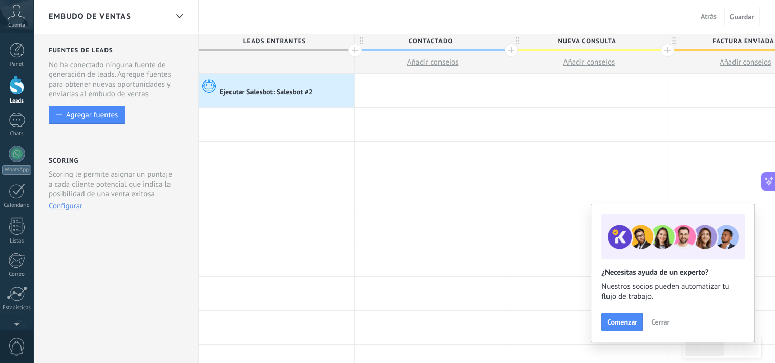
click at [10, 95] on link "Leads" at bounding box center [16, 90] width 33 height 29
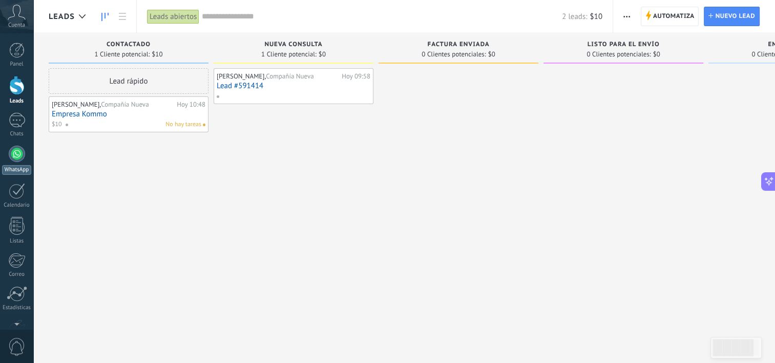
click at [23, 161] on link "WhatsApp" at bounding box center [16, 159] width 33 height 29
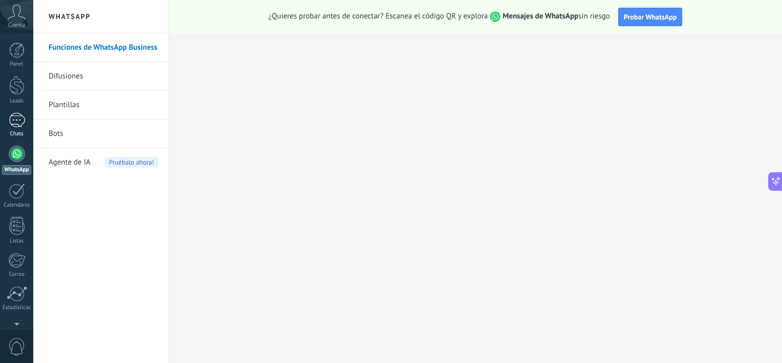
click at [18, 129] on link "Chats" at bounding box center [16, 125] width 33 height 25
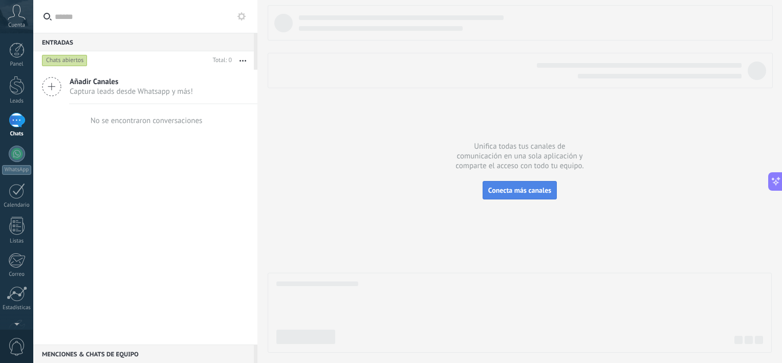
click at [540, 188] on span "Conecta más canales" at bounding box center [520, 189] width 63 height 9
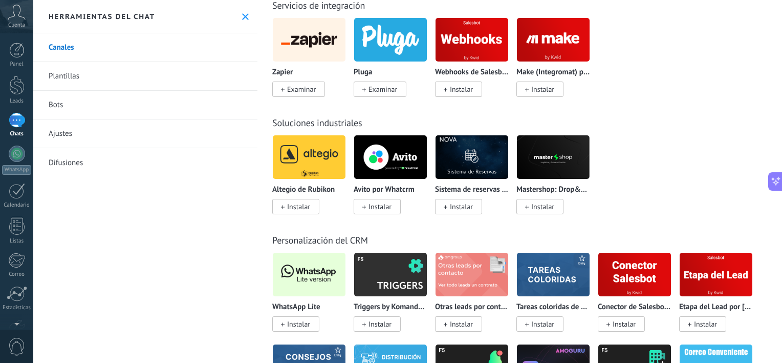
scroll to position [2407, 0]
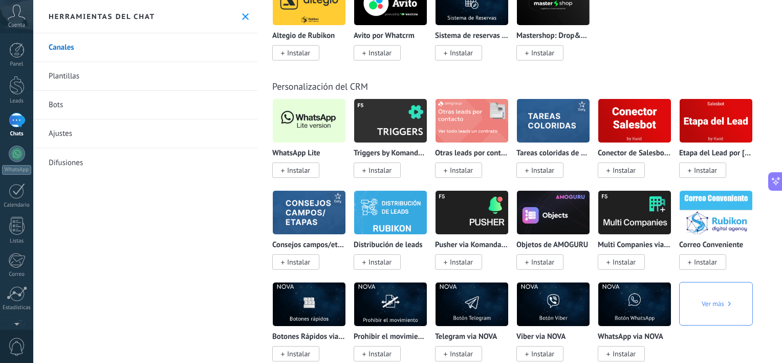
click at [307, 175] on span "Instalar" at bounding box center [298, 169] width 23 height 9
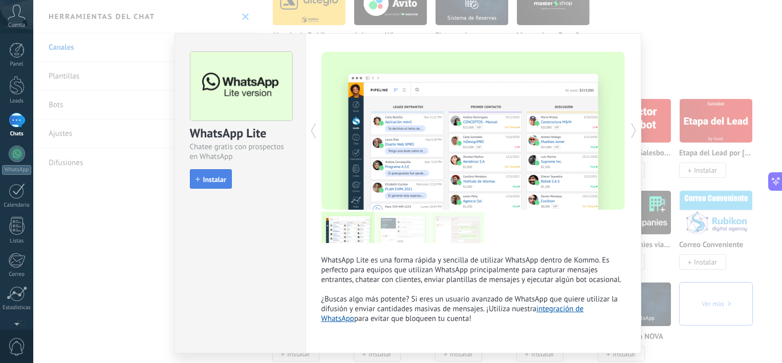
click at [225, 178] on button "Instalar" at bounding box center [211, 178] width 42 height 19
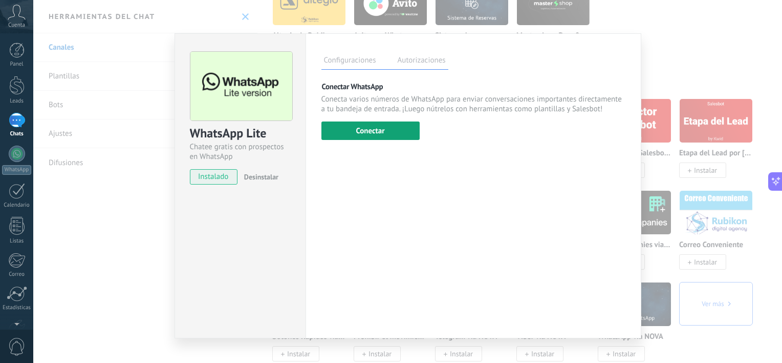
click at [391, 134] on button "Conectar" at bounding box center [371, 130] width 98 height 18
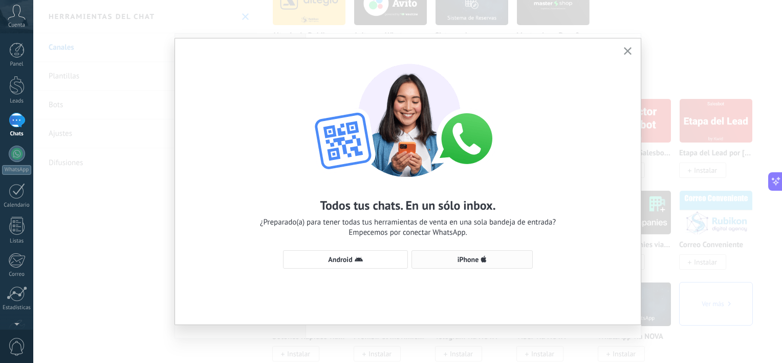
click at [487, 260] on icon "button" at bounding box center [484, 259] width 6 height 8
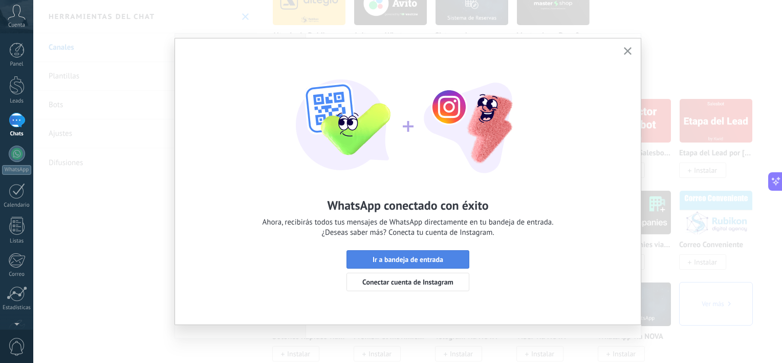
click at [449, 253] on button "Ir a bandeja de entrada" at bounding box center [408, 259] width 123 height 18
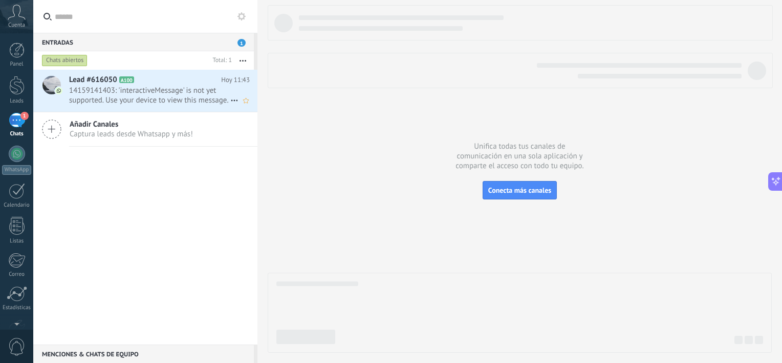
click at [205, 75] on h2 "Lead #616050 A100" at bounding box center [145, 80] width 152 height 10
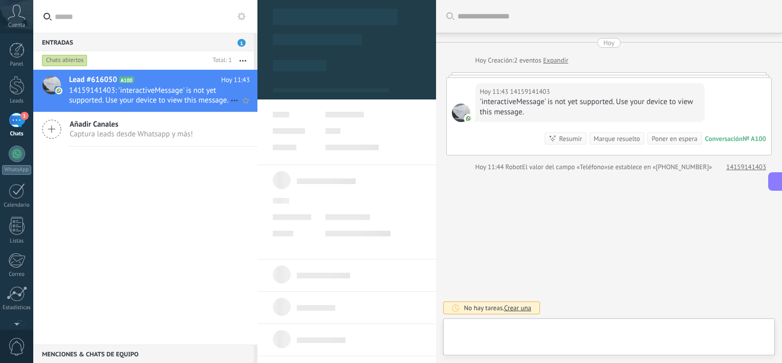
type textarea "**********"
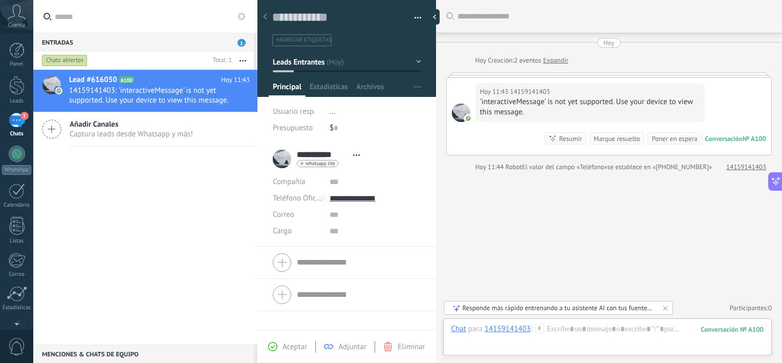
scroll to position [15, 0]
click at [9, 119] on div "1" at bounding box center [17, 120] width 16 height 15
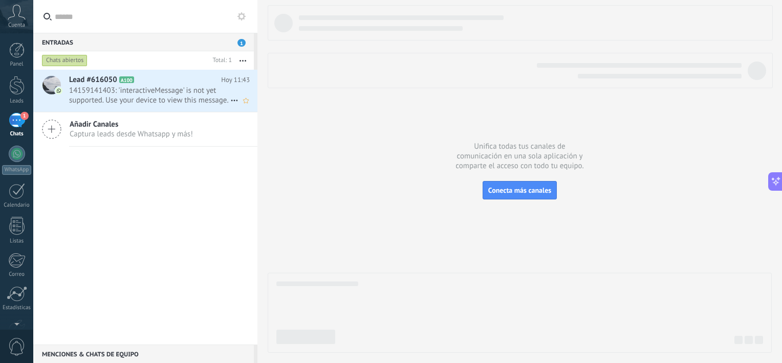
click at [188, 89] on span "14159141403: 'interactiveMessage' is not yet supported. Use your device to view…" at bounding box center [149, 95] width 161 height 19
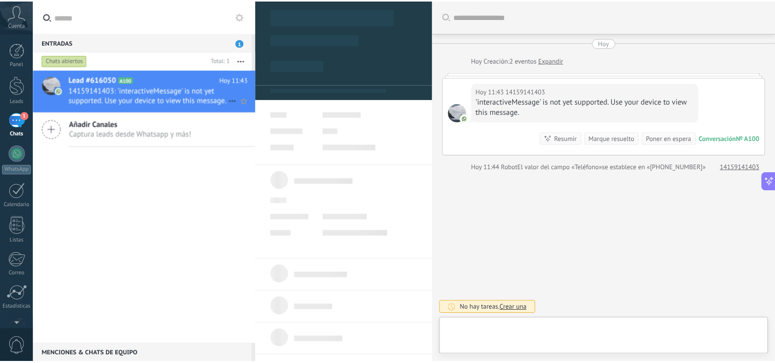
scroll to position [15, 0]
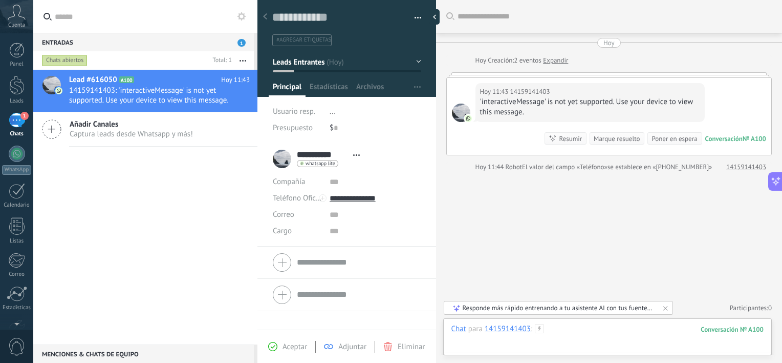
click at [558, 347] on div at bounding box center [608, 339] width 313 height 31
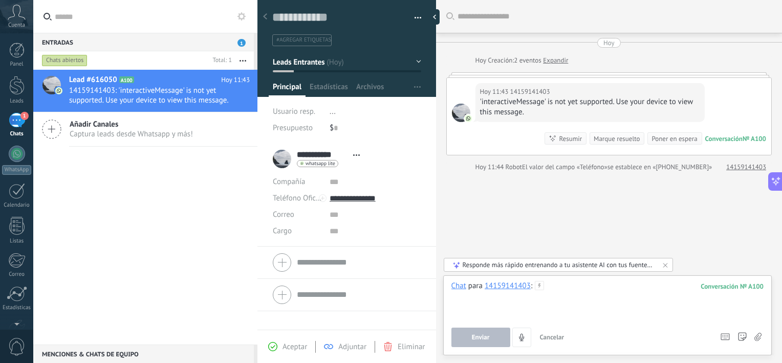
click at [603, 317] on div at bounding box center [608, 300] width 313 height 39
click at [10, 90] on div at bounding box center [16, 85] width 15 height 19
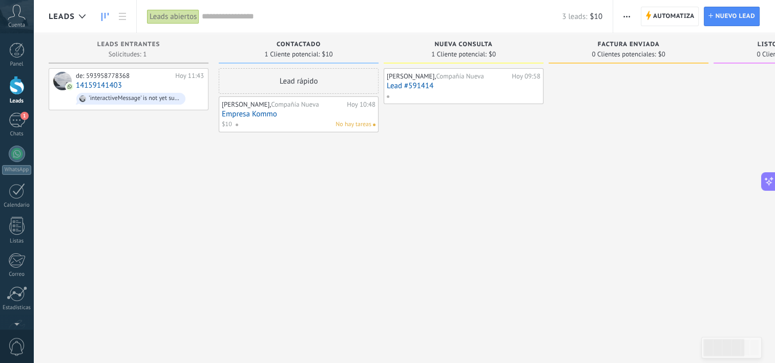
click at [311, 121] on div "No hay tareas" at bounding box center [303, 124] width 136 height 9
click at [659, 16] on span "Automatiza" at bounding box center [673, 16] width 41 height 18
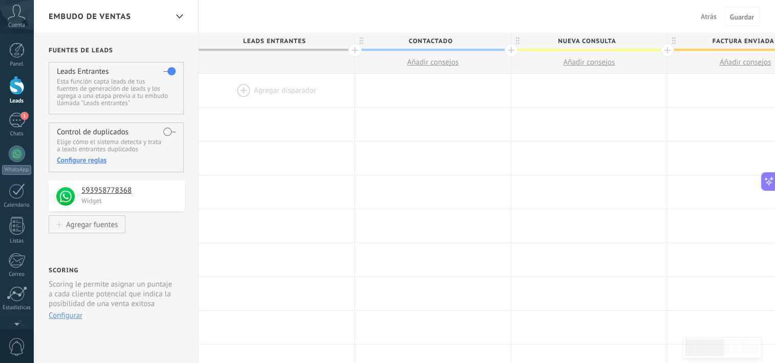
click at [240, 94] on div at bounding box center [277, 90] width 156 height 33
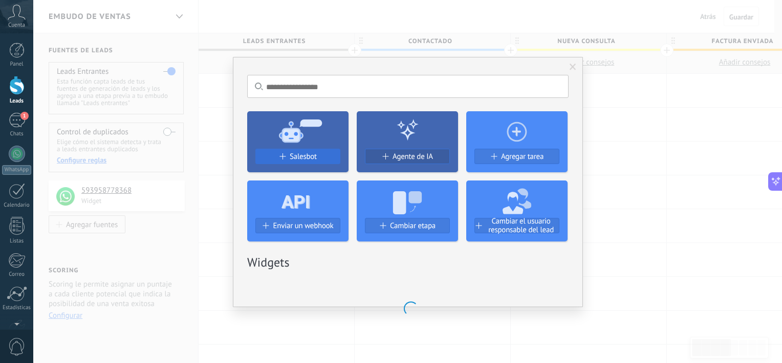
click at [299, 161] on button "Salesbot" at bounding box center [298, 155] width 85 height 15
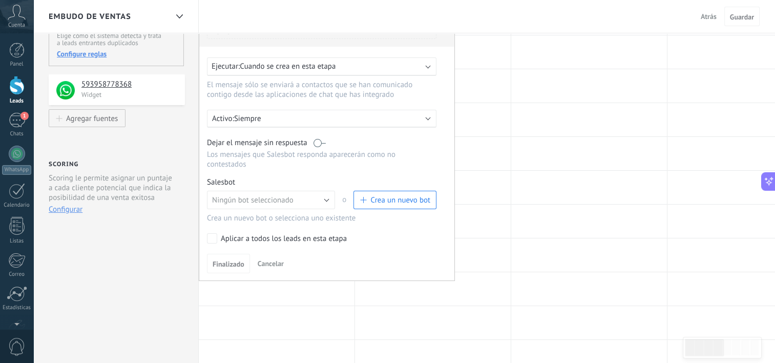
scroll to position [102, 0]
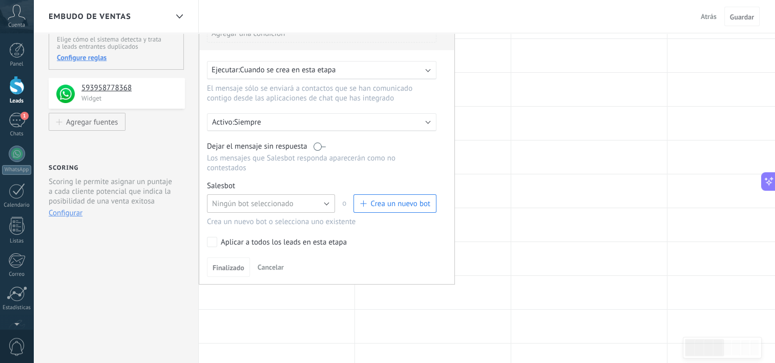
click at [291, 199] on span "Ningún bot seleccionado" at bounding box center [252, 204] width 81 height 10
click at [286, 212] on li "Salesbot #2" at bounding box center [268, 220] width 134 height 17
drag, startPoint x: 237, startPoint y: 257, endPoint x: 242, endPoint y: 239, distance: 18.6
click at [237, 264] on span "Finalizado" at bounding box center [229, 267] width 32 height 7
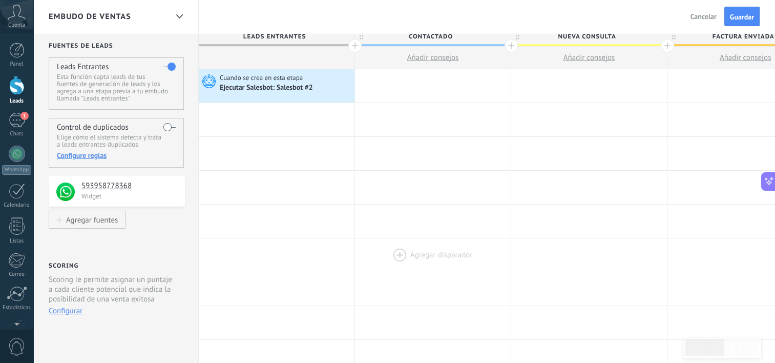
scroll to position [0, 0]
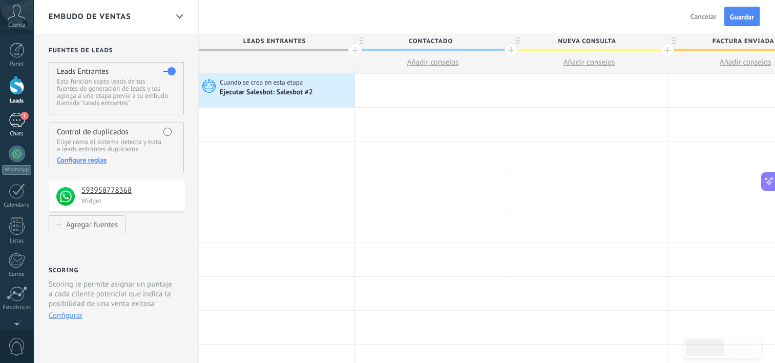
click at [9, 118] on div "1" at bounding box center [17, 120] width 16 height 15
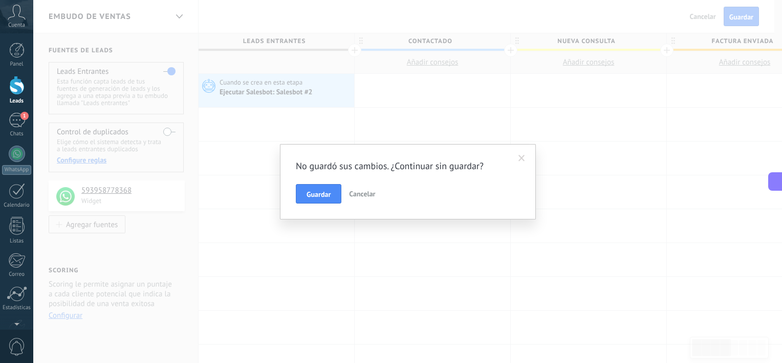
click at [361, 196] on span "Cancelar" at bounding box center [362, 193] width 26 height 9
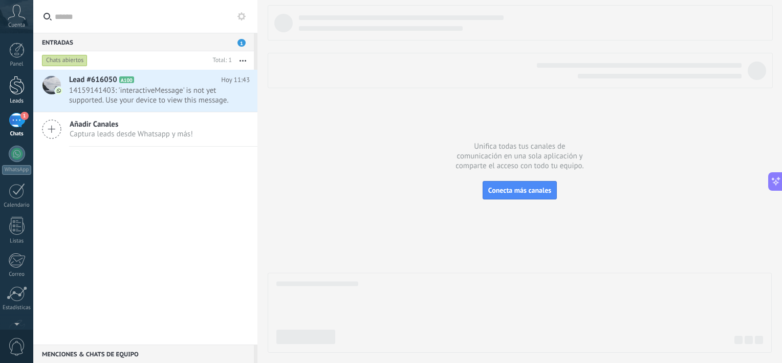
click at [9, 93] on div at bounding box center [16, 85] width 15 height 19
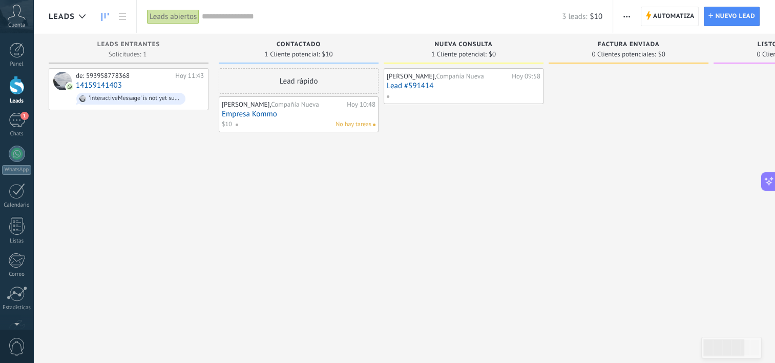
click at [676, 22] on span "Automatiza" at bounding box center [673, 16] width 41 height 18
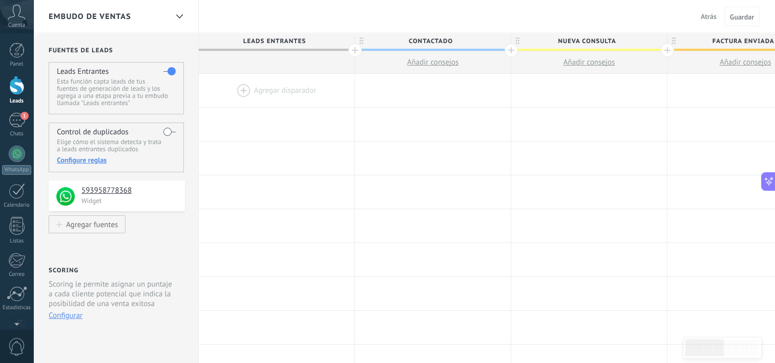
click at [303, 98] on div at bounding box center [277, 90] width 156 height 33
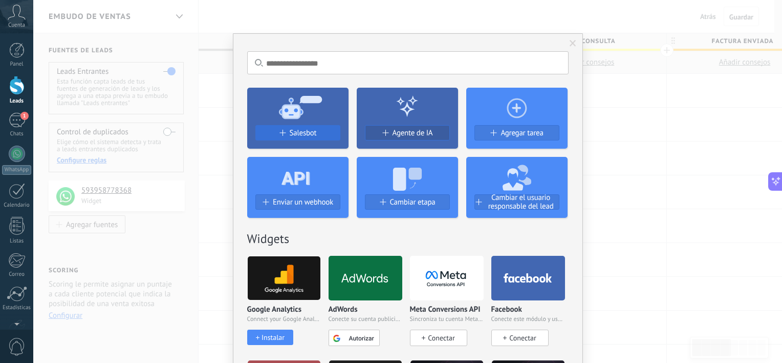
click at [290, 130] on span "Salesbot" at bounding box center [303, 133] width 27 height 9
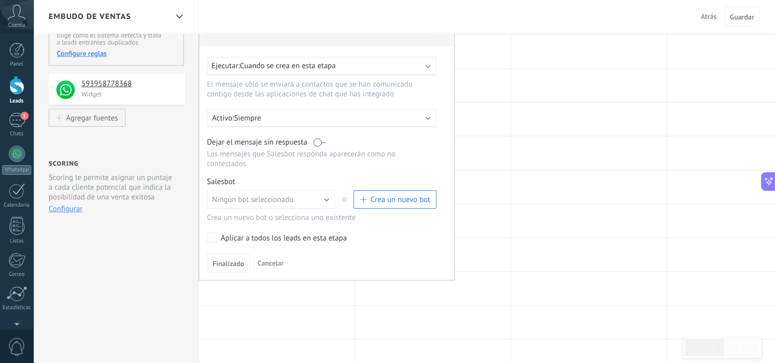
scroll to position [102, 0]
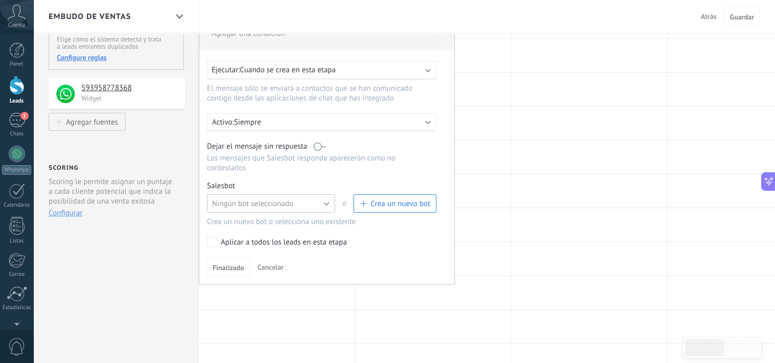
click at [265, 199] on span "Ningún bot seleccionado" at bounding box center [252, 204] width 81 height 10
click at [245, 216] on span "Salesbot #2" at bounding box center [266, 221] width 131 height 10
click at [231, 264] on span "Finalizado" at bounding box center [229, 267] width 32 height 7
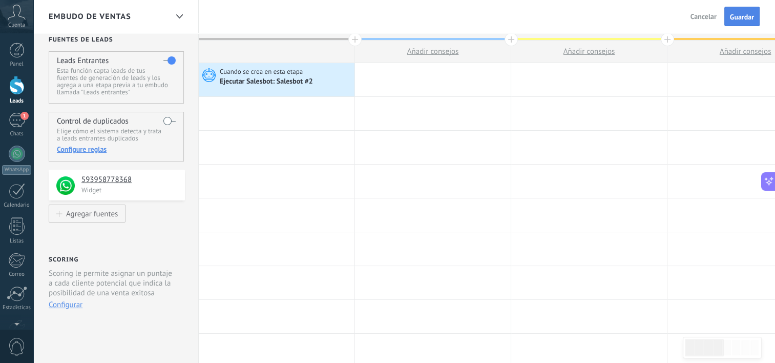
scroll to position [0, 0]
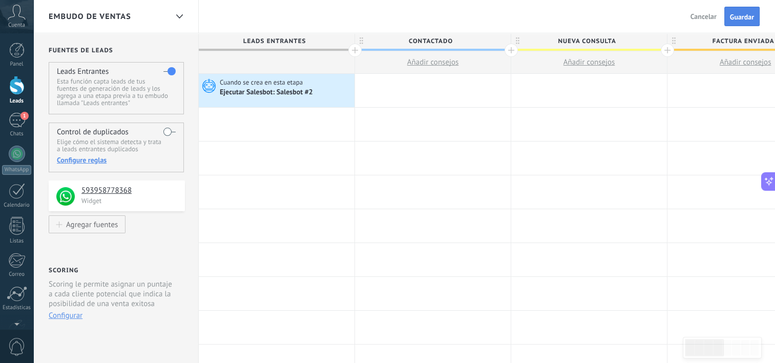
click at [738, 15] on span "Guardar" at bounding box center [742, 16] width 24 height 7
click at [18, 121] on div "1" at bounding box center [17, 120] width 16 height 15
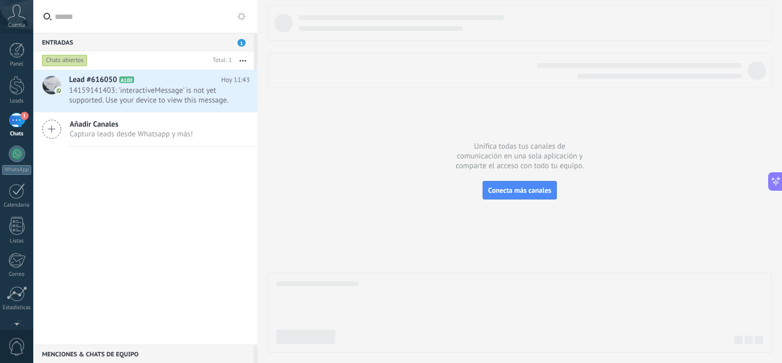
click at [23, 124] on div "1" at bounding box center [17, 120] width 16 height 15
click at [524, 192] on span "Conecta más canales" at bounding box center [520, 189] width 63 height 9
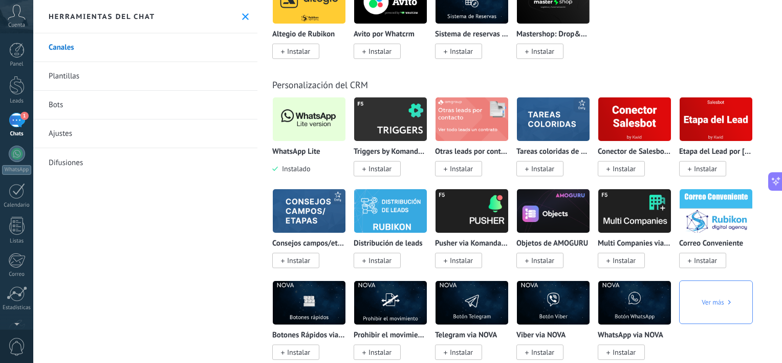
scroll to position [2407, 0]
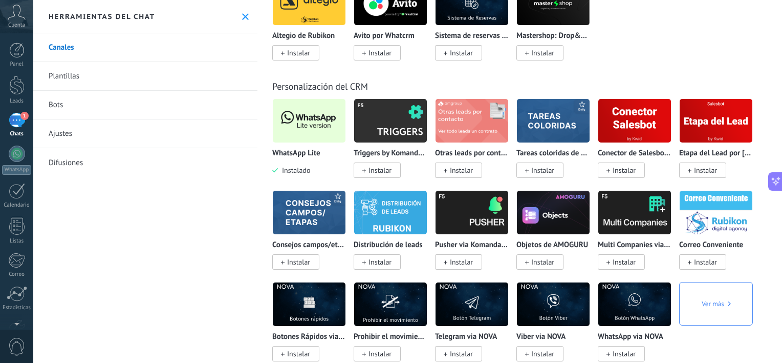
click at [317, 145] on img at bounding box center [309, 121] width 73 height 50
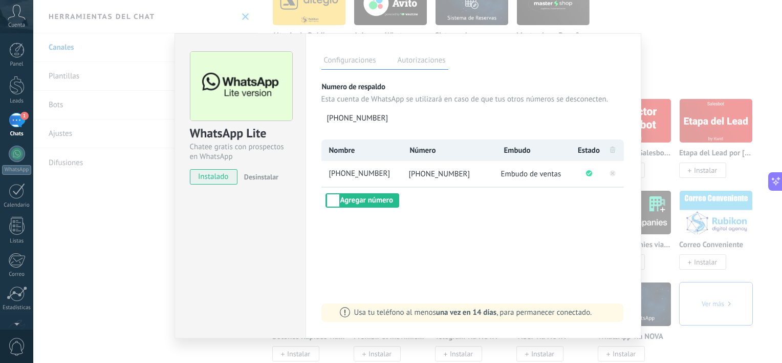
click at [724, 55] on div "WhatsApp Lite Chatee gratis con prospectos en WhatsApp instalado Desinstalar Co…" at bounding box center [407, 181] width 749 height 363
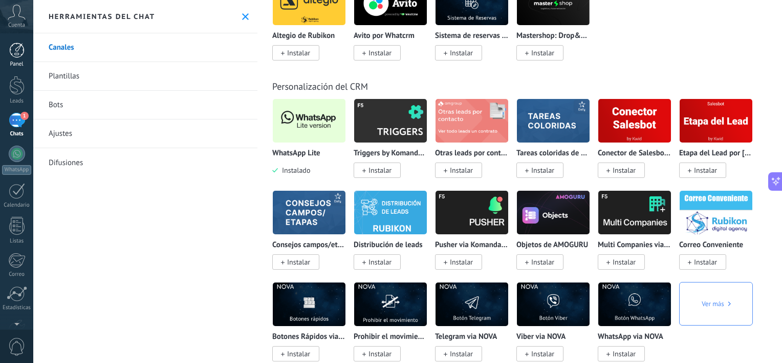
click at [20, 61] on div "Panel" at bounding box center [17, 64] width 30 height 7
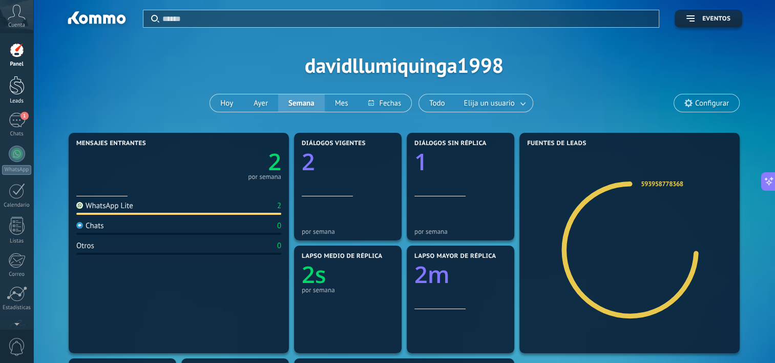
click at [16, 82] on div at bounding box center [16, 85] width 15 height 19
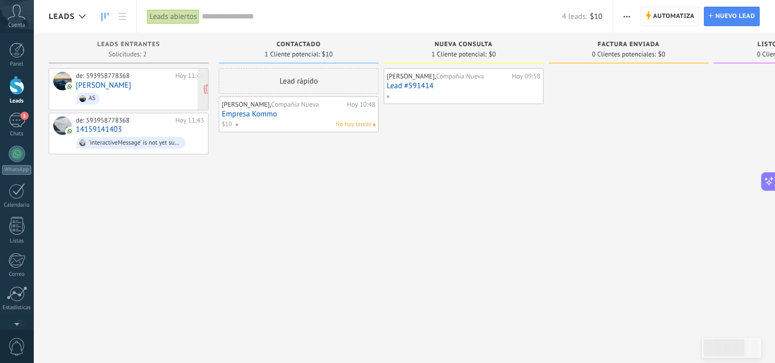
click at [100, 86] on link "Joel Mateo" at bounding box center [103, 85] width 55 height 9
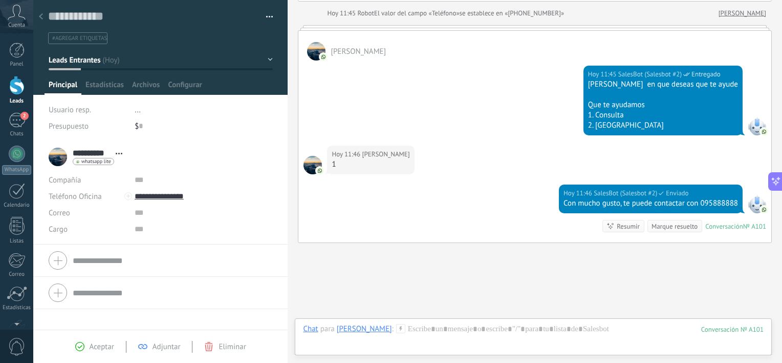
scroll to position [178, 0]
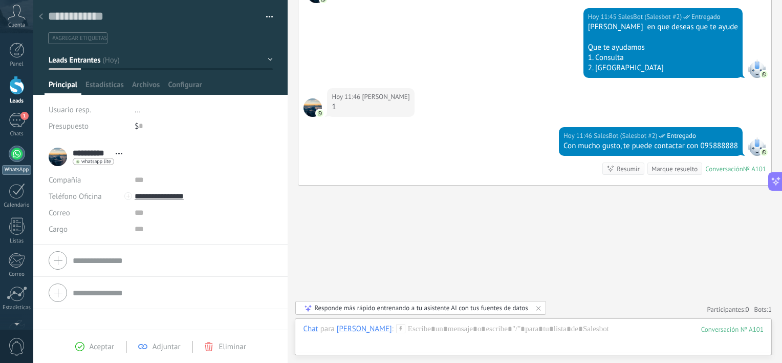
click at [16, 153] on div at bounding box center [17, 153] width 16 height 16
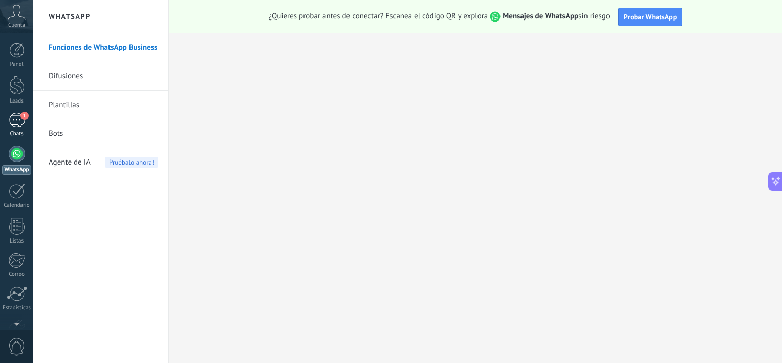
click at [16, 125] on div "1" at bounding box center [17, 120] width 16 height 15
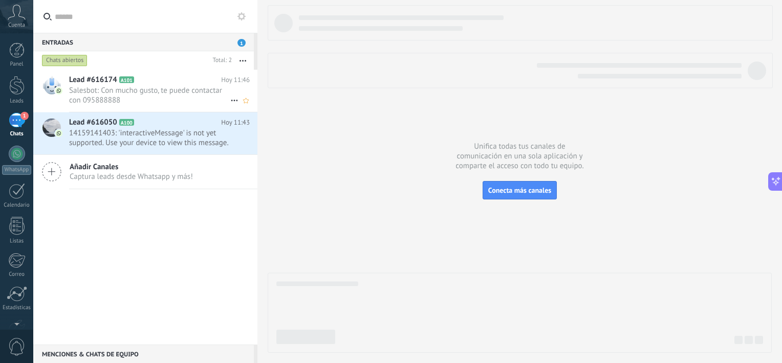
click at [195, 101] on span "Salesbot: Con mucho gusto, te puede contactar con 095888888" at bounding box center [149, 95] width 161 height 19
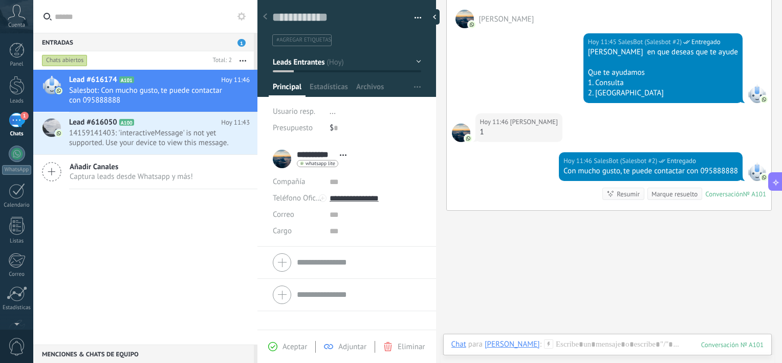
scroll to position [179, 0]
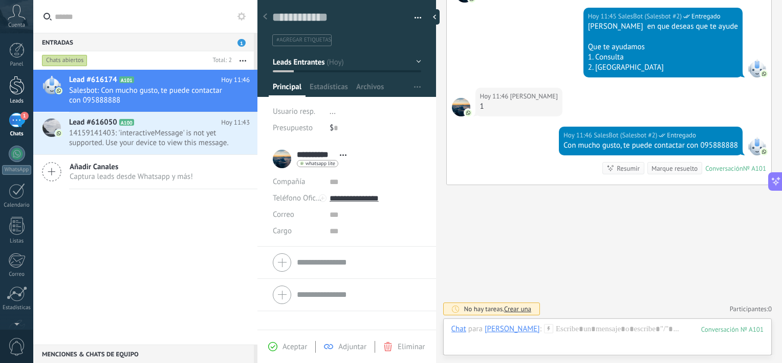
click at [16, 81] on div at bounding box center [16, 85] width 15 height 19
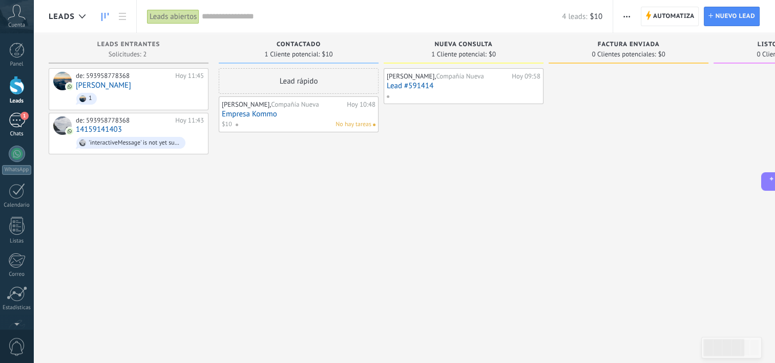
click at [11, 116] on div "1" at bounding box center [17, 120] width 16 height 15
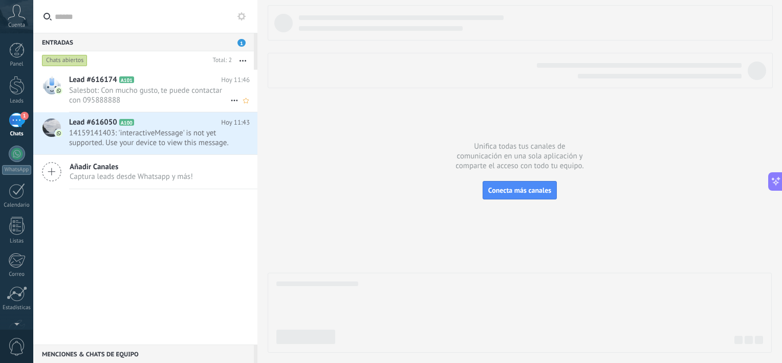
click at [94, 94] on span "Salesbot: Con mucho gusto, te puede contactar con 095888888" at bounding box center [149, 95] width 161 height 19
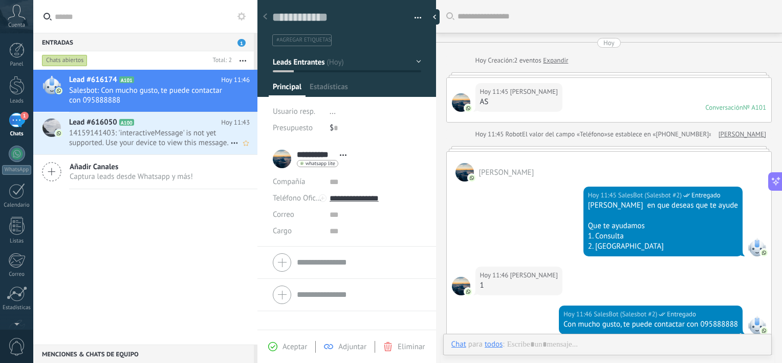
scroll to position [152, 0]
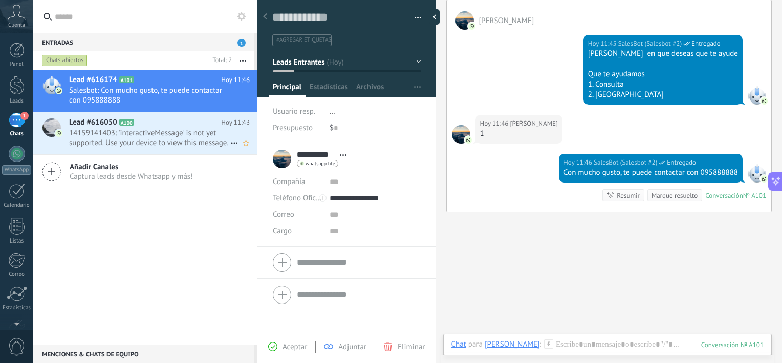
click at [125, 132] on span "14159141403: 'interactiveMessage' is not yet supported. Use your device to view…" at bounding box center [149, 137] width 161 height 19
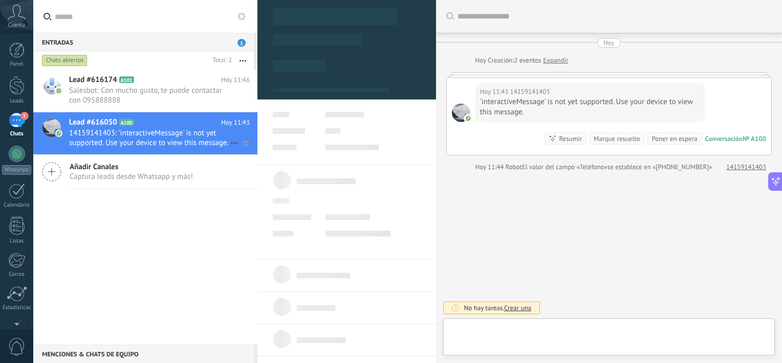
type textarea "**********"
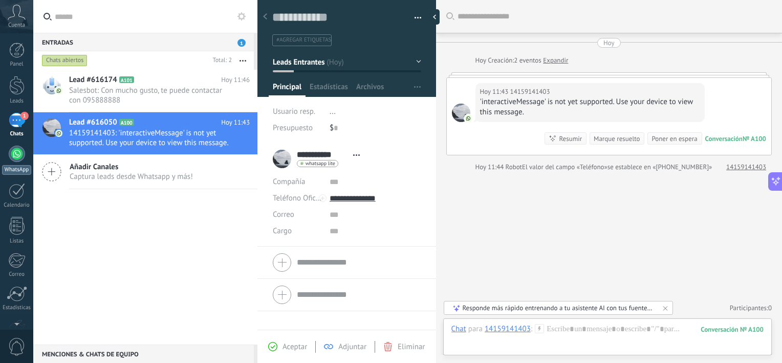
click at [14, 165] on div "WhatsApp" at bounding box center [16, 170] width 29 height 10
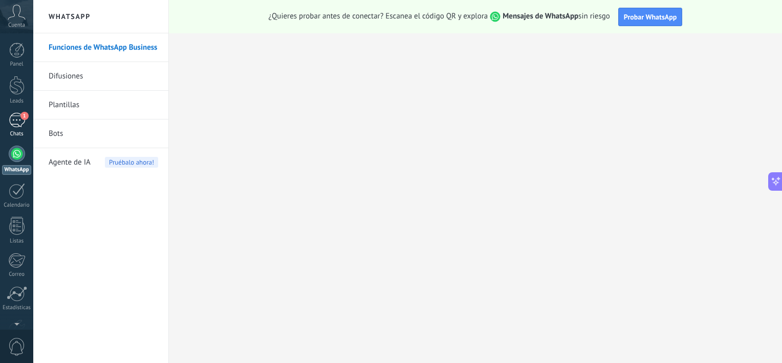
click at [21, 122] on div "1" at bounding box center [17, 120] width 16 height 15
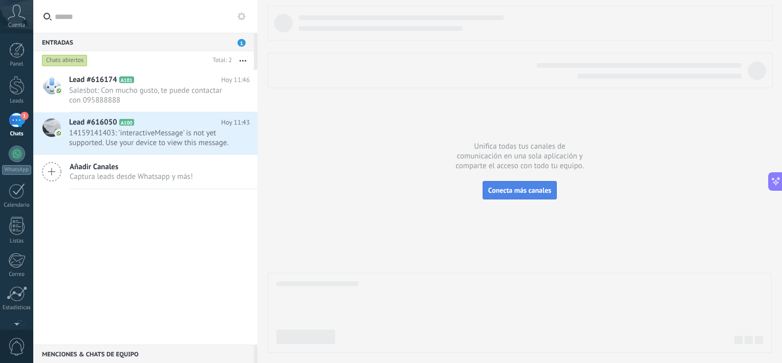
click at [496, 196] on button "Conecta más canales" at bounding box center [520, 190] width 74 height 18
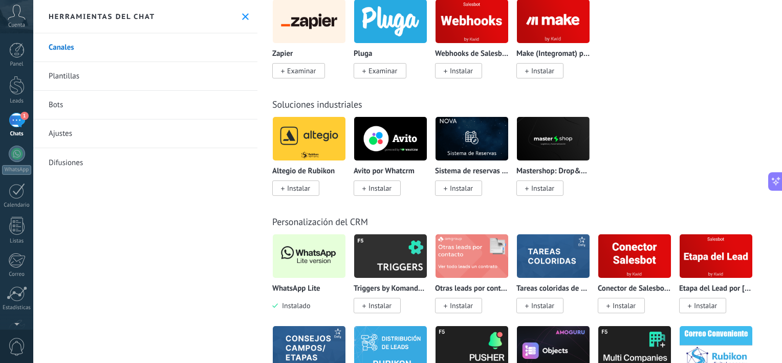
scroll to position [2253, 0]
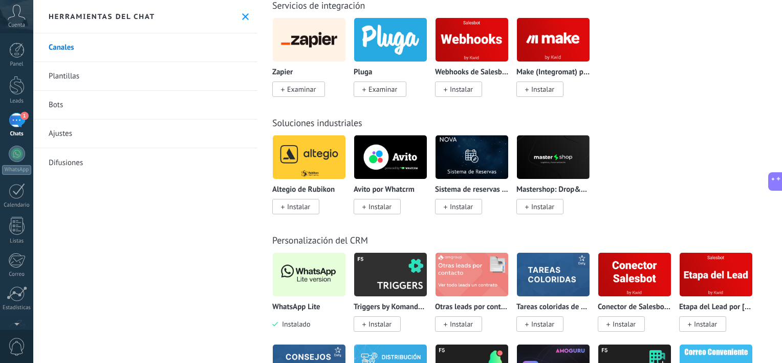
click at [315, 299] on img at bounding box center [309, 274] width 73 height 50
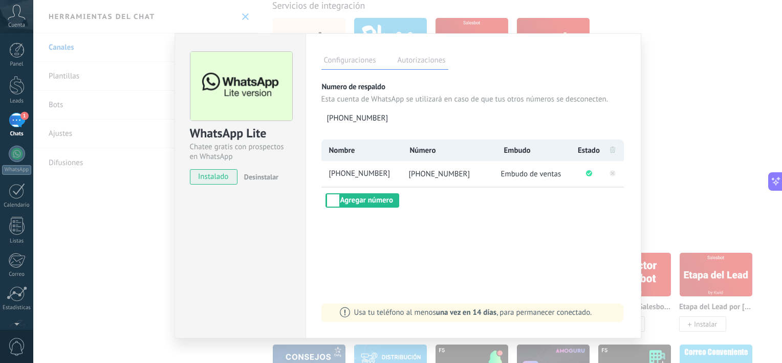
click at [262, 173] on span "Desinstalar" at bounding box center [261, 176] width 34 height 9
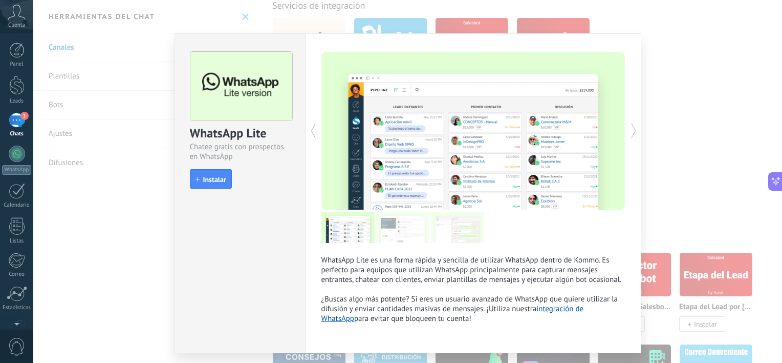
click at [680, 71] on div "WhatsApp Lite Chatee gratis con prospectos en WhatsApp install Instalar WhatsAp…" at bounding box center [407, 181] width 749 height 363
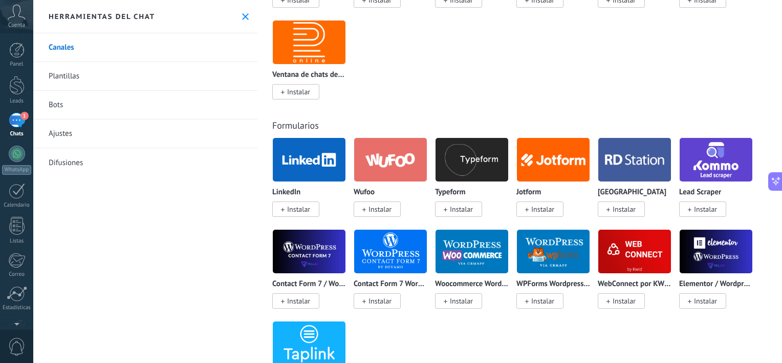
scroll to position [871, 0]
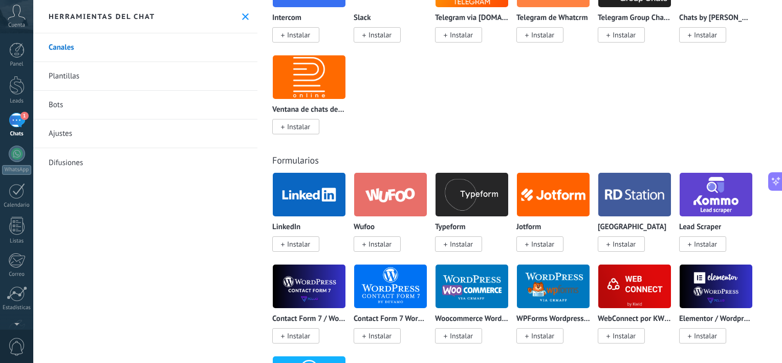
click at [128, 123] on link "Ajustes" at bounding box center [145, 133] width 224 height 29
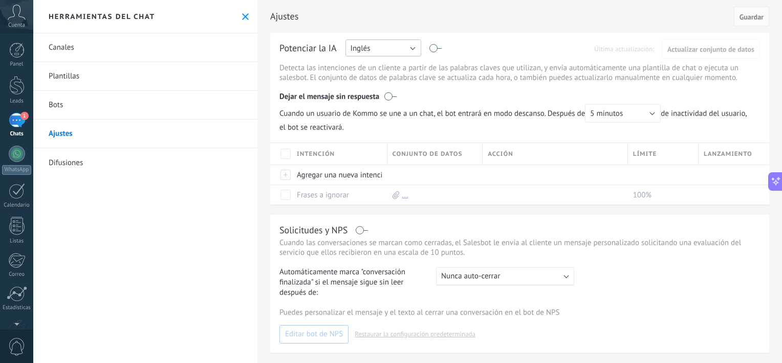
click at [379, 50] on button "Inglés" at bounding box center [384, 47] width 76 height 17
click at [379, 87] on span "Español" at bounding box center [378, 84] width 78 height 10
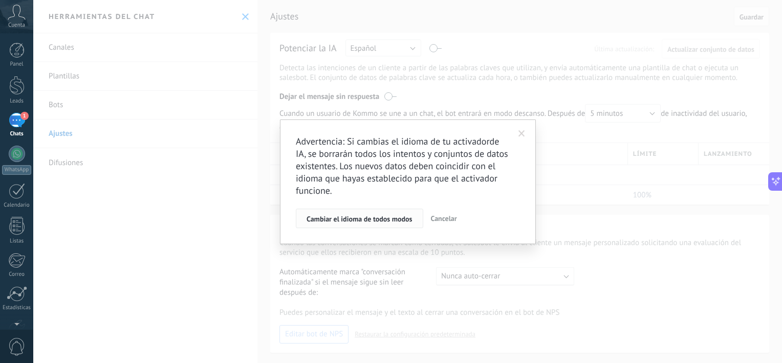
click at [397, 223] on button "Cambiar el idioma de todos modos" at bounding box center [360, 217] width 128 height 19
